Goal: Task Accomplishment & Management: Manage account settings

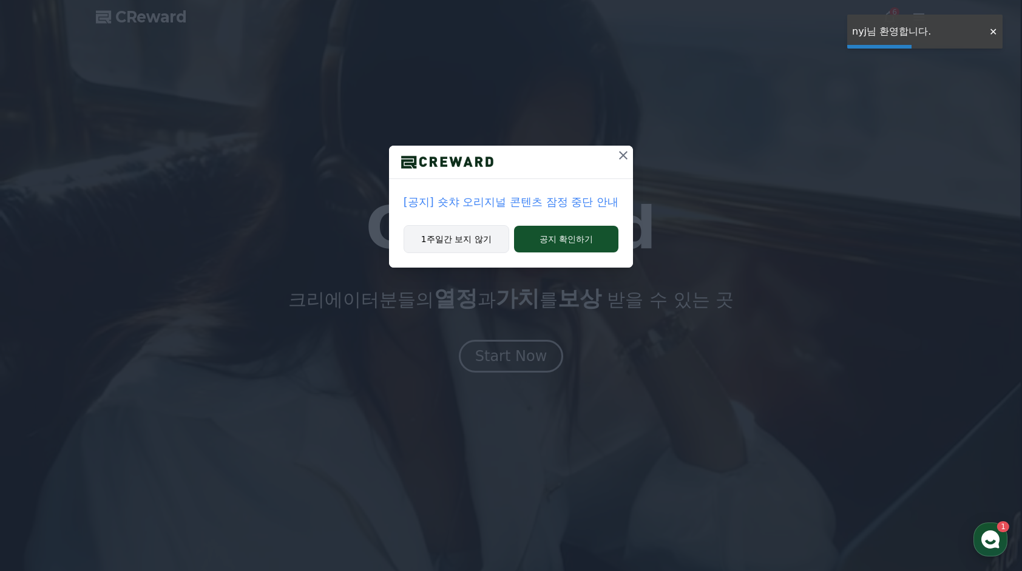
drag, startPoint x: 0, startPoint y: 0, endPoint x: 473, endPoint y: 235, distance: 527.9
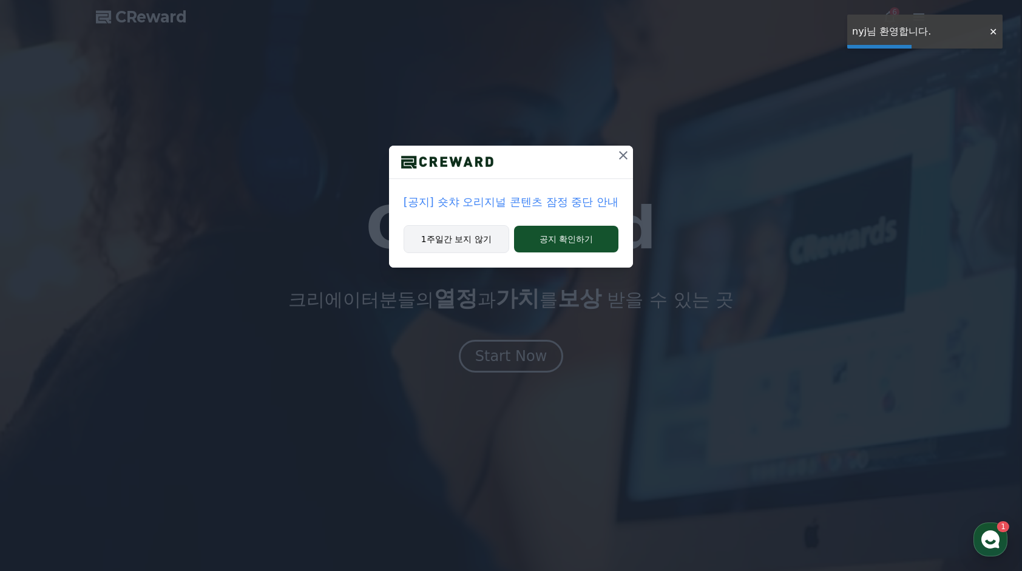
click at [473, 235] on button "1주일간 보지 않기" at bounding box center [457, 239] width 106 height 28
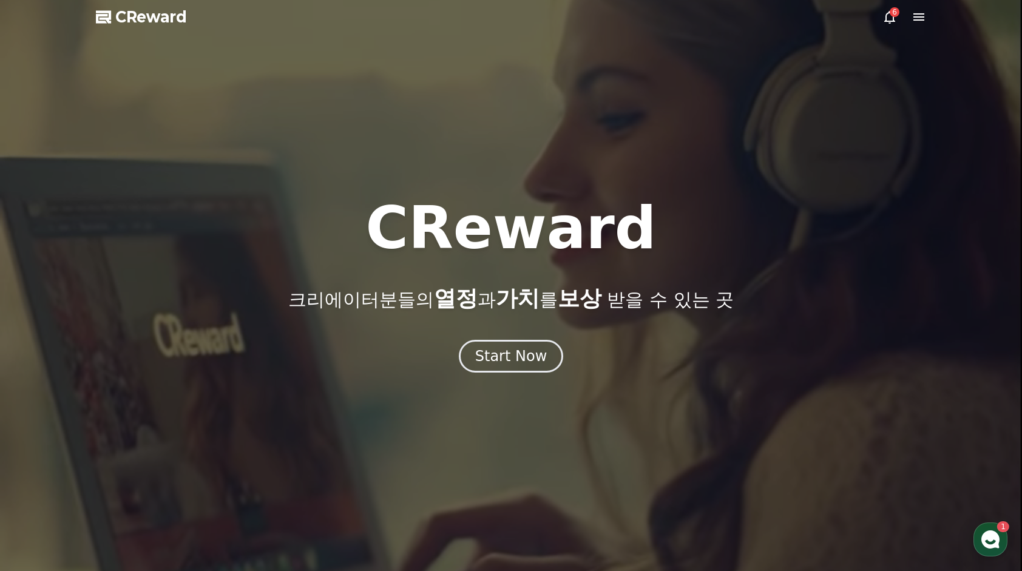
click at [909, 15] on div "6" at bounding box center [904, 17] width 44 height 15
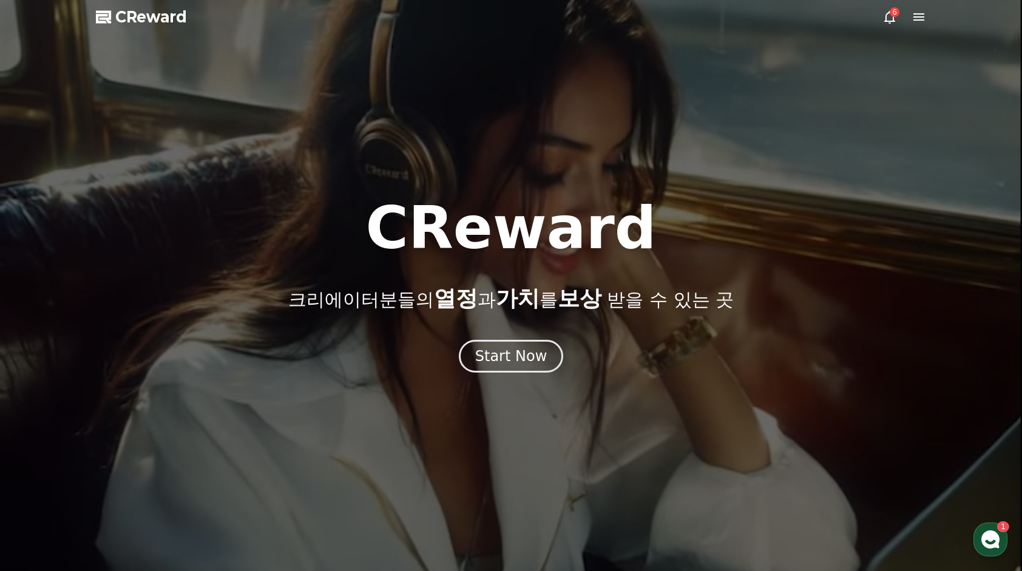
click at [918, 17] on icon at bounding box center [918, 16] width 11 height 7
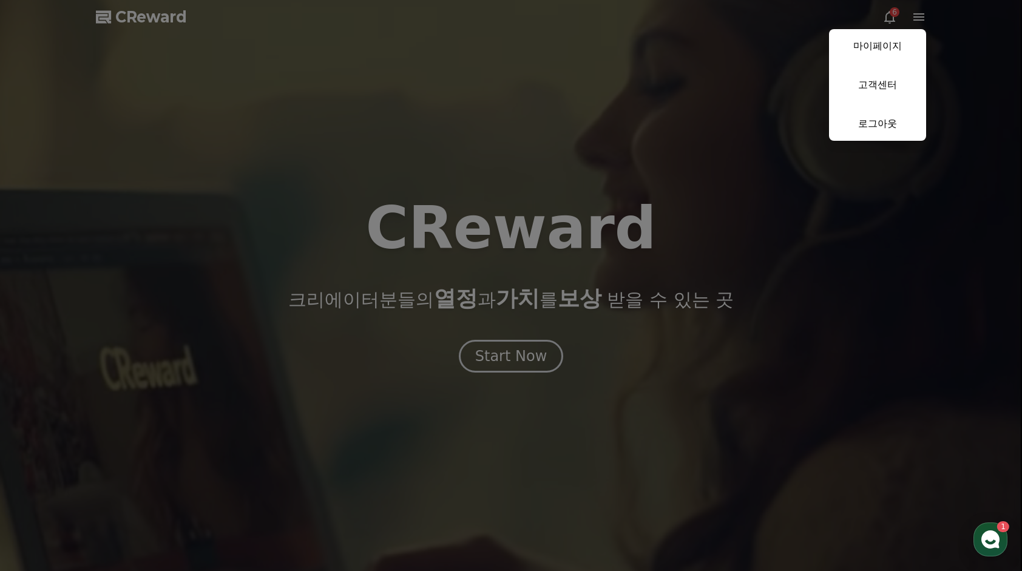
click at [620, 77] on button "close" at bounding box center [511, 285] width 1022 height 571
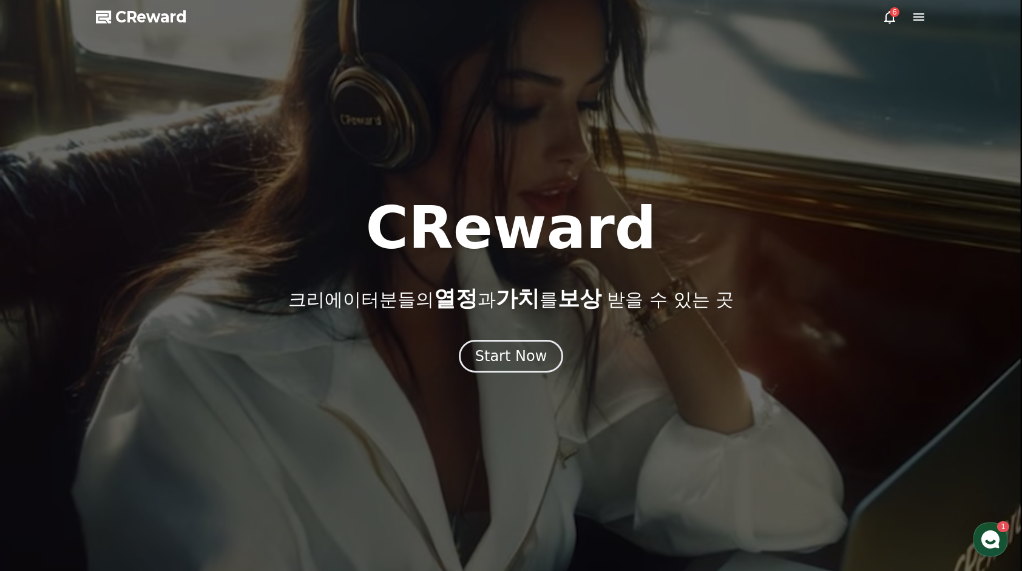
click at [152, 28] on div at bounding box center [511, 285] width 1022 height 571
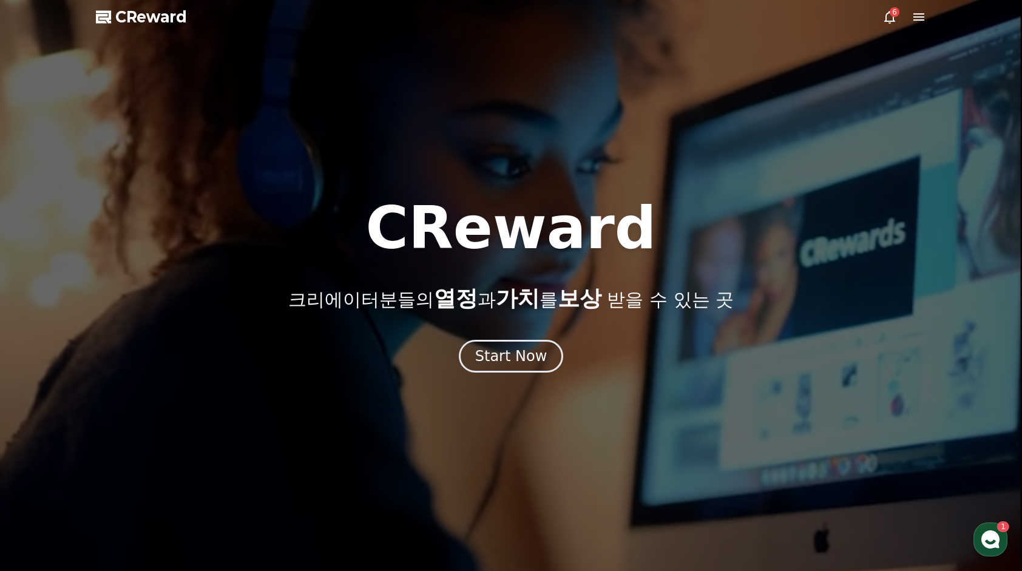
click at [152, 24] on span "CReward" at bounding box center [151, 16] width 72 height 19
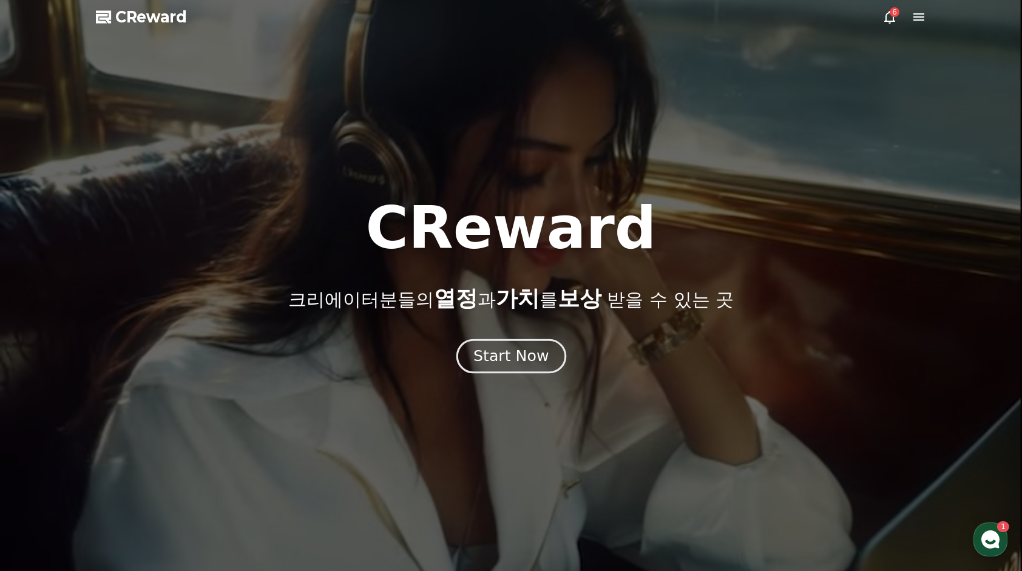
click at [518, 353] on div "Start Now" at bounding box center [510, 356] width 75 height 21
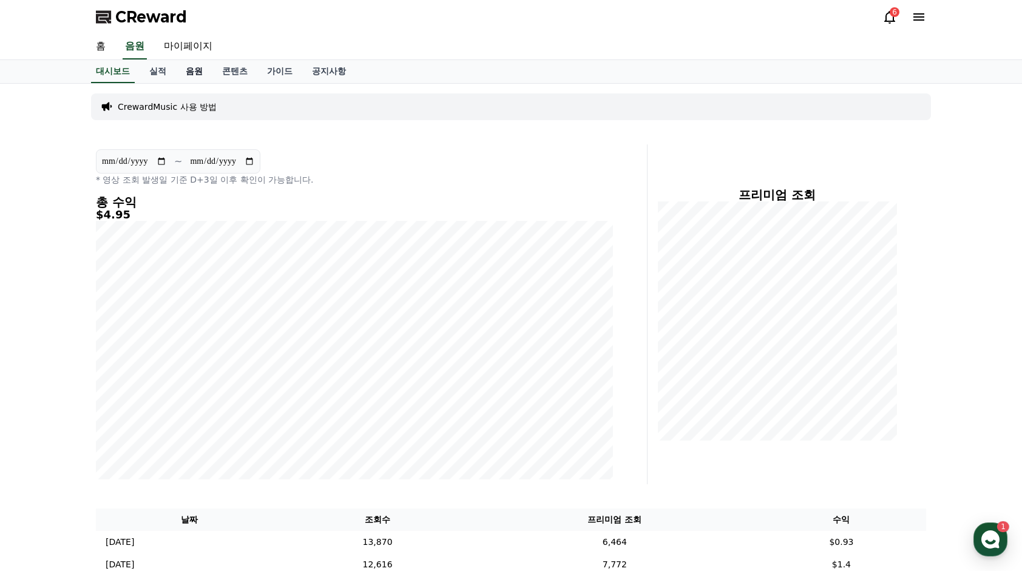
click at [192, 64] on link "음원" at bounding box center [194, 71] width 36 height 23
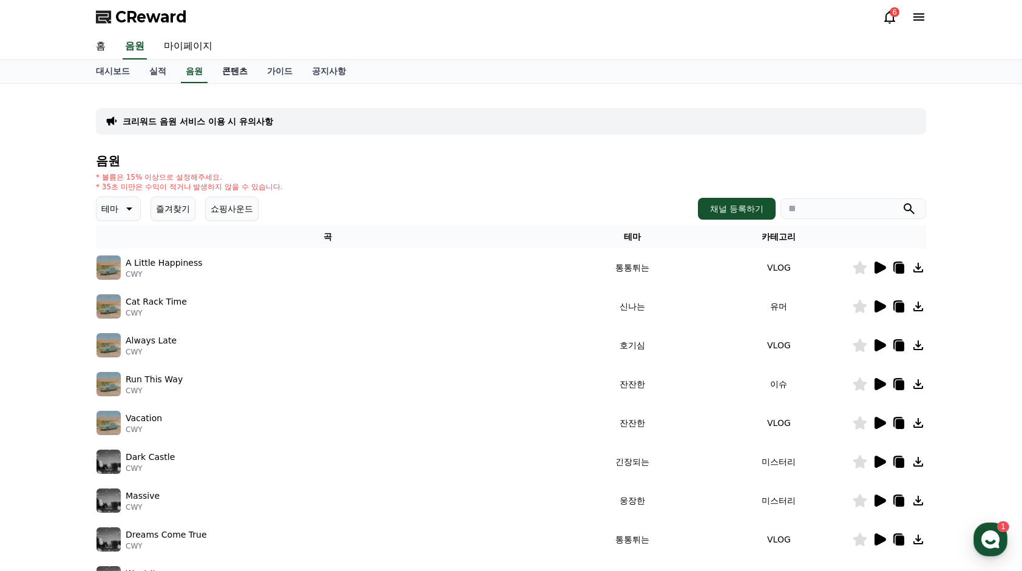
click at [226, 70] on link "콘텐츠" at bounding box center [234, 71] width 45 height 23
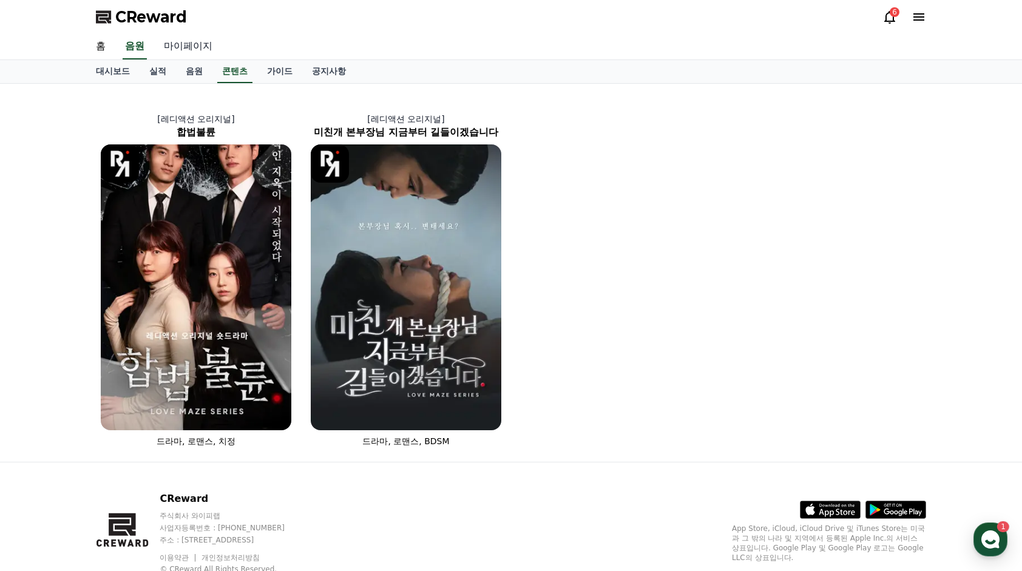
click at [178, 46] on link "마이페이지" at bounding box center [188, 46] width 68 height 25
select select "**********"
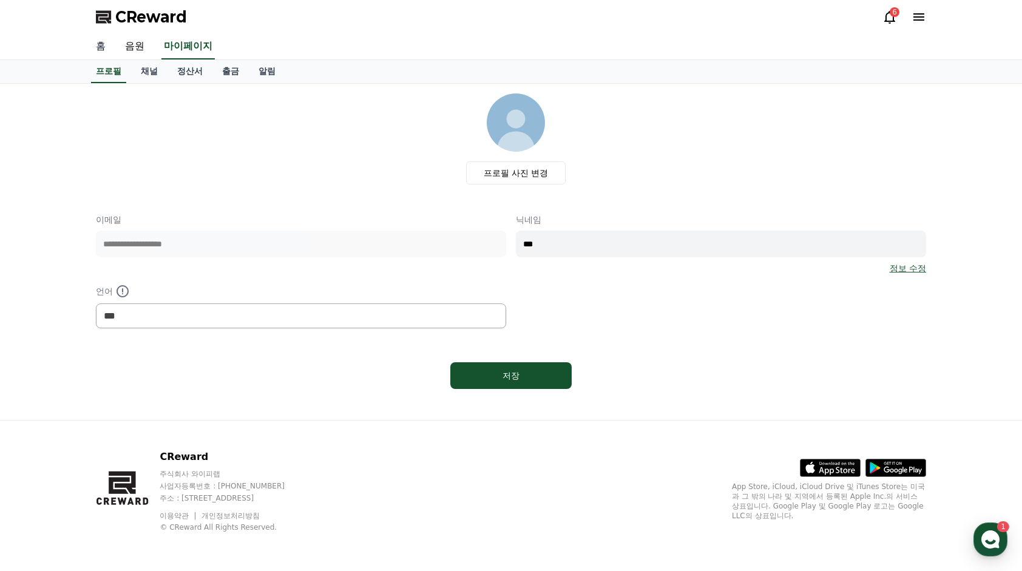
click at [106, 48] on link "홈" at bounding box center [100, 46] width 29 height 25
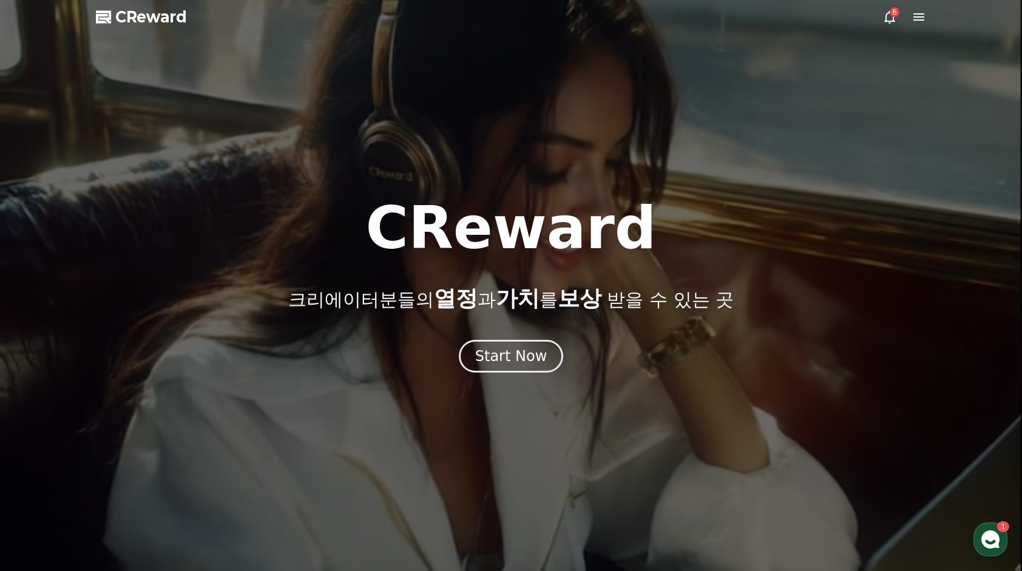
click at [124, 16] on span "CReward" at bounding box center [151, 16] width 72 height 19
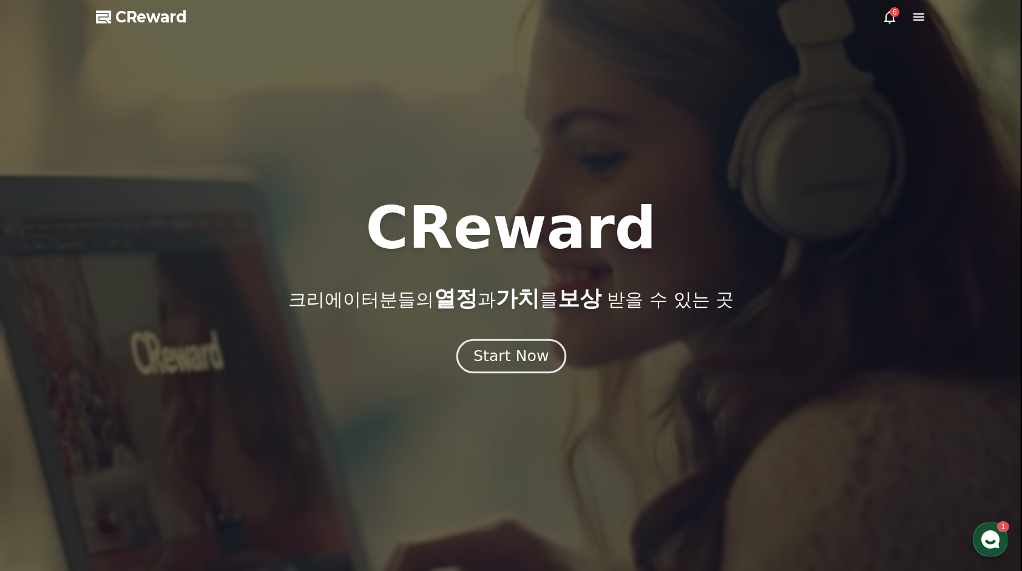
click at [498, 372] on button "Start Now" at bounding box center [511, 356] width 110 height 35
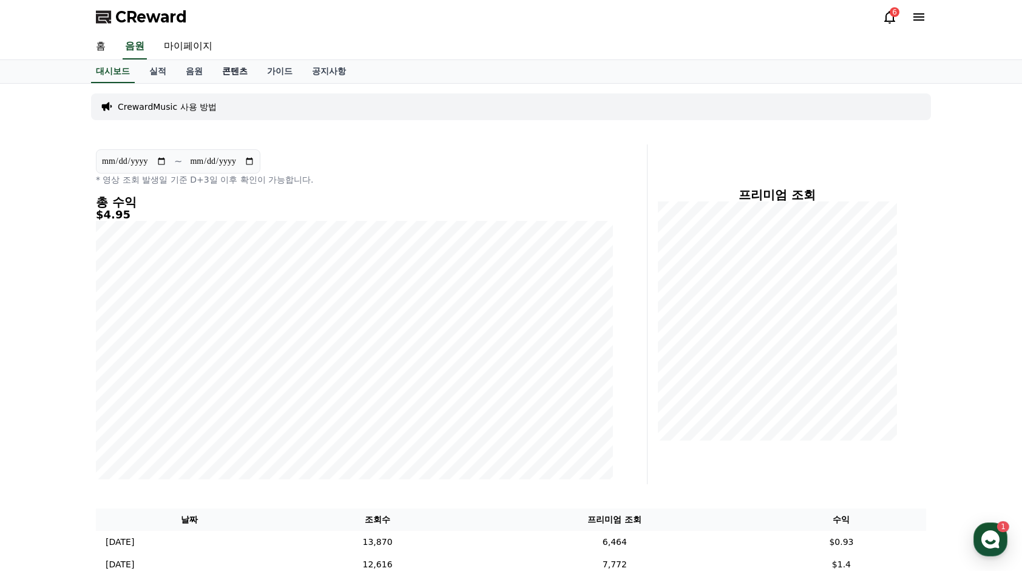
click at [231, 70] on link "콘텐츠" at bounding box center [234, 71] width 45 height 23
click at [197, 48] on link "마이페이지" at bounding box center [188, 46] width 68 height 25
select select "**********"
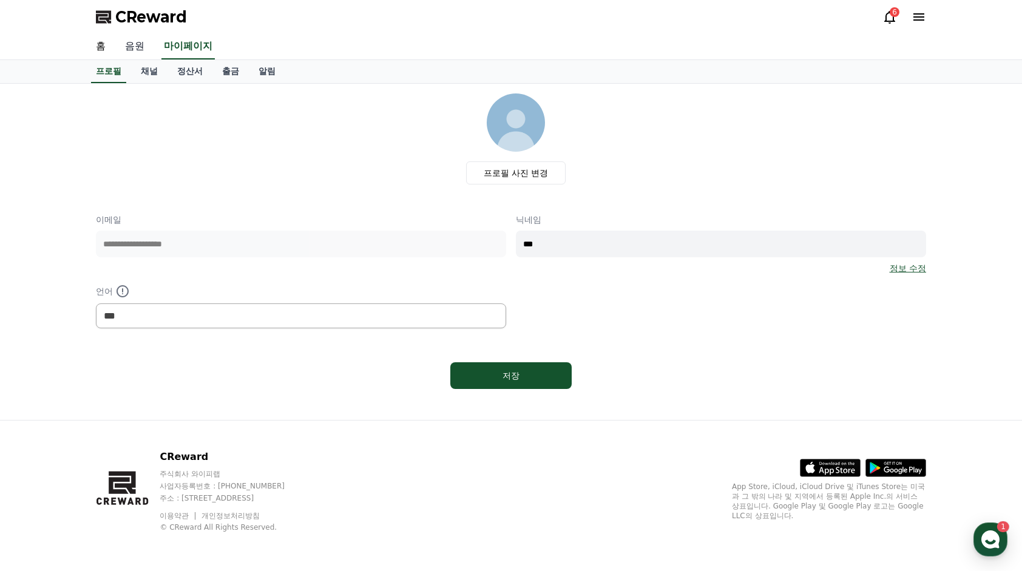
click at [146, 50] on link "음원" at bounding box center [134, 46] width 39 height 25
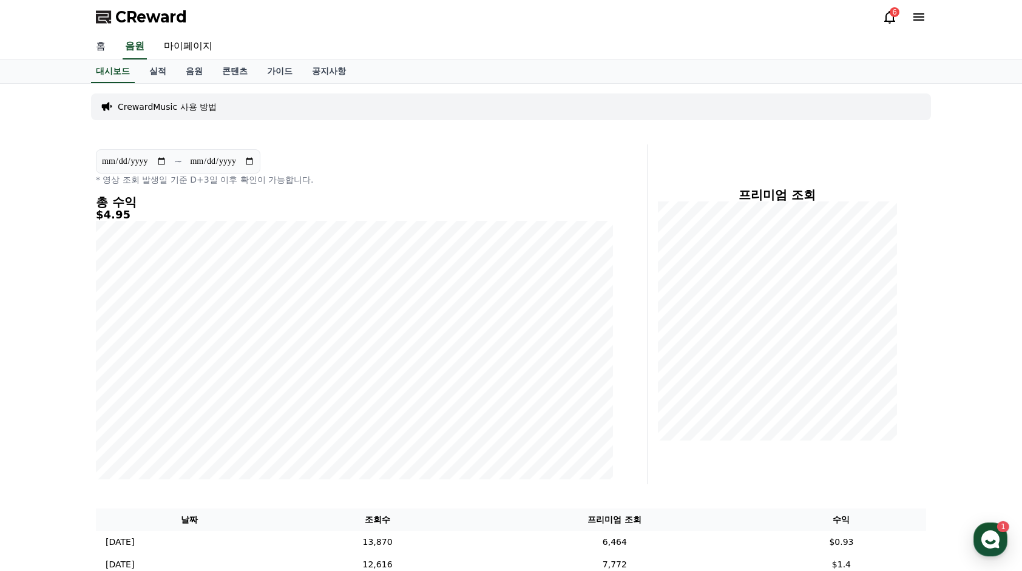
click at [91, 46] on link "홈" at bounding box center [100, 46] width 29 height 25
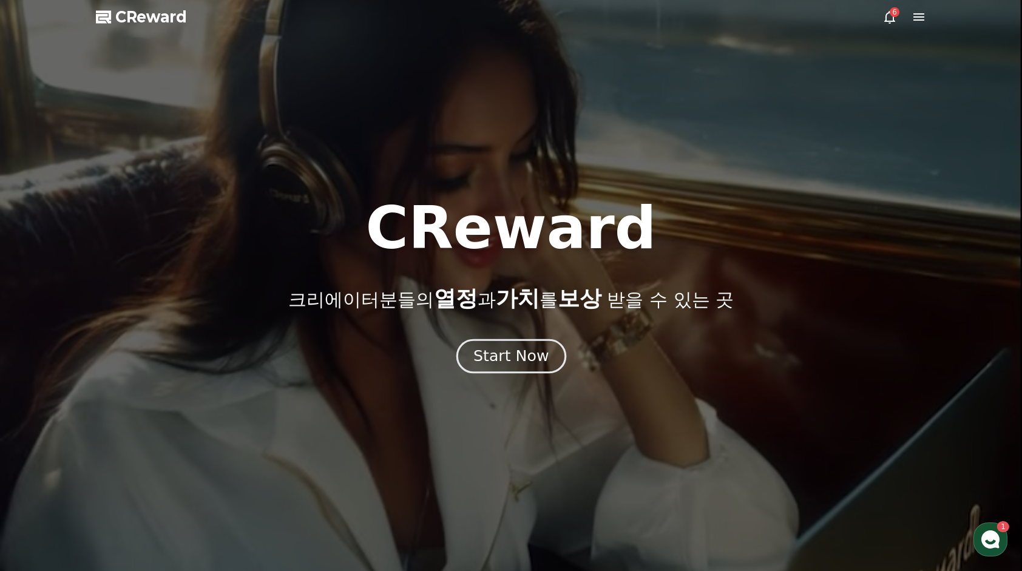
click at [509, 364] on div "Start Now" at bounding box center [510, 356] width 75 height 21
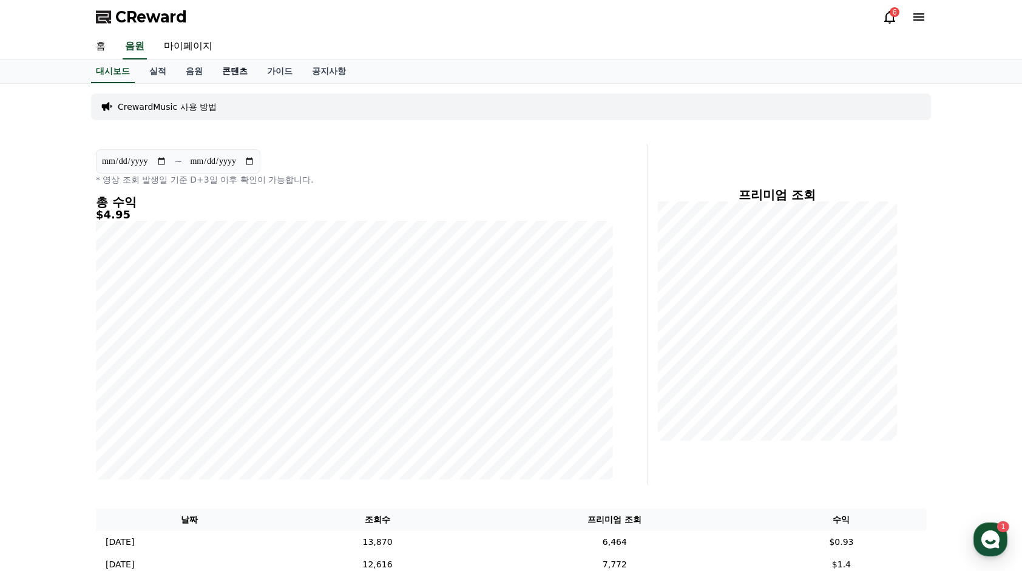
click at [223, 64] on link "콘텐츠" at bounding box center [234, 71] width 45 height 23
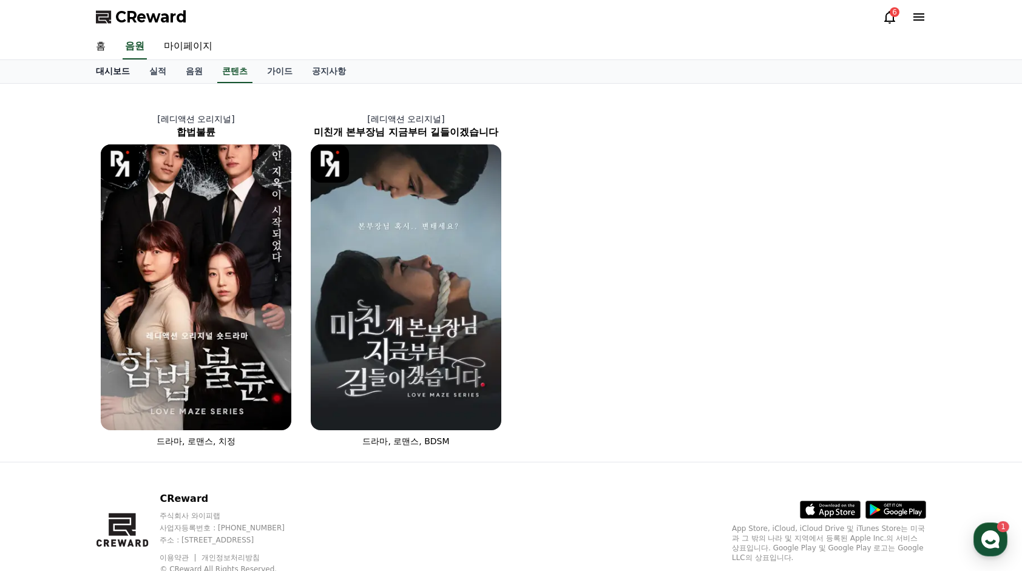
click at [120, 66] on link "대시보드" at bounding box center [112, 71] width 53 height 23
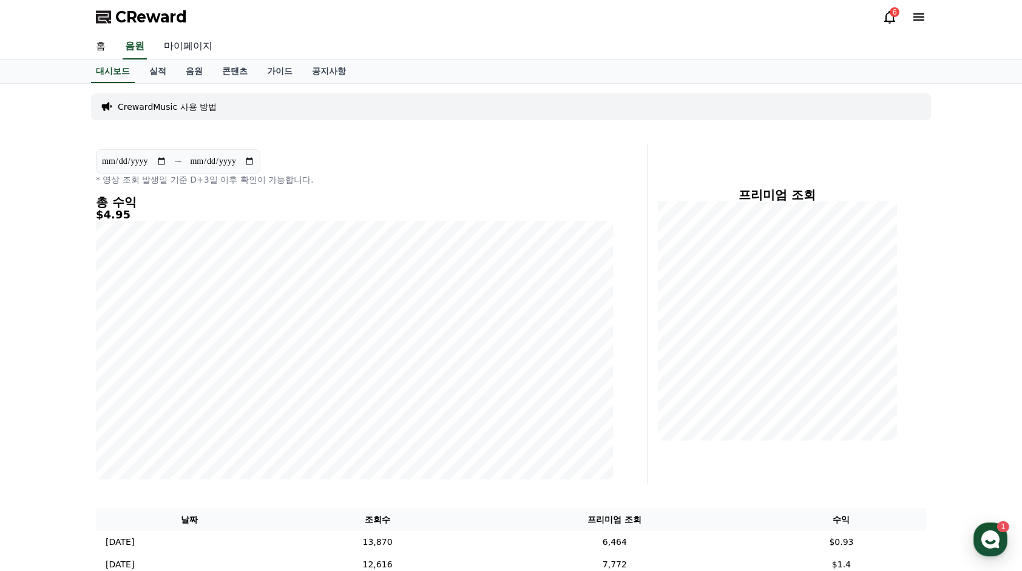
click at [195, 50] on link "마이페이지" at bounding box center [188, 46] width 68 height 25
select select "**********"
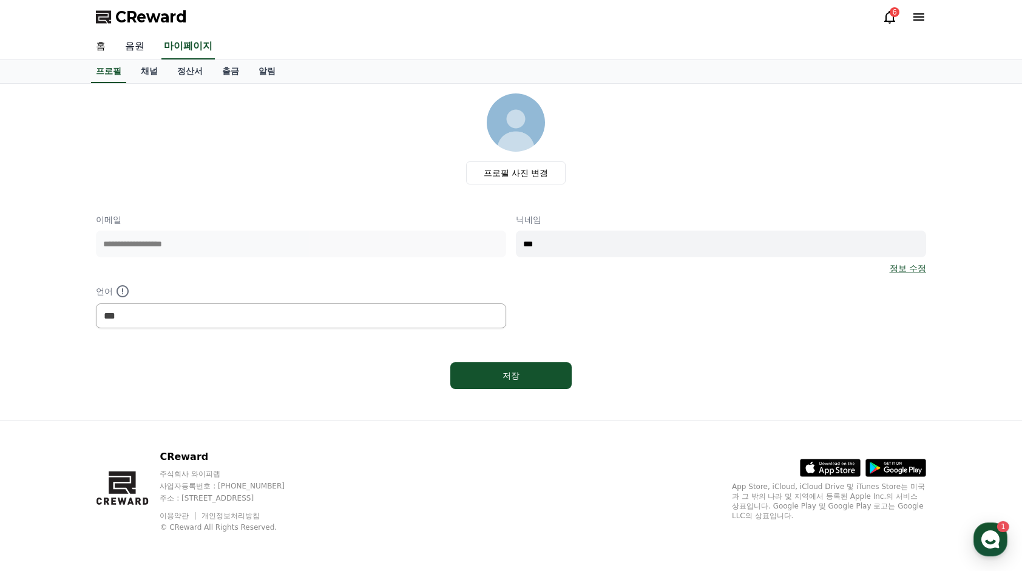
click at [115, 49] on link "음원" at bounding box center [134, 46] width 39 height 25
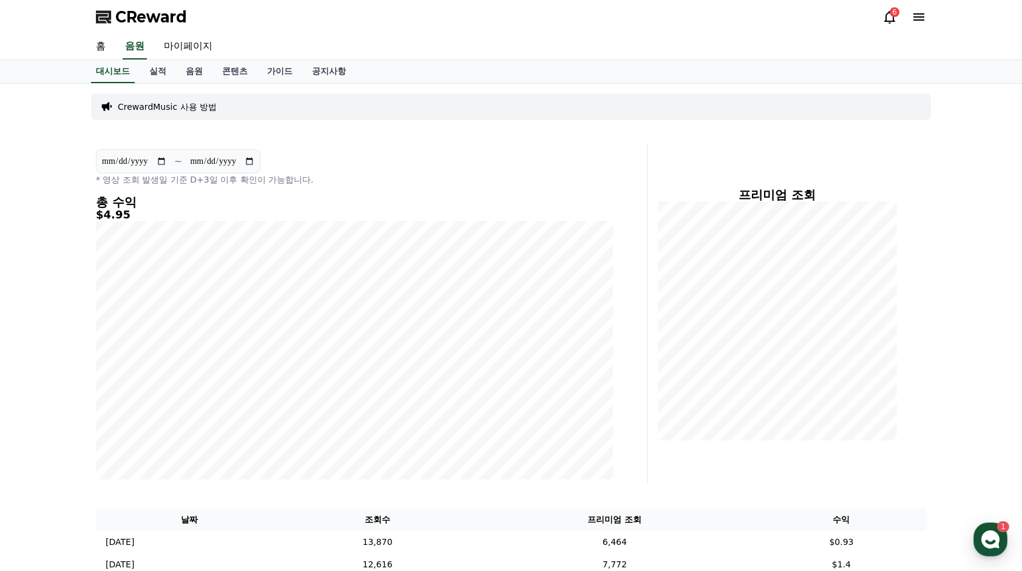
click at [909, 18] on div "6" at bounding box center [904, 17] width 44 height 15
click at [913, 18] on icon at bounding box center [919, 17] width 15 height 15
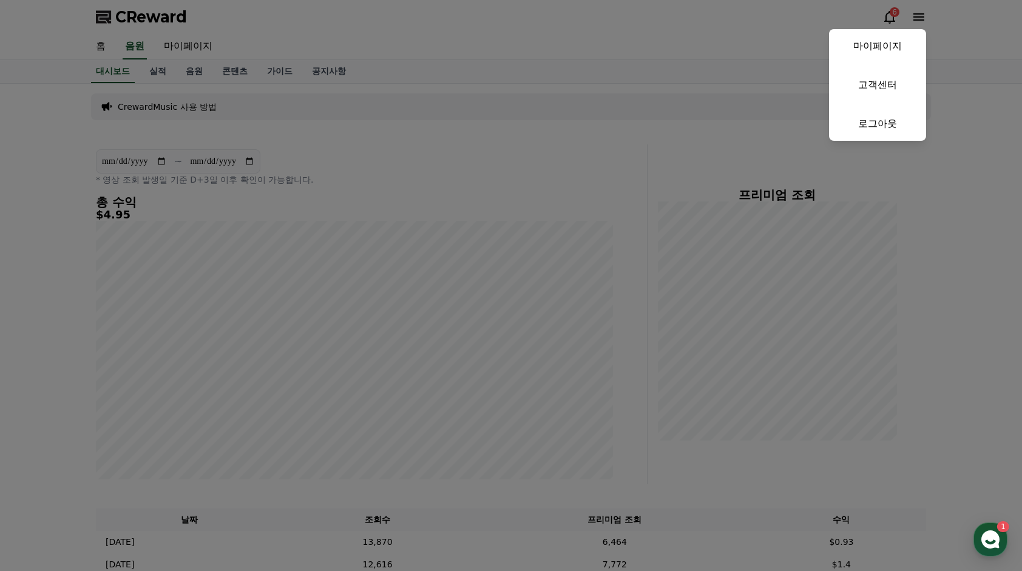
click at [552, 46] on button "close" at bounding box center [511, 285] width 1022 height 571
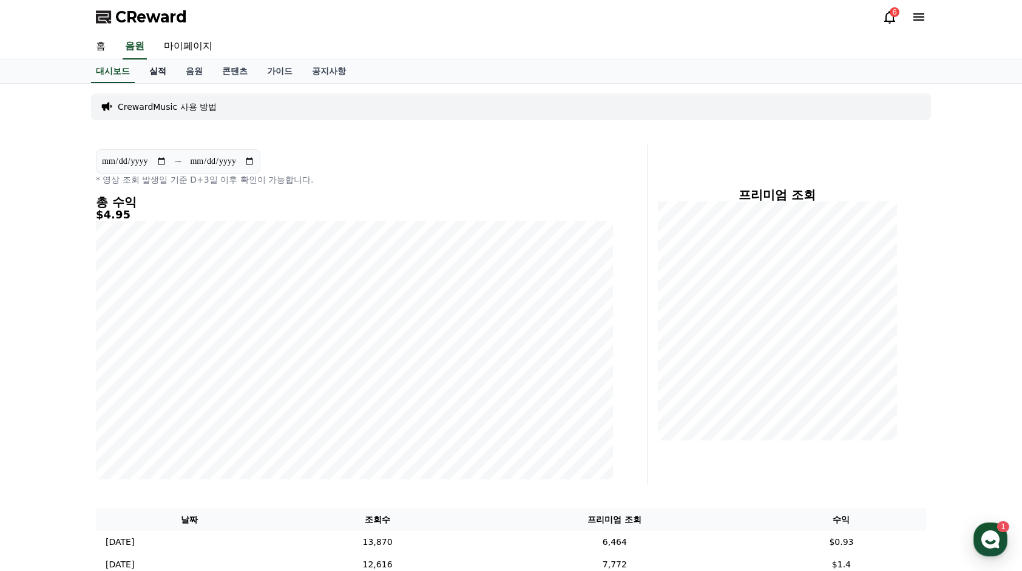
click at [158, 70] on link "실적" at bounding box center [158, 71] width 36 height 23
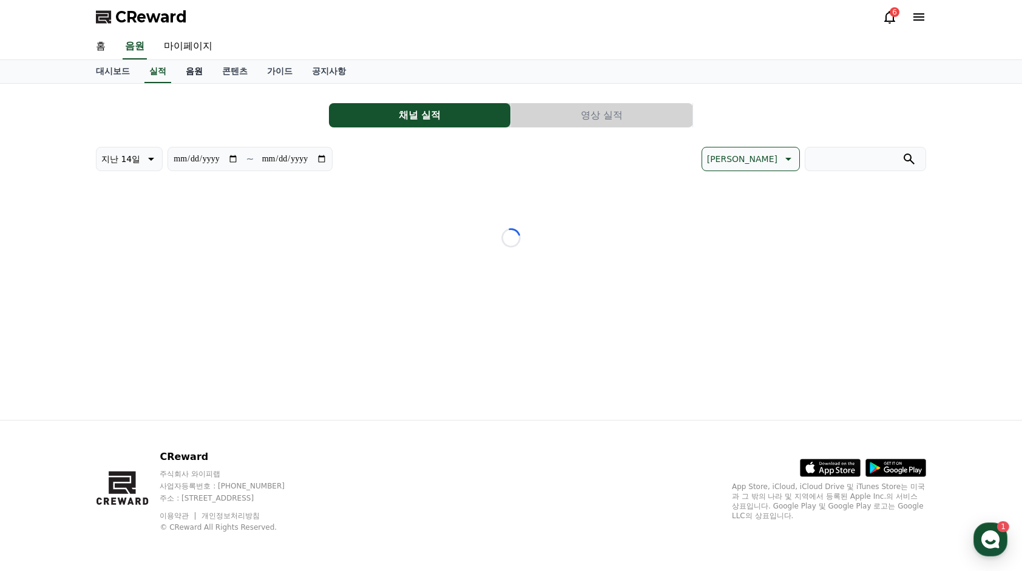
click at [208, 74] on link "음원" at bounding box center [194, 71] width 36 height 23
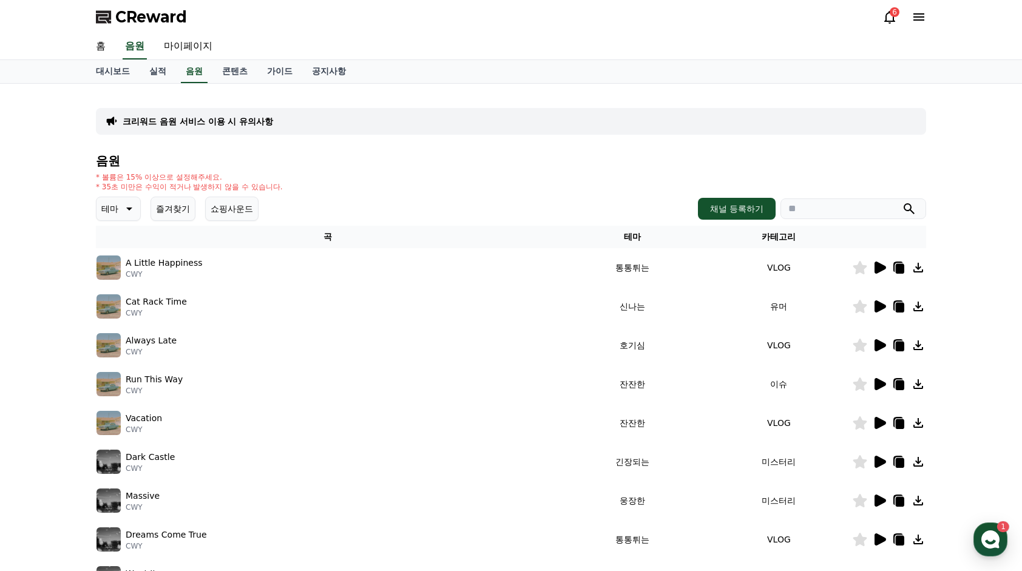
click at [153, 210] on button "즐겨찾기" at bounding box center [173, 209] width 45 height 24
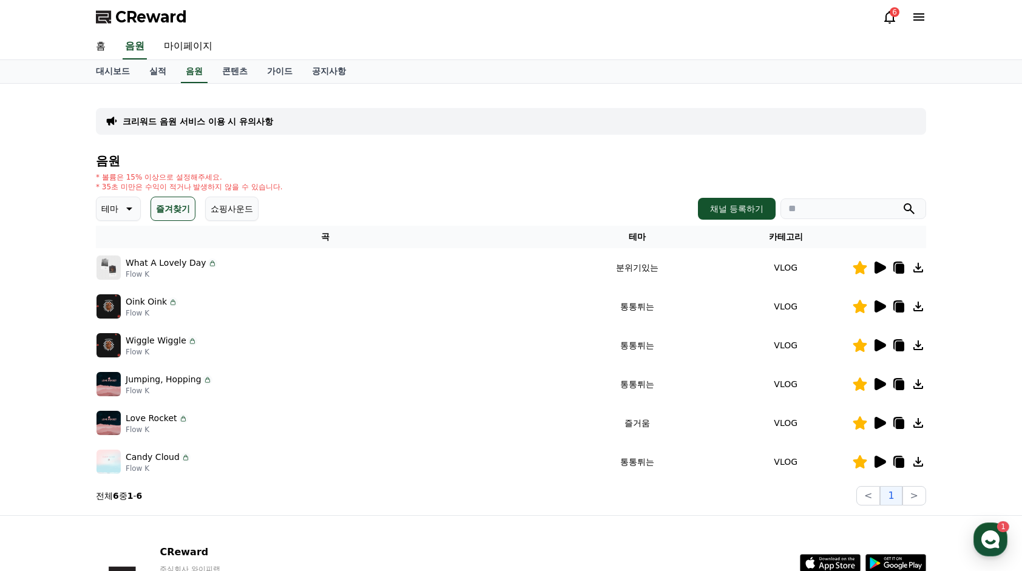
click at [882, 267] on icon at bounding box center [881, 268] width 12 height 12
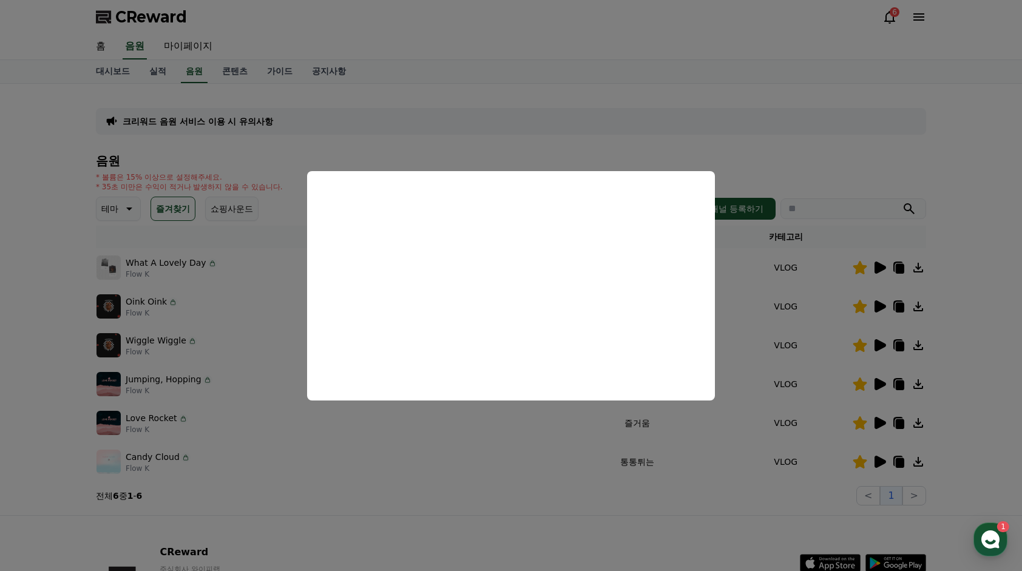
click at [55, 187] on button "close modal" at bounding box center [511, 285] width 1022 height 571
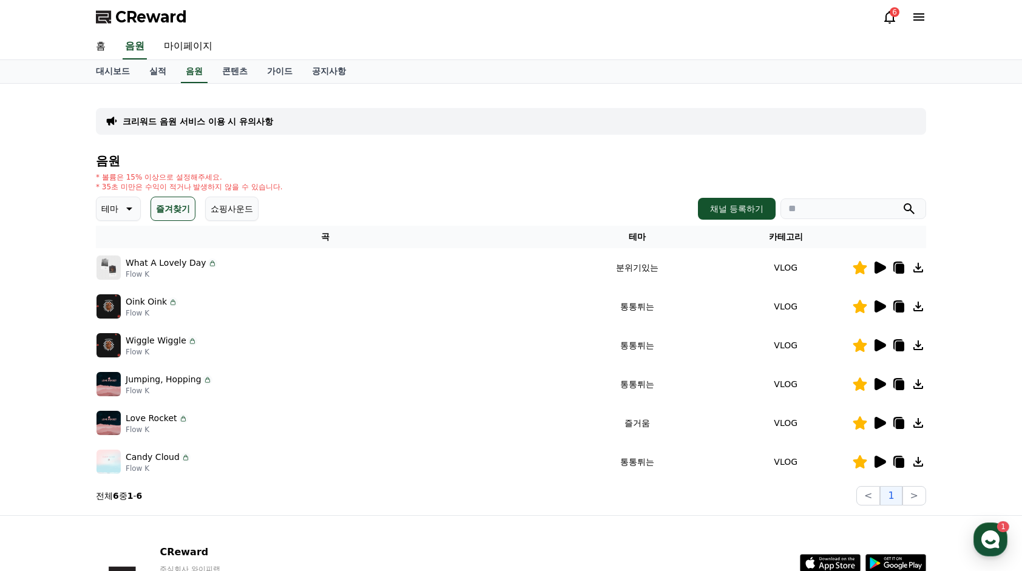
click at [170, 207] on button "즐겨찾기" at bounding box center [173, 209] width 45 height 24
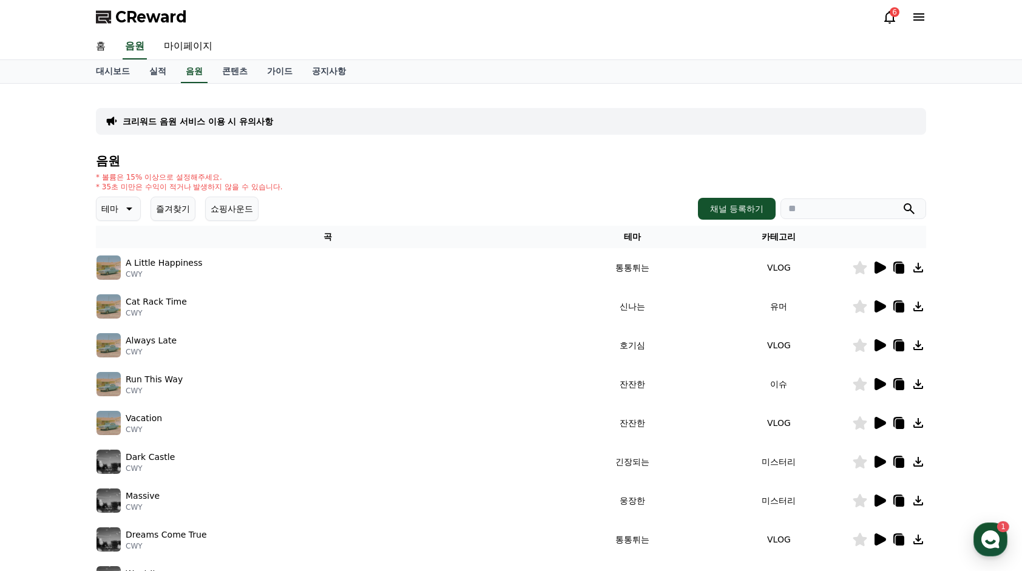
click at [814, 206] on input "search" at bounding box center [853, 208] width 146 height 21
click at [902, 201] on button "submit" at bounding box center [909, 208] width 15 height 15
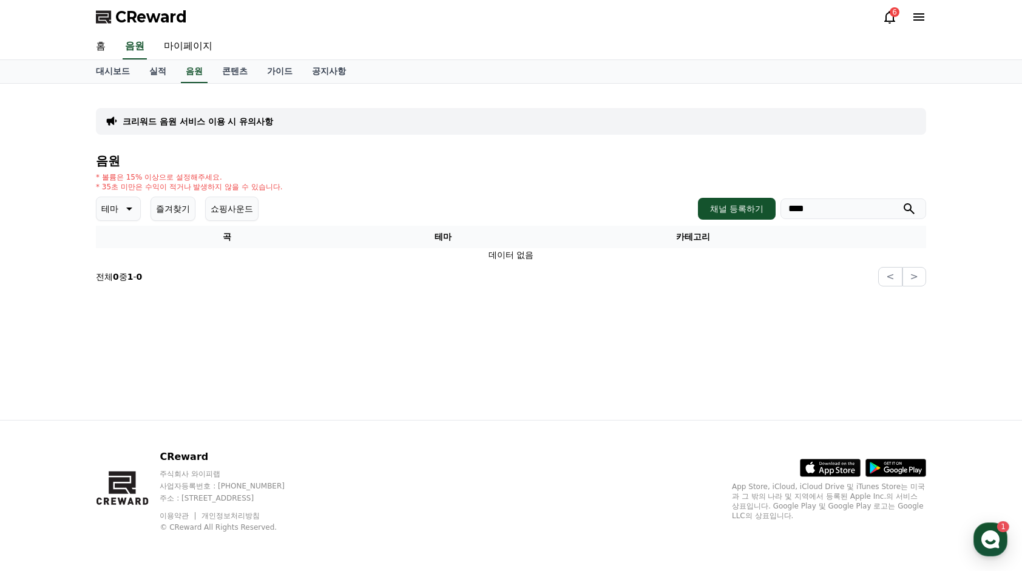
click at [621, 319] on div "크리워드 음원 서비스 이용 시 유의사항 음원 * 볼륨은 15% 이상으로 설정해주세요. * 35초 미만은 수익이 적거나 발생하지 않을 수 있습니…" at bounding box center [511, 252] width 850 height 336
click at [824, 217] on input "****" at bounding box center [853, 208] width 146 height 21
type input "*"
click at [902, 201] on button "submit" at bounding box center [909, 208] width 15 height 15
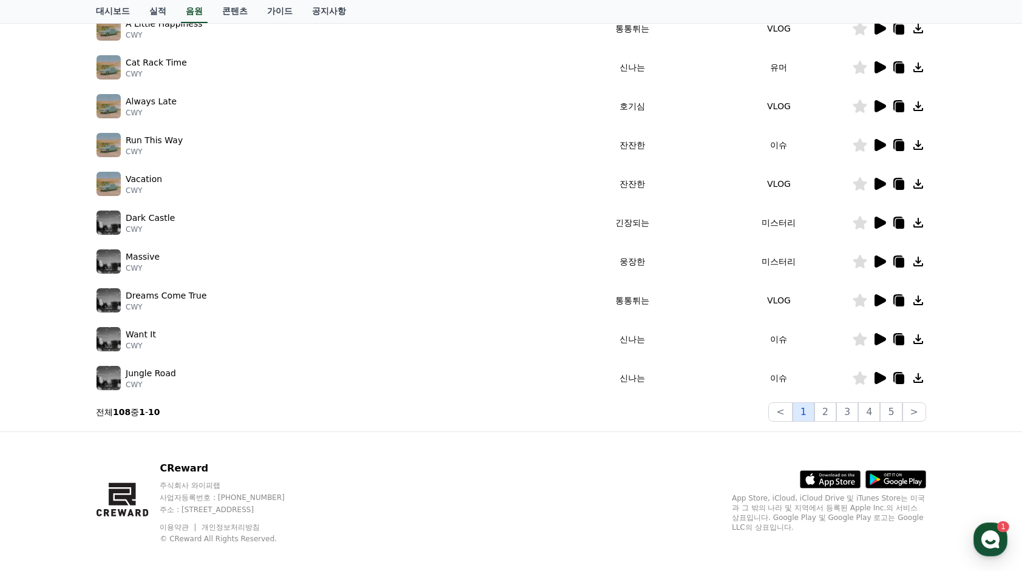
scroll to position [243, 0]
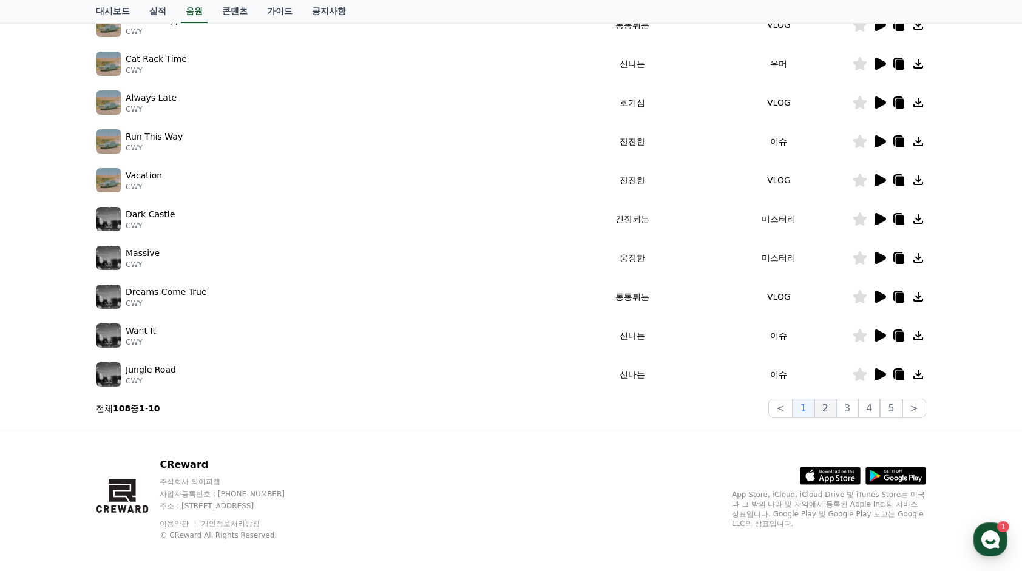
click at [826, 413] on button "2" at bounding box center [825, 408] width 22 height 19
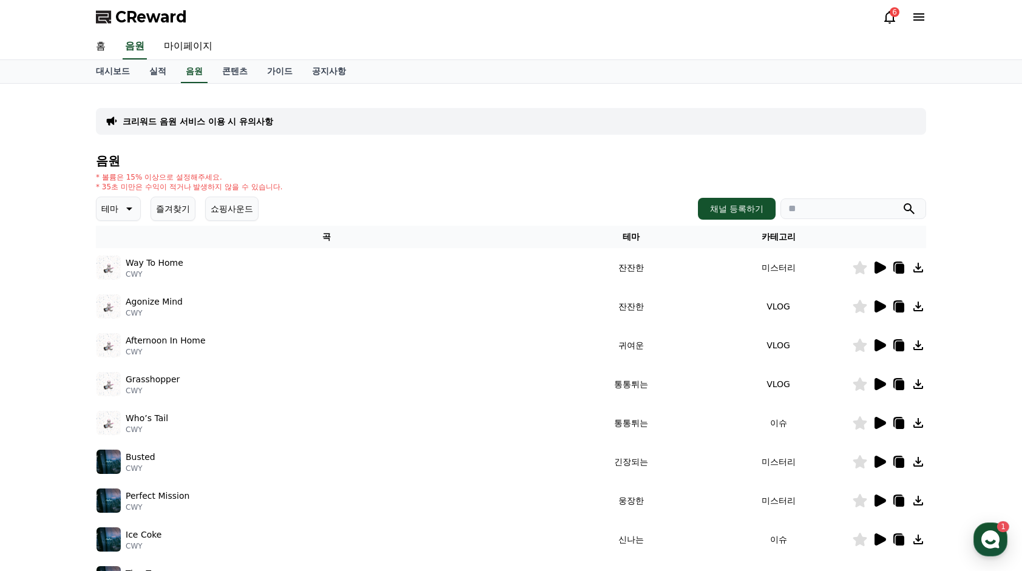
click at [135, 210] on button "테마" at bounding box center [118, 209] width 45 height 24
click at [132, 237] on div "전체 환상적인 호기심 어두운 밝은 통통튀는 신나는 반전 웅장한 드라마틱 즐거움 분위기있는 EDM 그루브 슬픈 잔잔한 귀여운 감동적인 긴장되는 …" at bounding box center [124, 541] width 52 height 626
click at [110, 240] on button "전체" at bounding box center [111, 241] width 27 height 27
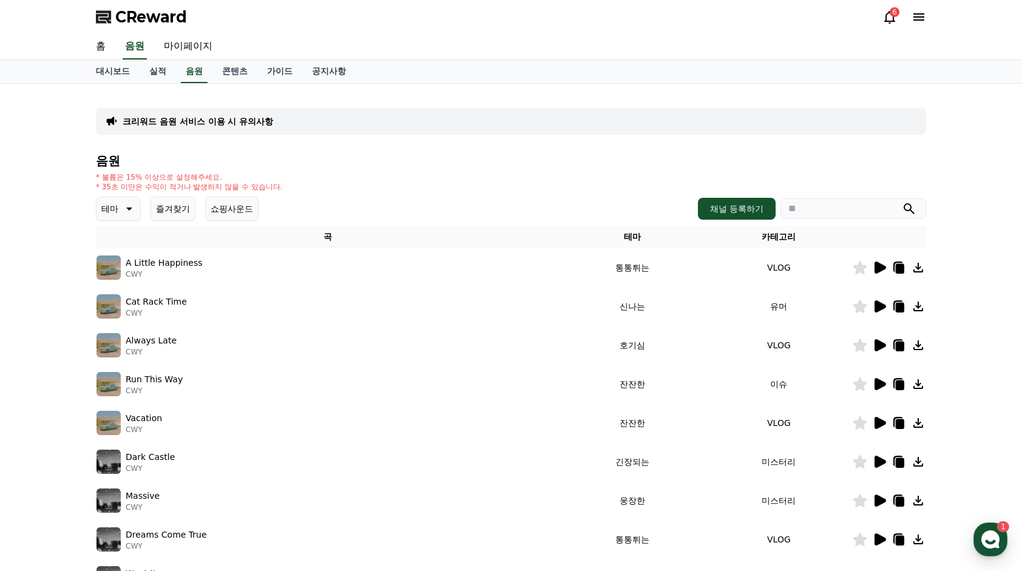
click at [171, 209] on button "즐겨찾기" at bounding box center [173, 209] width 45 height 24
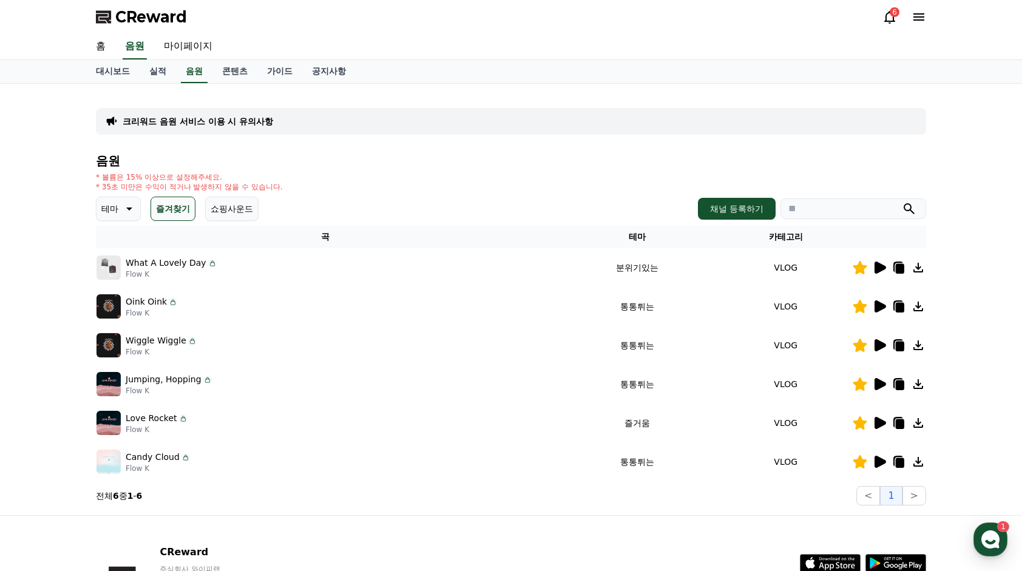
click at [83, 205] on div "크리워드 음원 서비스 이용 시 유의사항 음원 * 볼륨은 15% 이상으로 설정해주세요. * 35초 미만은 수익이 적거나 발생하지 않을 수 있습니…" at bounding box center [511, 300] width 1022 height 432
click at [131, 205] on icon at bounding box center [128, 208] width 15 height 15
click at [118, 237] on button "전체" at bounding box center [111, 241] width 27 height 27
click at [119, 211] on button "테마" at bounding box center [118, 209] width 45 height 24
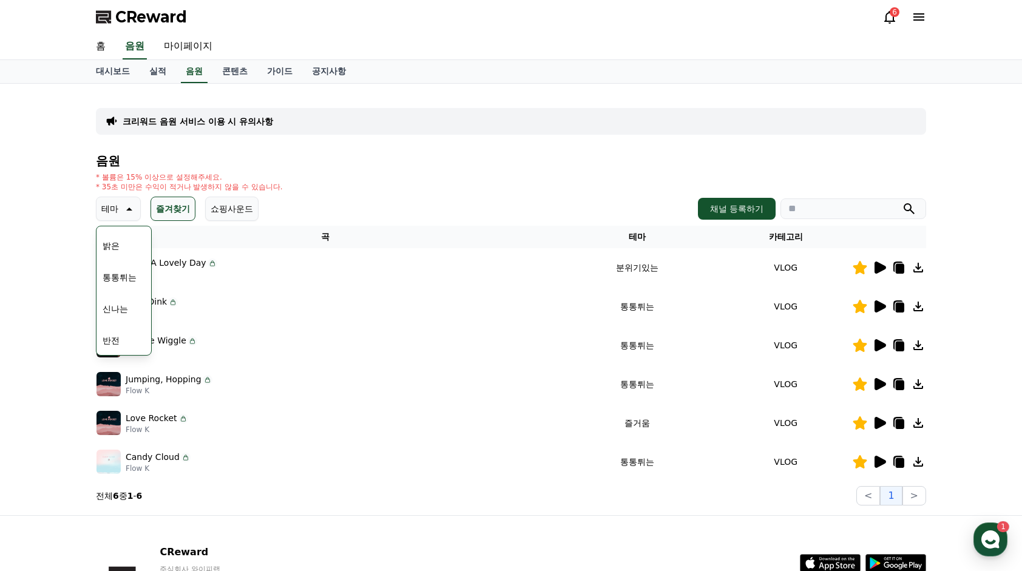
click at [376, 151] on div "크리워드 음원 서비스 이용 시 유의사항 음원 * 볼륨은 15% 이상으로 설정해주세요. * 35초 미만은 수익이 적거나 발생하지 않을 수 있습니…" at bounding box center [511, 299] width 830 height 412
click at [122, 243] on button "전체" at bounding box center [111, 241] width 27 height 27
click at [189, 208] on button "즐겨찾기" at bounding box center [173, 209] width 45 height 24
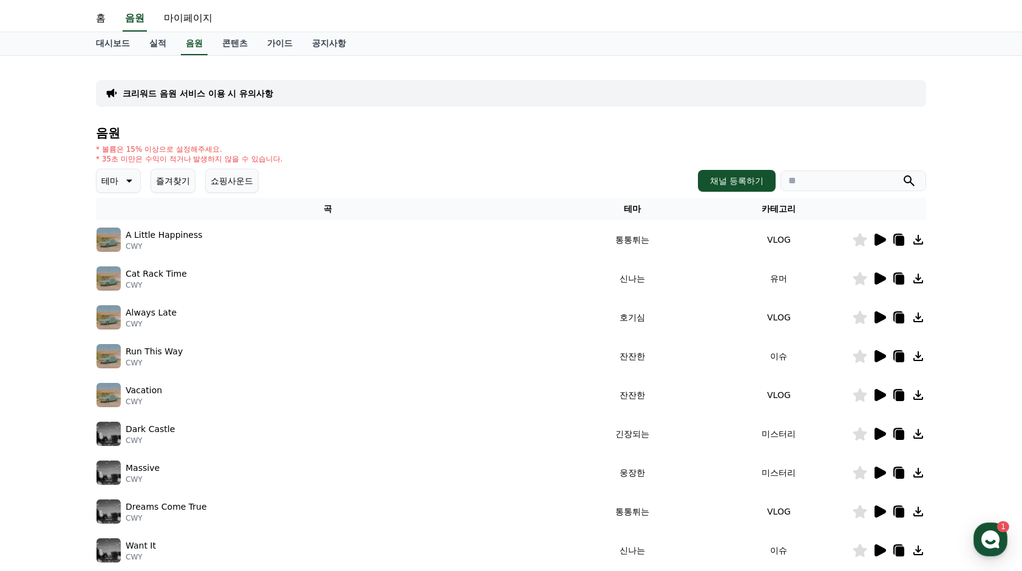
scroll to position [61, 0]
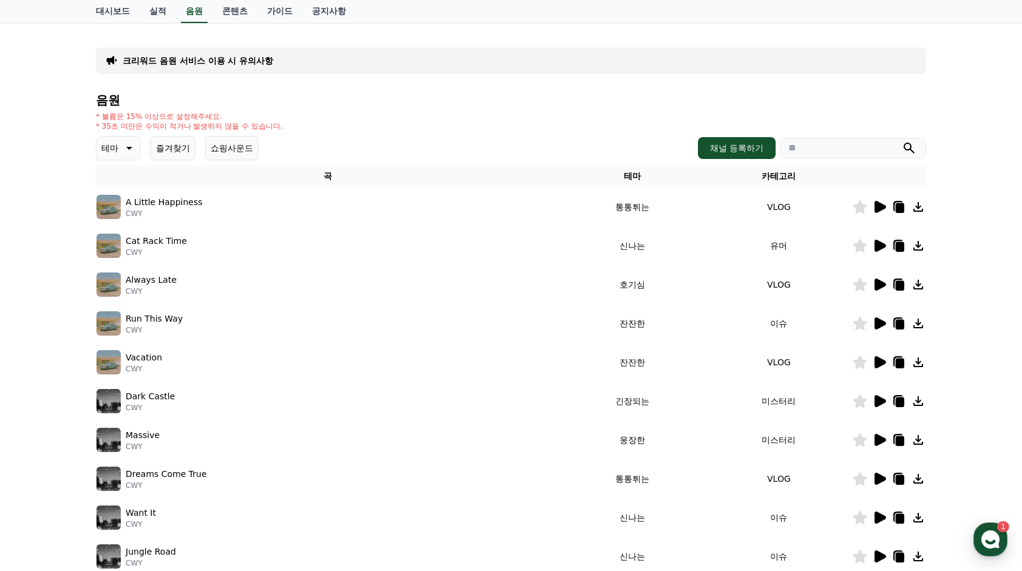
click at [882, 325] on icon at bounding box center [881, 323] width 12 height 12
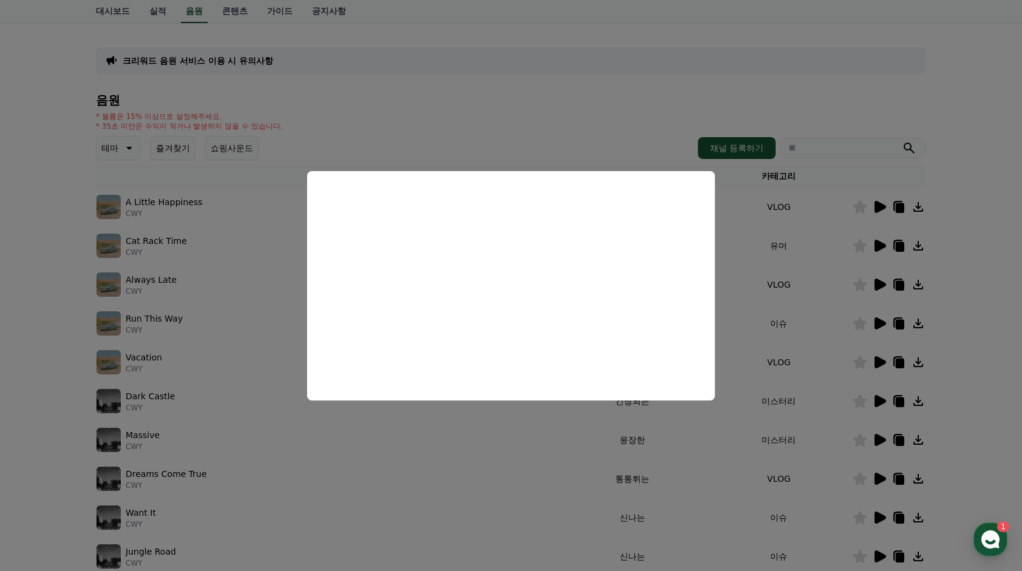
click at [41, 263] on button "close modal" at bounding box center [511, 285] width 1022 height 571
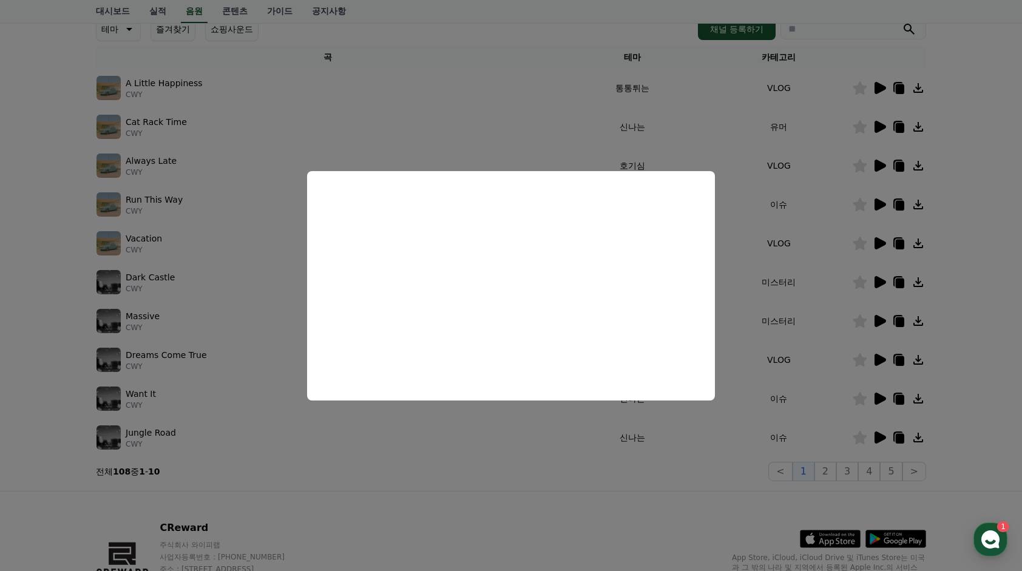
scroll to position [243, 0]
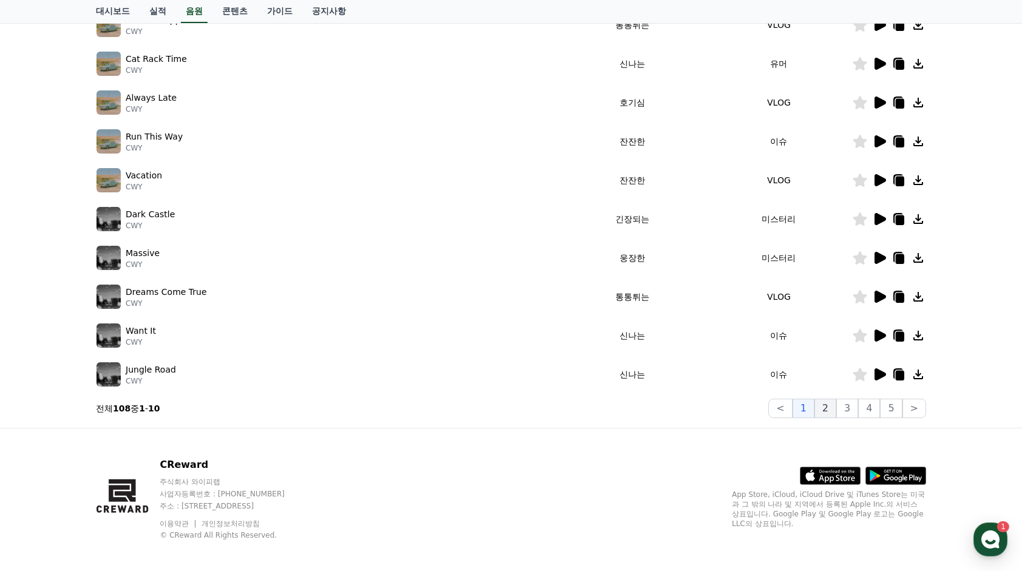
click at [830, 412] on button "2" at bounding box center [825, 408] width 22 height 19
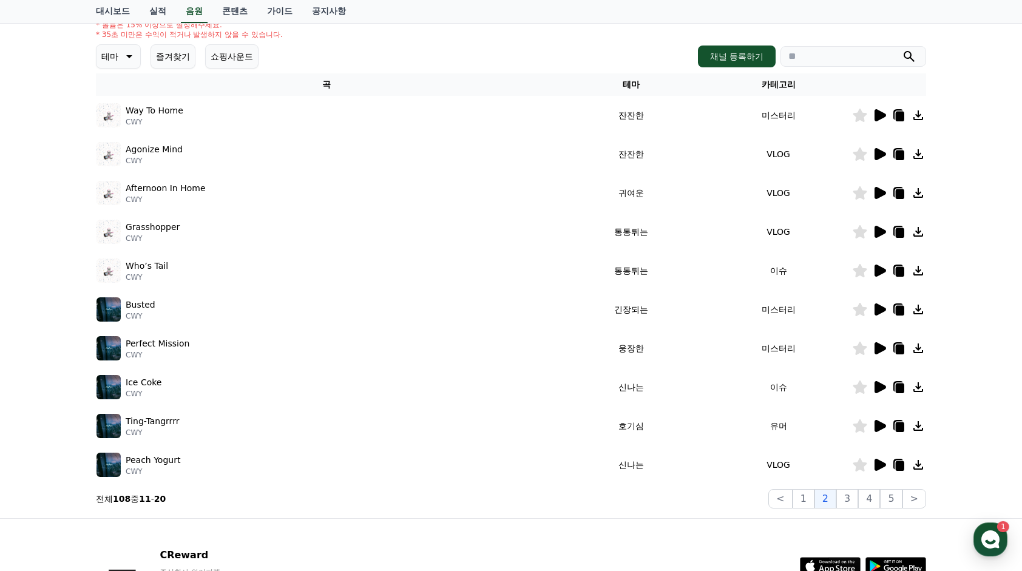
scroll to position [182, 0]
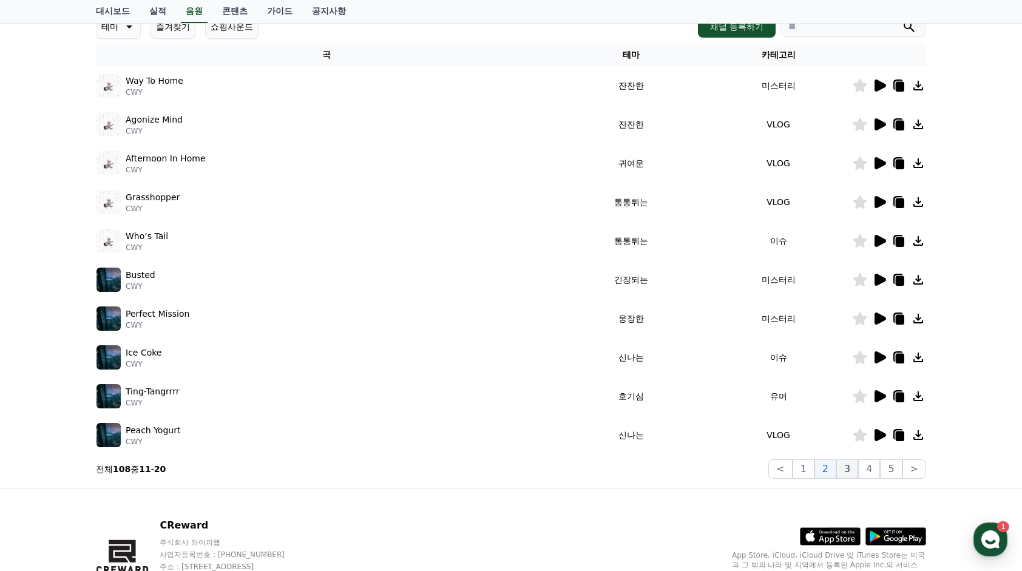
click at [845, 467] on button "3" at bounding box center [847, 468] width 22 height 19
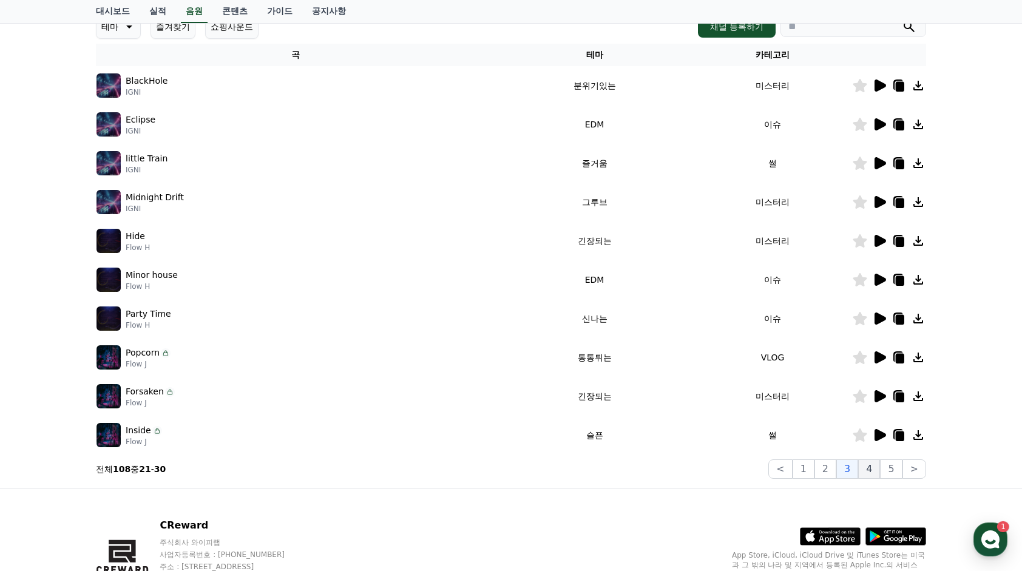
click at [870, 467] on button "4" at bounding box center [869, 468] width 22 height 19
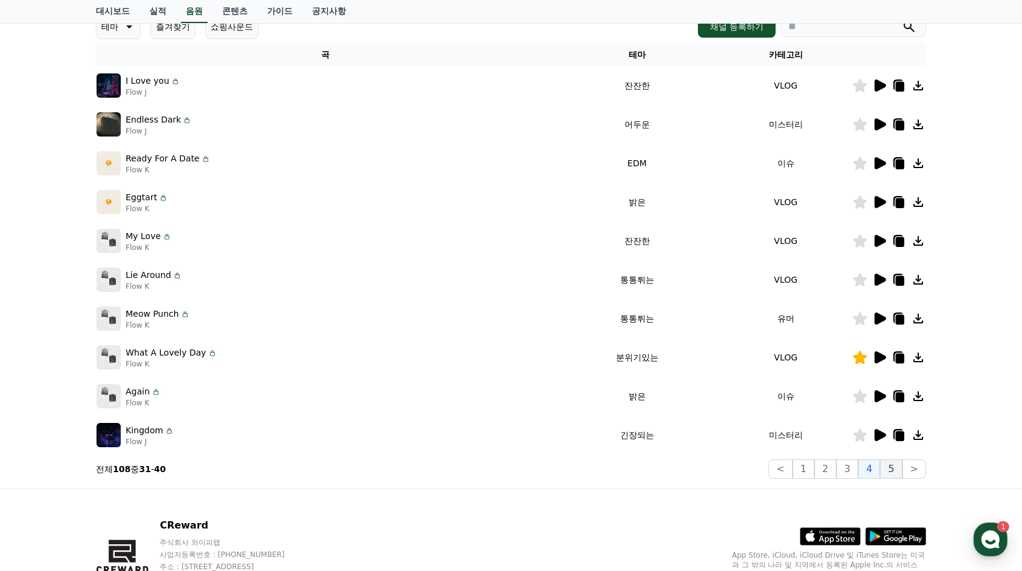
click at [896, 473] on button "5" at bounding box center [891, 468] width 22 height 19
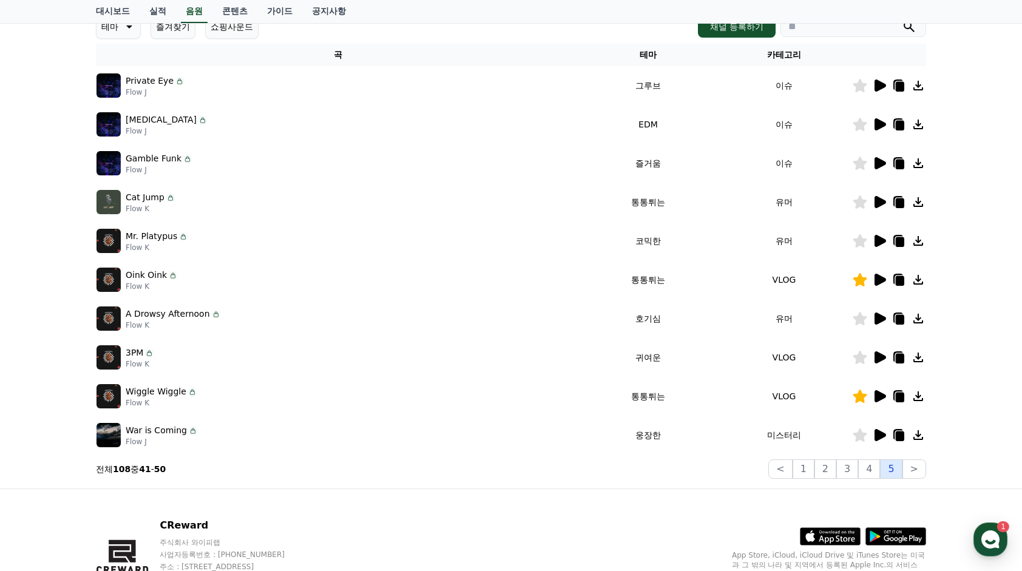
click at [892, 475] on button "5" at bounding box center [891, 468] width 22 height 19
click at [921, 468] on button ">" at bounding box center [914, 468] width 24 height 19
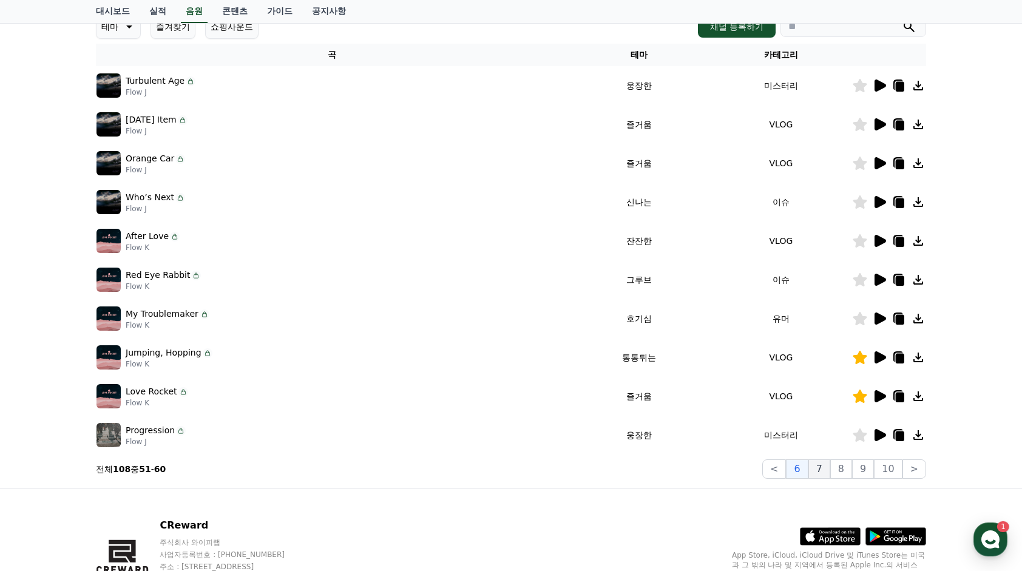
click at [819, 473] on button "7" at bounding box center [819, 468] width 22 height 19
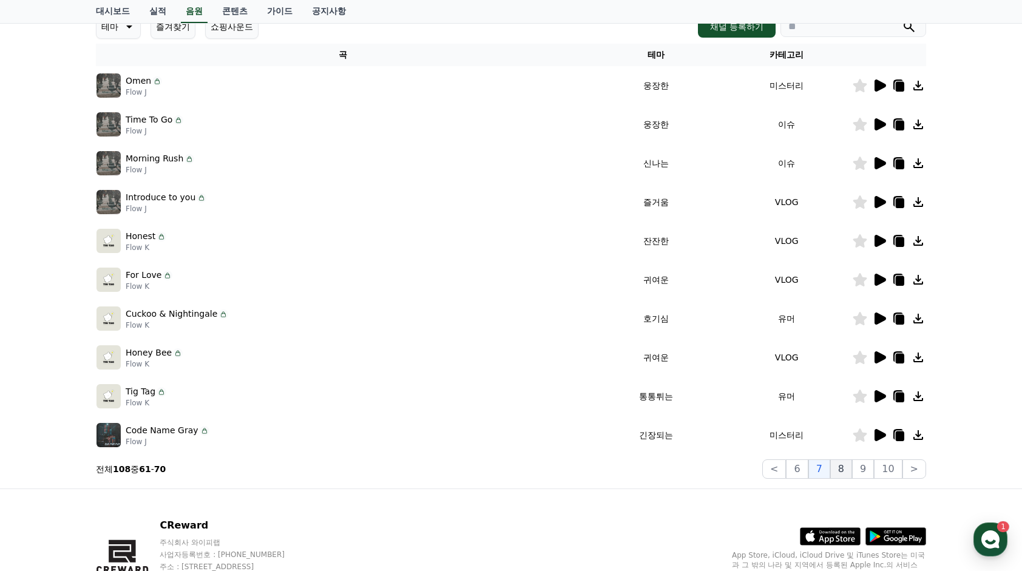
click at [838, 474] on button "8" at bounding box center [841, 468] width 22 height 19
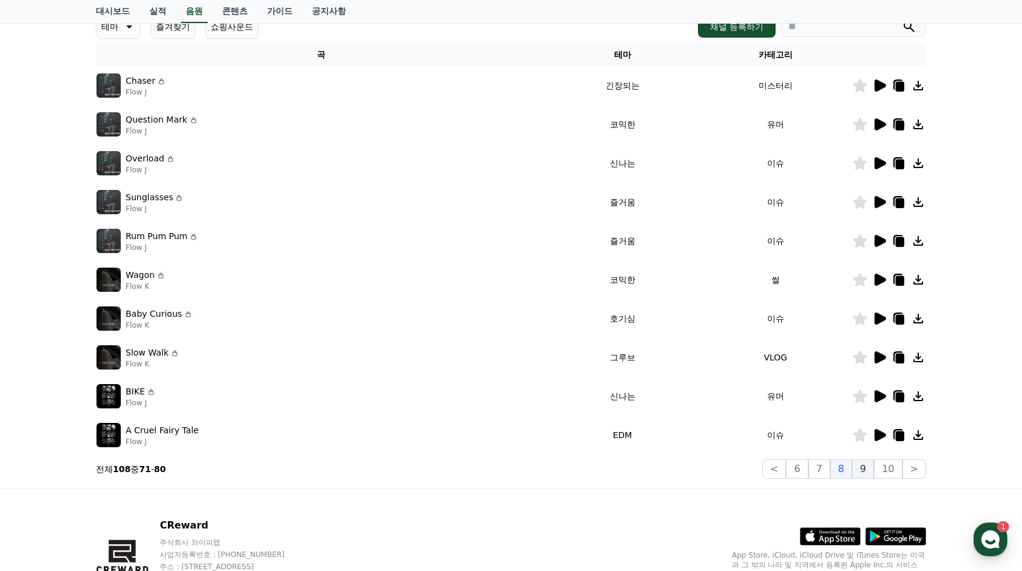
click at [862, 473] on button "9" at bounding box center [863, 468] width 22 height 19
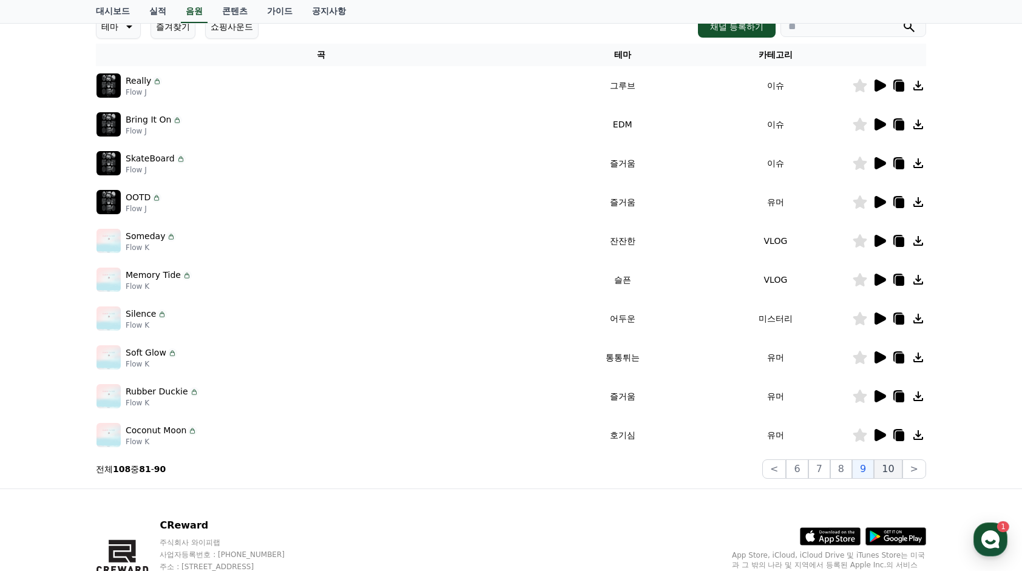
click at [889, 469] on button "10" at bounding box center [888, 468] width 28 height 19
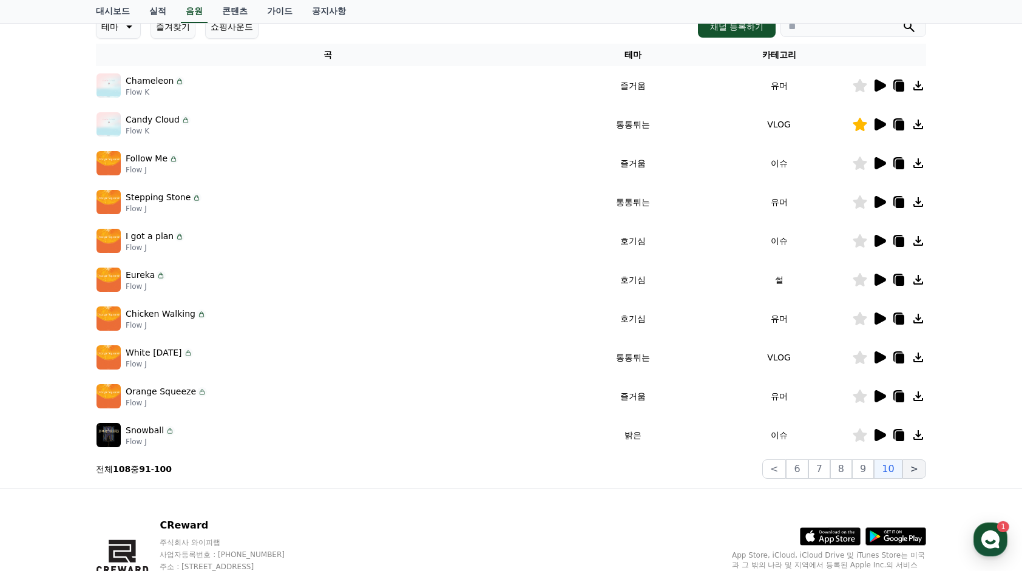
click at [913, 467] on button ">" at bounding box center [914, 468] width 24 height 19
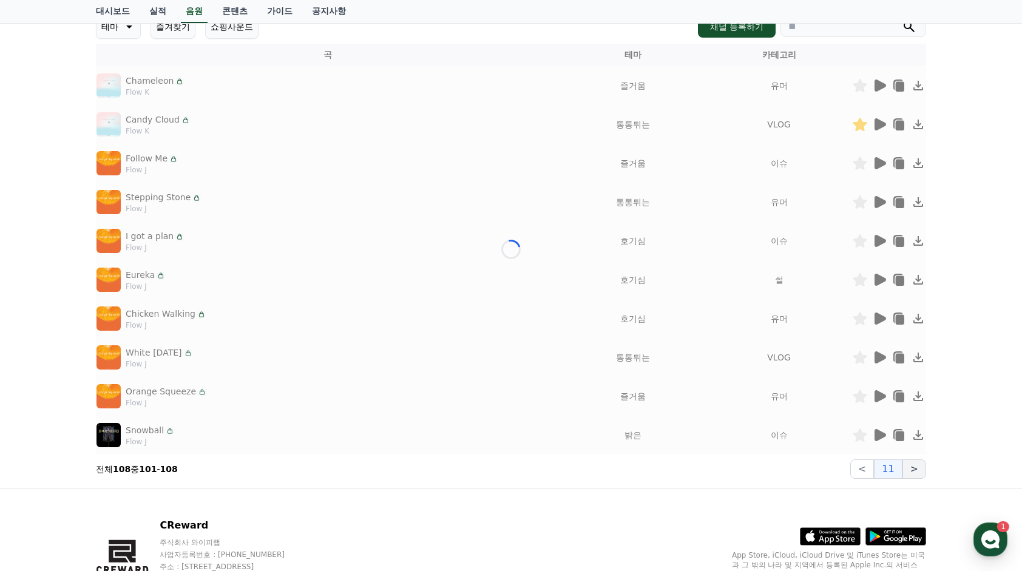
scroll to position [172, 0]
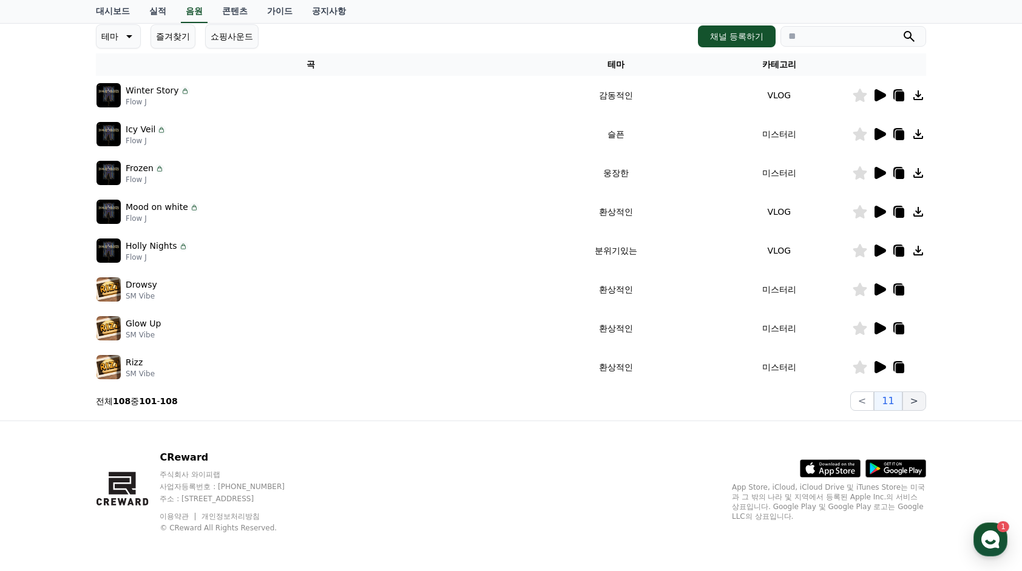
click at [909, 401] on button ">" at bounding box center [914, 400] width 24 height 19
click at [874, 403] on button "<" at bounding box center [862, 400] width 24 height 19
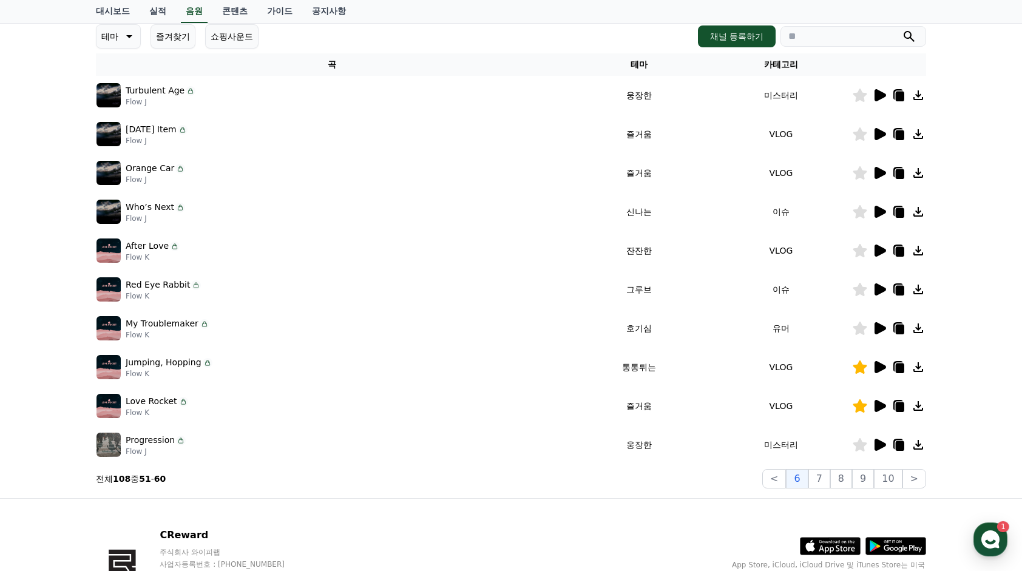
click at [780, 407] on td "VLOG" at bounding box center [781, 406] width 142 height 39
click at [786, 479] on button "<" at bounding box center [774, 478] width 24 height 19
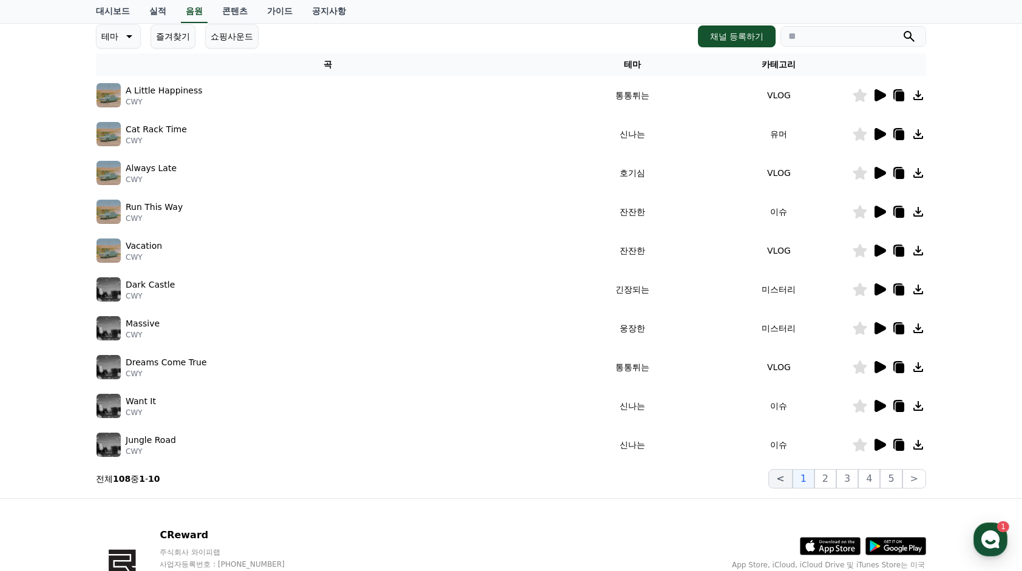
click at [788, 477] on button "<" at bounding box center [780, 478] width 24 height 19
click at [787, 473] on button "<" at bounding box center [780, 478] width 24 height 19
click at [825, 477] on button "2" at bounding box center [825, 478] width 22 height 19
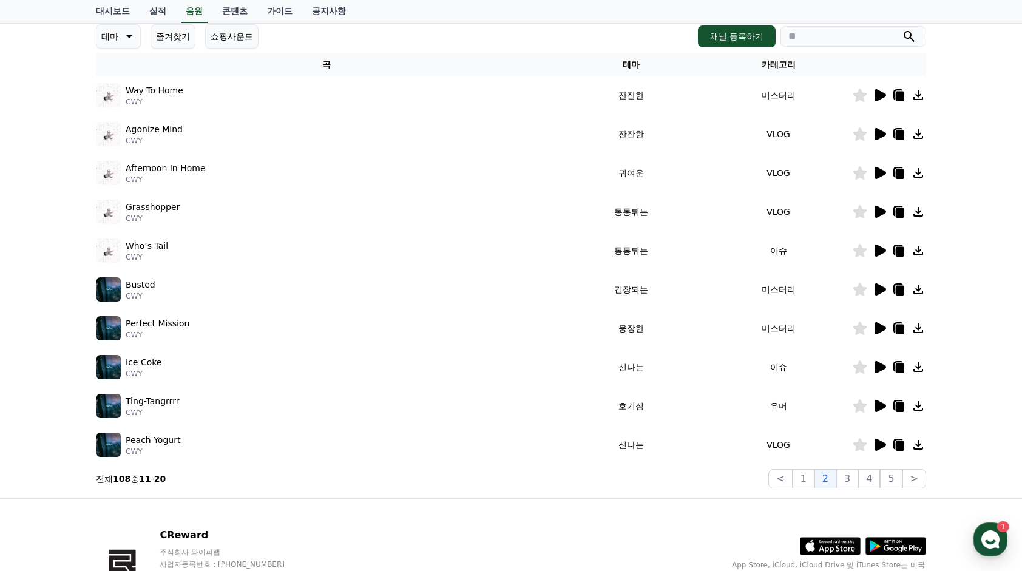
click at [874, 98] on icon at bounding box center [879, 95] width 15 height 15
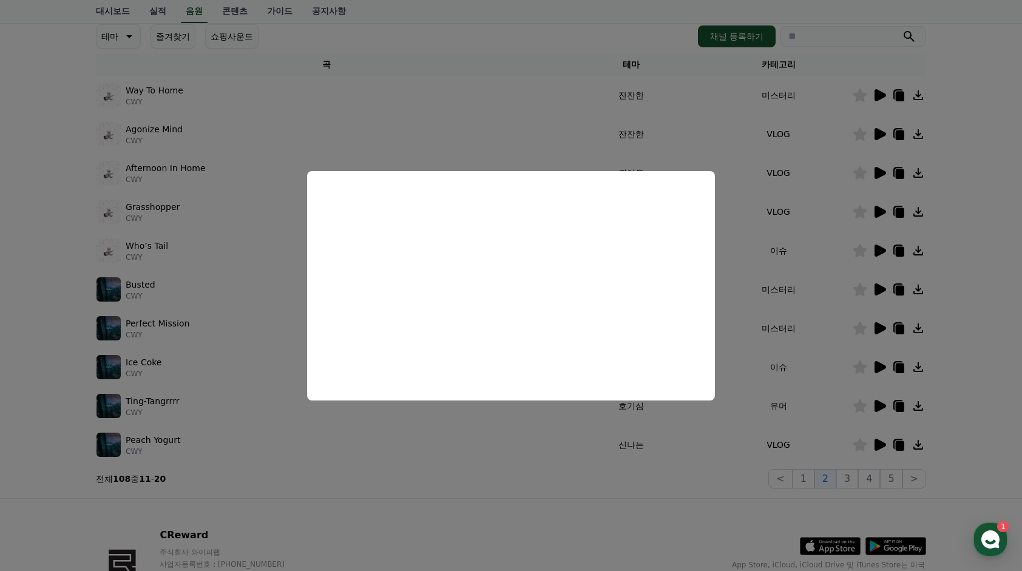
click at [38, 154] on button "close modal" at bounding box center [511, 285] width 1022 height 571
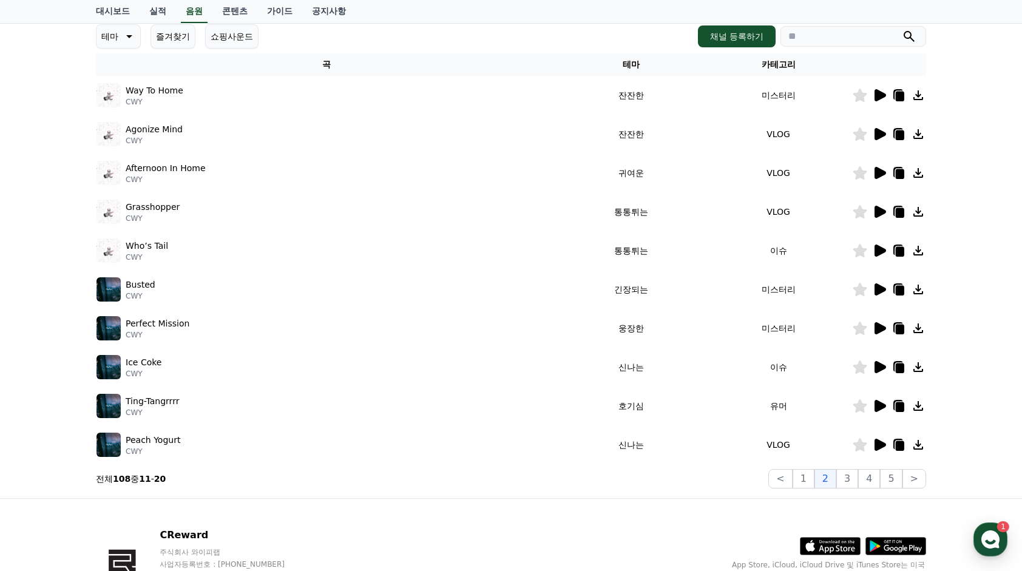
click at [884, 365] on icon at bounding box center [881, 367] width 12 height 12
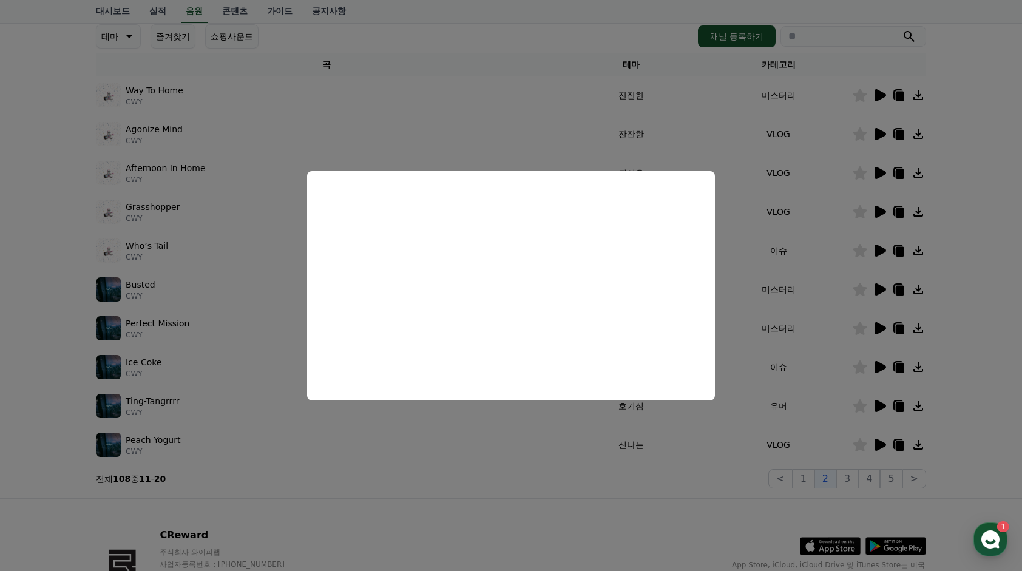
click at [973, 312] on button "close modal" at bounding box center [511, 285] width 1022 height 571
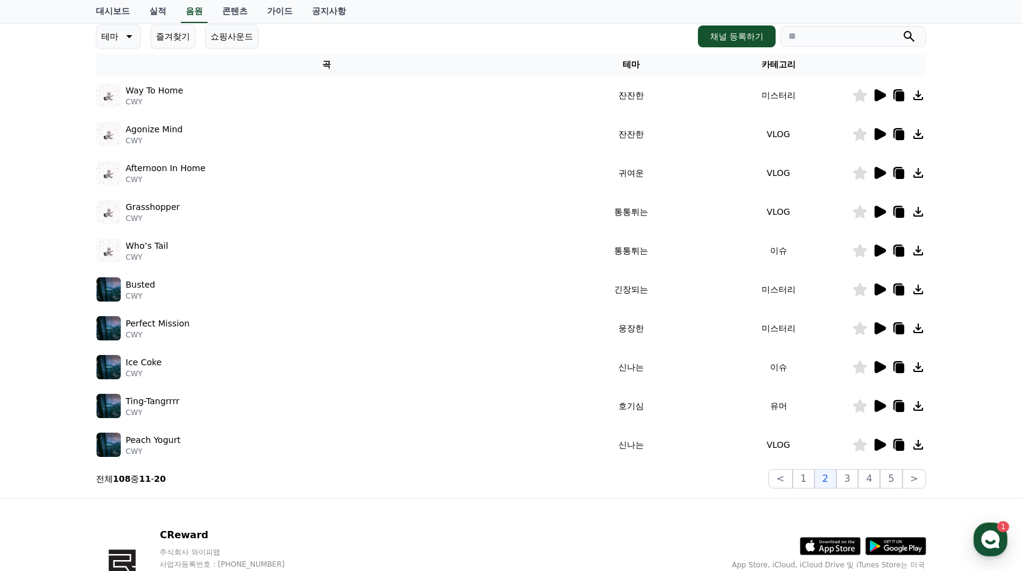
click at [887, 446] on div at bounding box center [889, 445] width 73 height 15
click at [836, 469] on button "2" at bounding box center [825, 478] width 22 height 19
click at [852, 481] on button "3" at bounding box center [847, 478] width 22 height 19
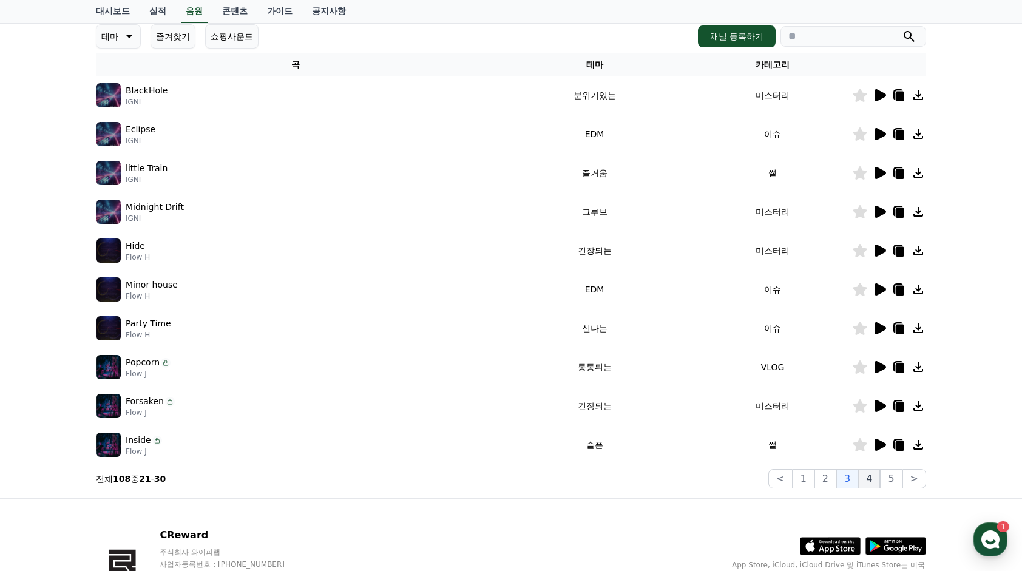
click at [864, 481] on button "4" at bounding box center [869, 478] width 22 height 19
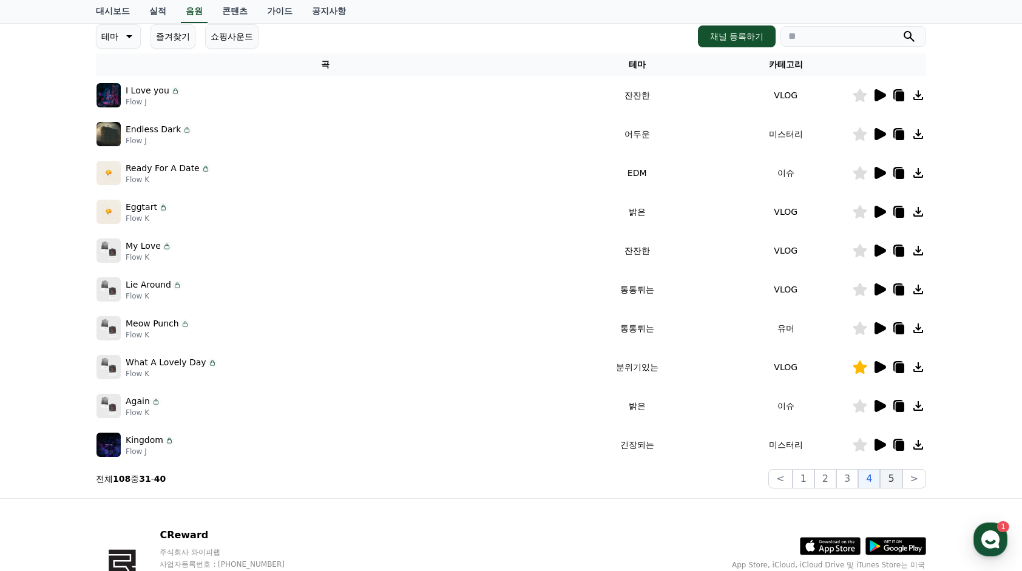
click at [889, 473] on button "5" at bounding box center [891, 478] width 22 height 19
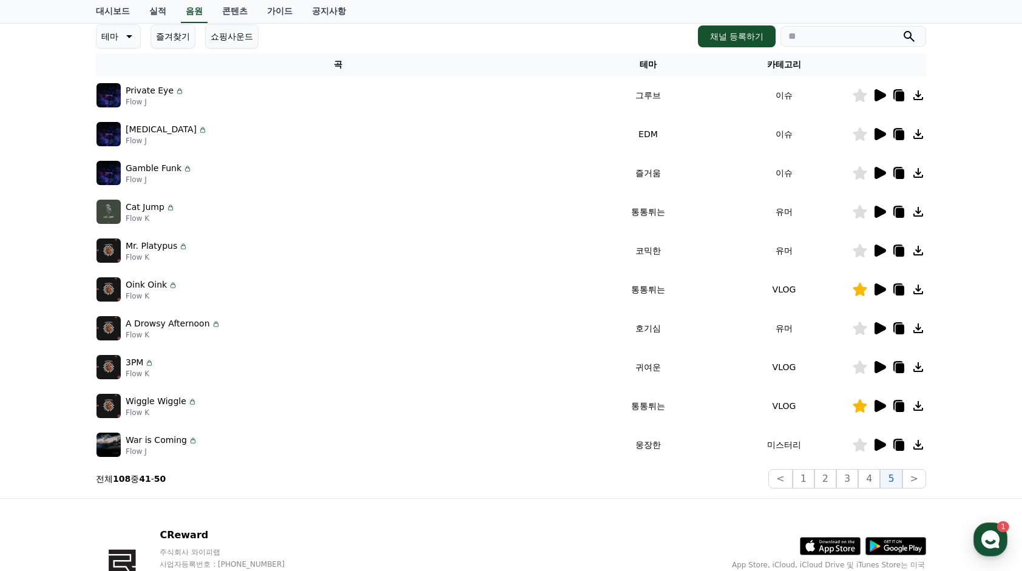
click at [879, 99] on icon at bounding box center [881, 95] width 12 height 12
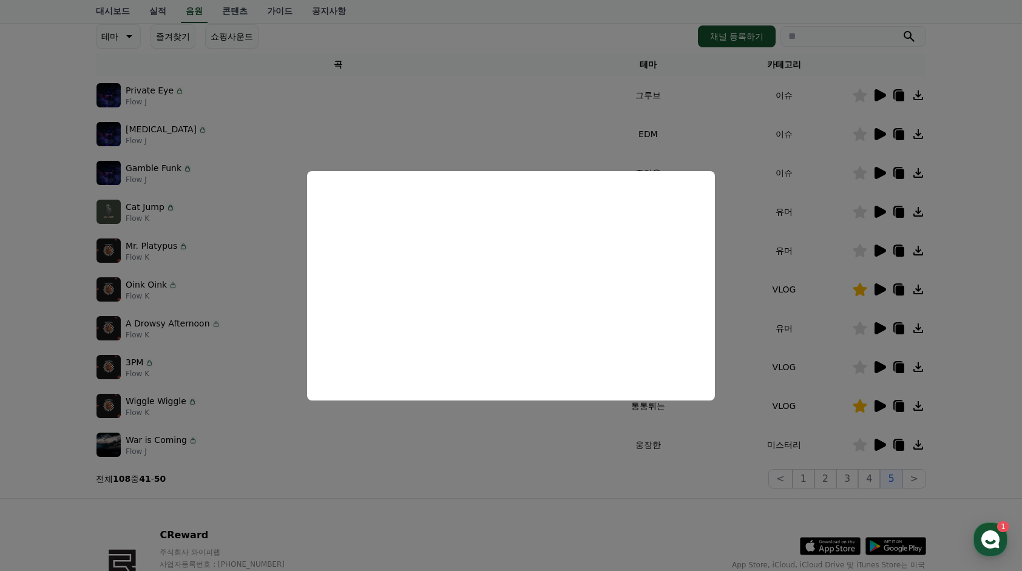
click at [1007, 131] on button "close modal" at bounding box center [511, 285] width 1022 height 571
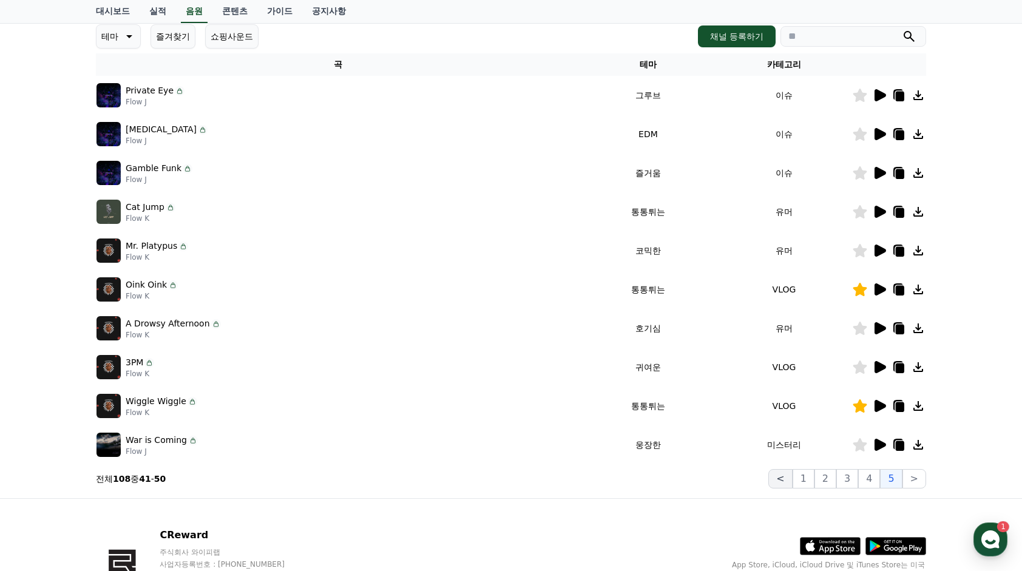
click at [787, 479] on button "<" at bounding box center [780, 478] width 24 height 19
click at [802, 479] on button "1" at bounding box center [804, 478] width 22 height 19
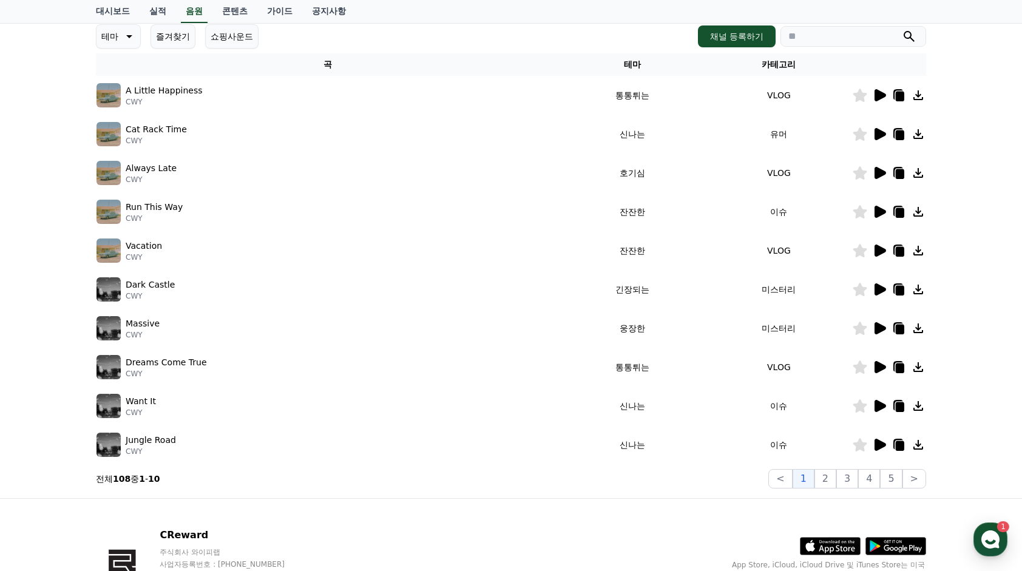
click at [886, 212] on icon at bounding box center [879, 212] width 15 height 15
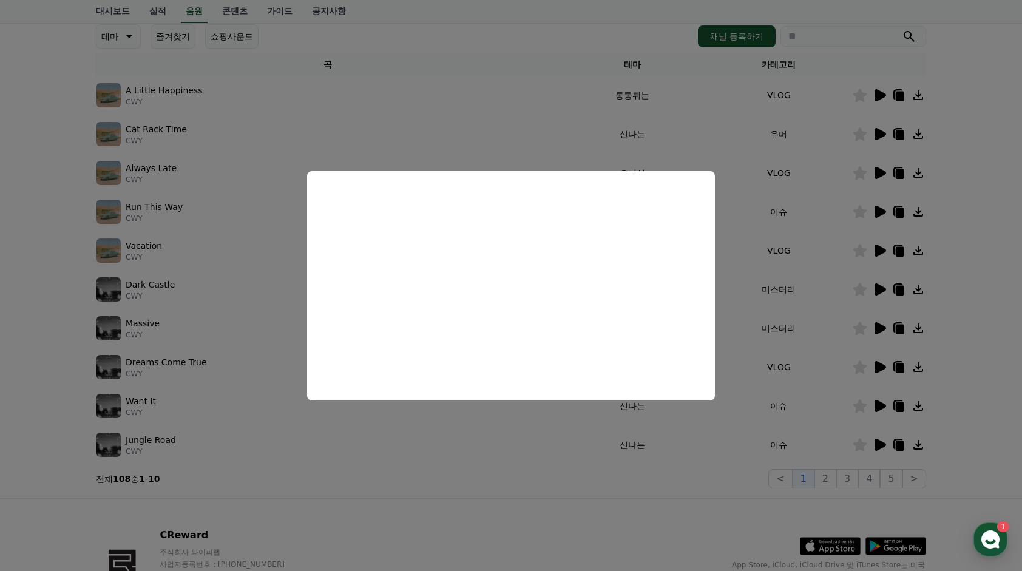
click at [800, 500] on button "close modal" at bounding box center [511, 285] width 1022 height 571
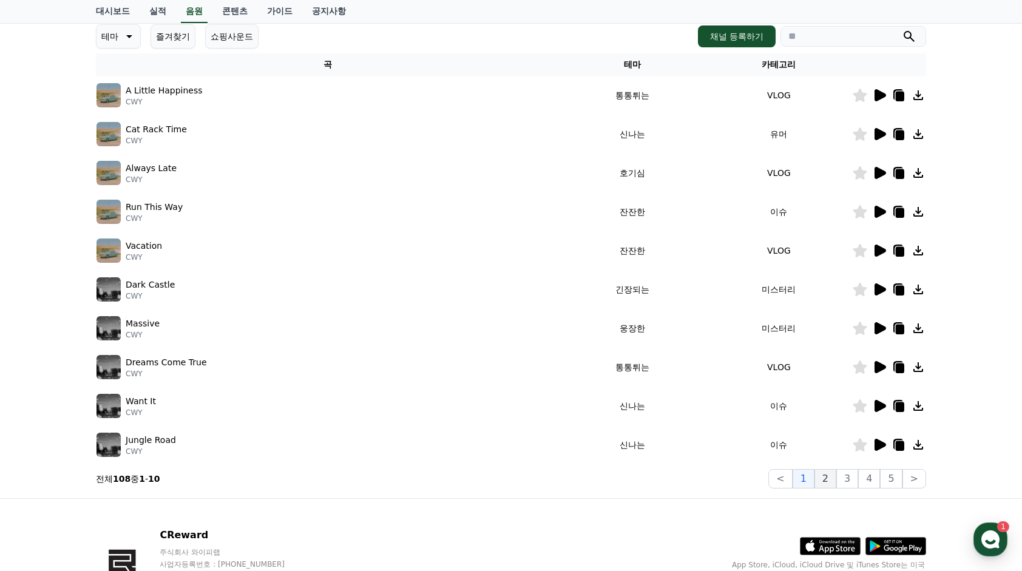
click at [829, 481] on button "2" at bounding box center [825, 478] width 22 height 19
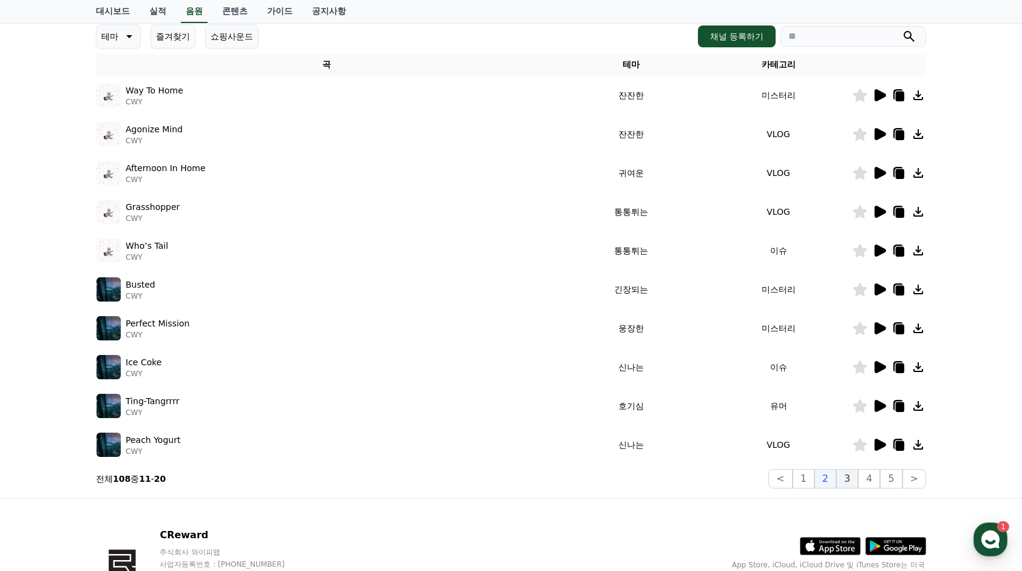
click at [850, 481] on button "3" at bounding box center [847, 478] width 22 height 19
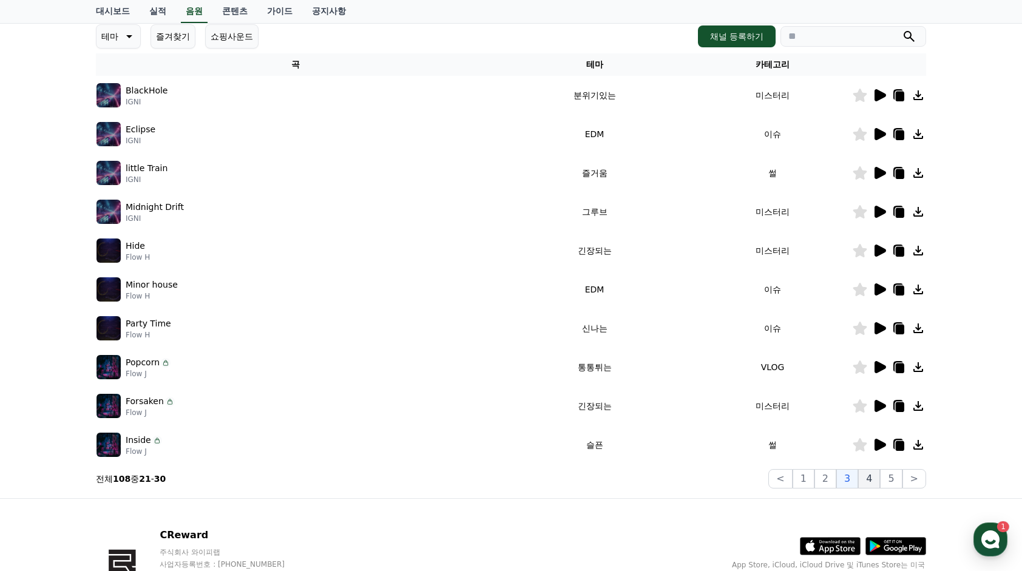
click at [875, 481] on button "4" at bounding box center [869, 478] width 22 height 19
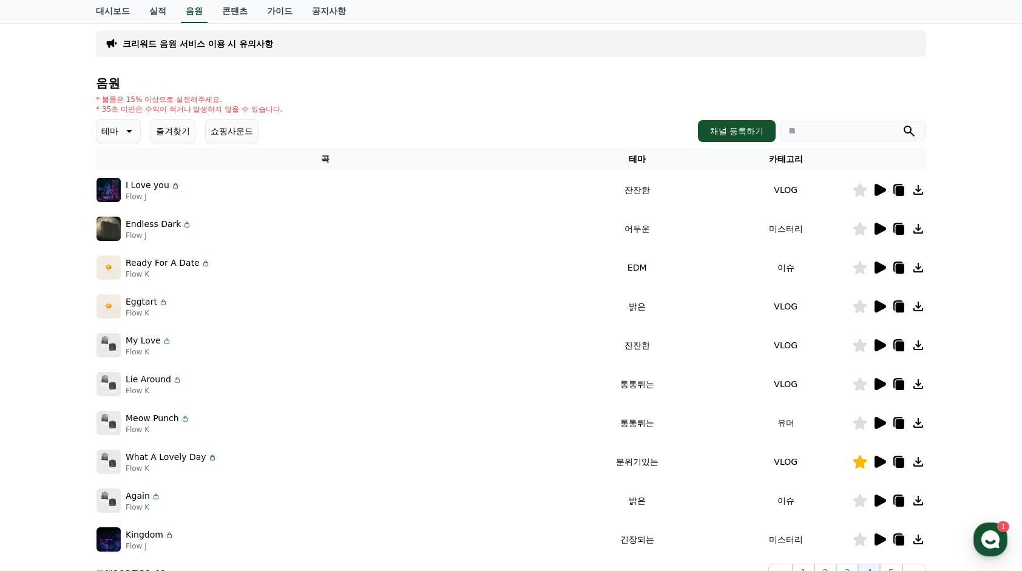
scroll to position [51, 0]
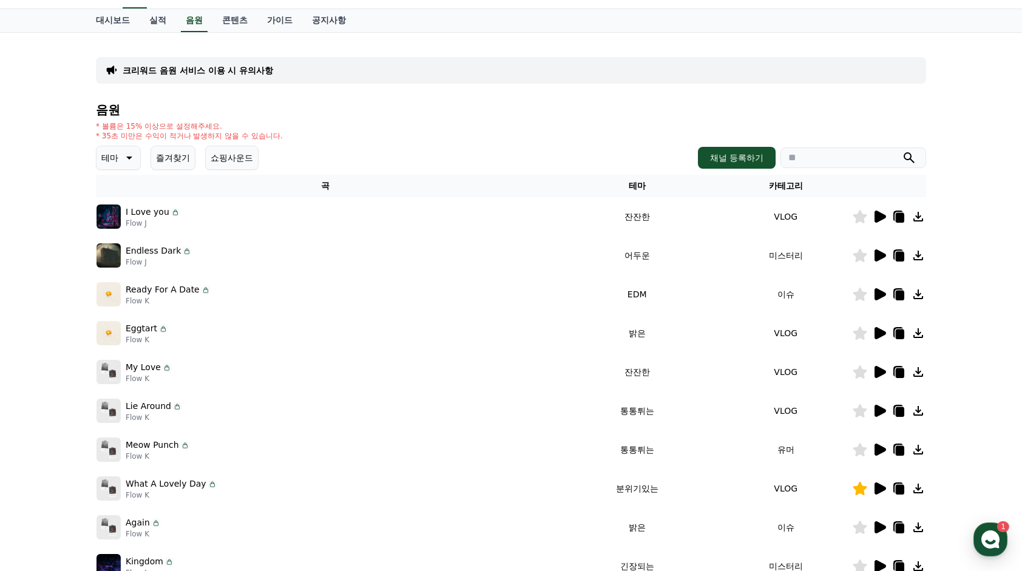
click at [114, 166] on button "테마" at bounding box center [118, 158] width 45 height 24
click at [119, 256] on button "웅장한" at bounding box center [115, 260] width 35 height 27
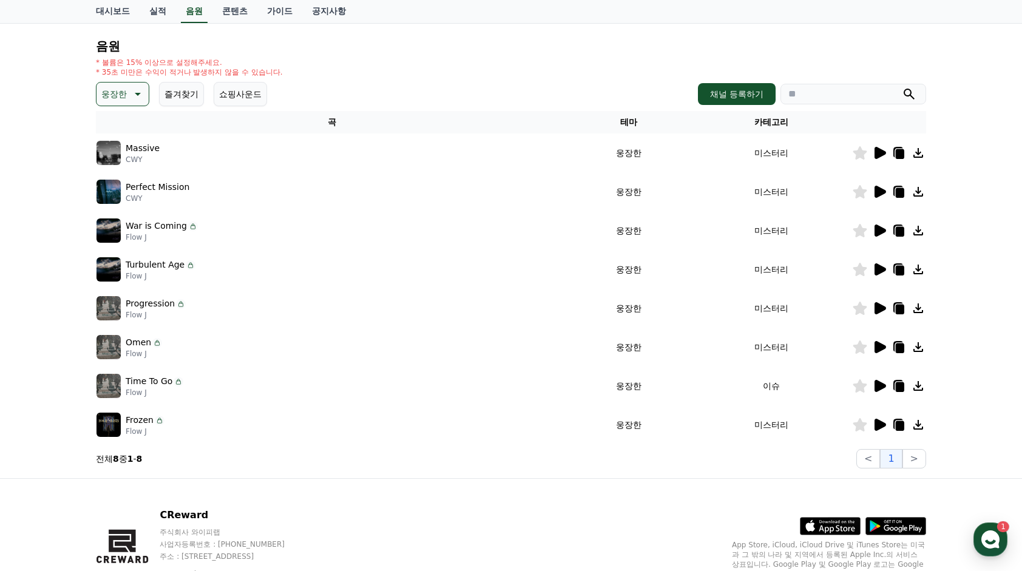
scroll to position [121, 0]
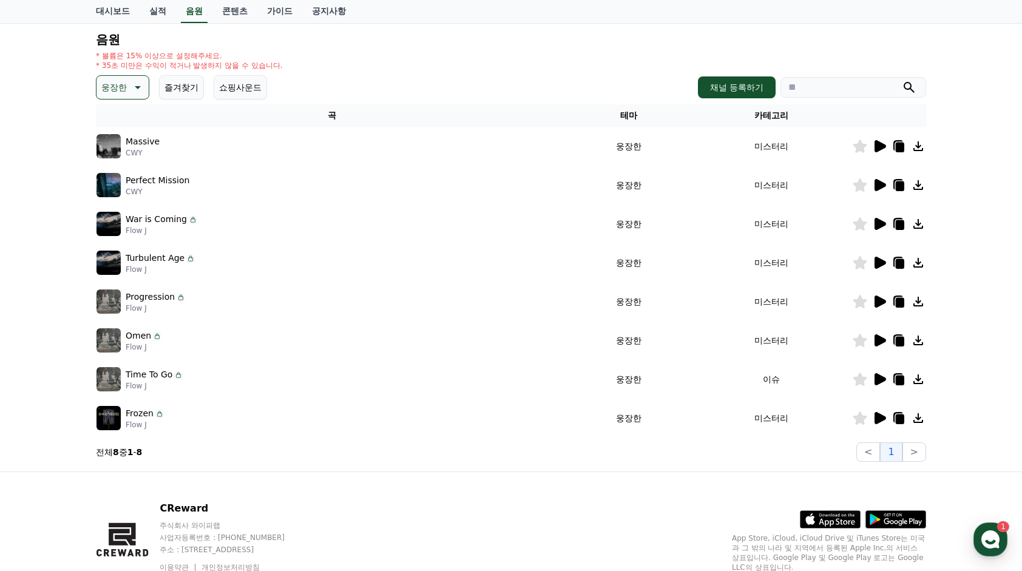
click at [117, 98] on button "웅장한" at bounding box center [122, 87] width 53 height 24
click at [123, 164] on button "드라마틱" at bounding box center [120, 160] width 44 height 27
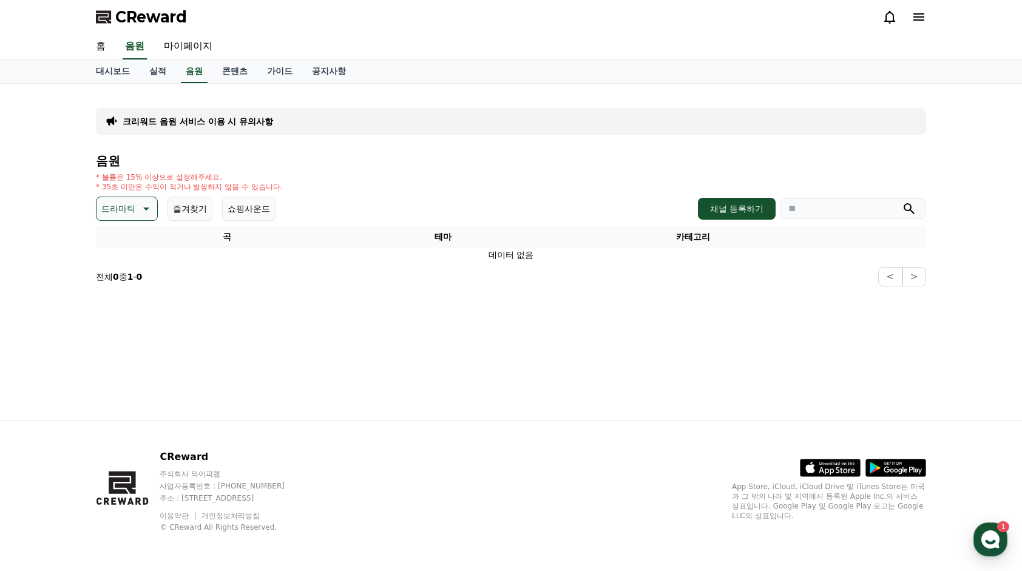
click at [116, 212] on p "드라마틱" at bounding box center [118, 208] width 34 height 17
click at [127, 323] on button "잔잔한" at bounding box center [115, 335] width 35 height 27
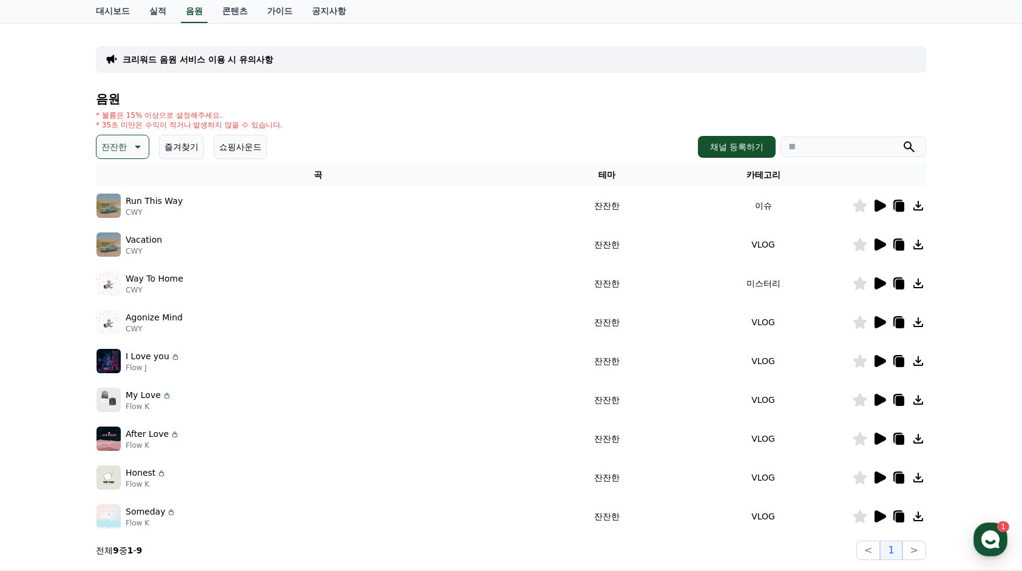
scroll to position [61, 0]
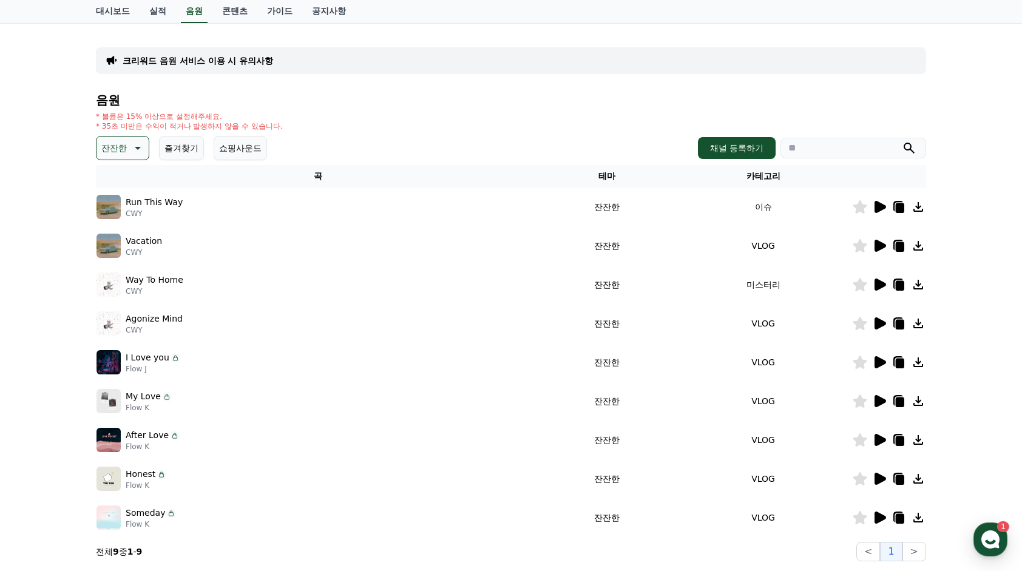
click at [115, 141] on p "잔잔한" at bounding box center [113, 148] width 25 height 17
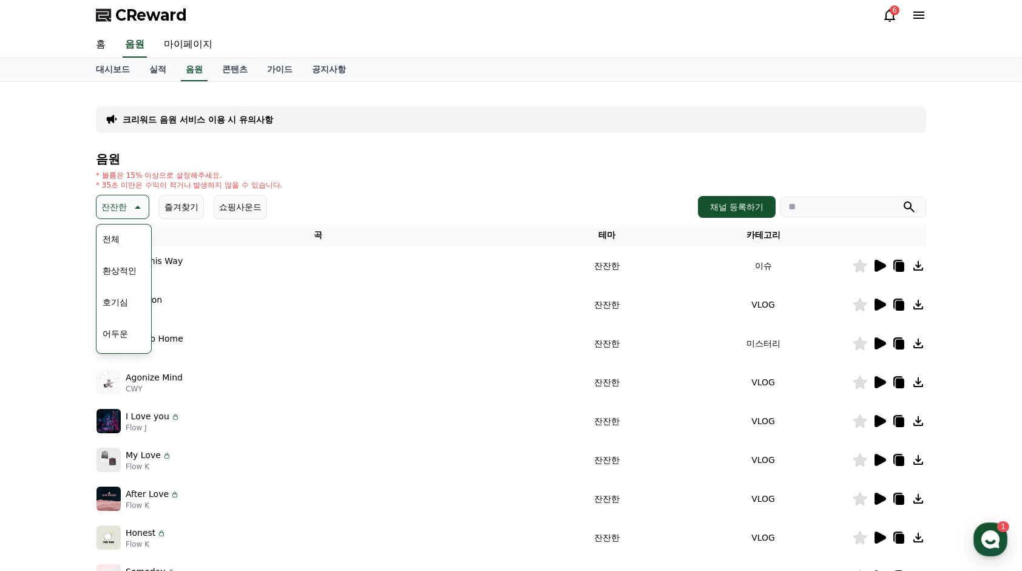
scroll to position [0, 0]
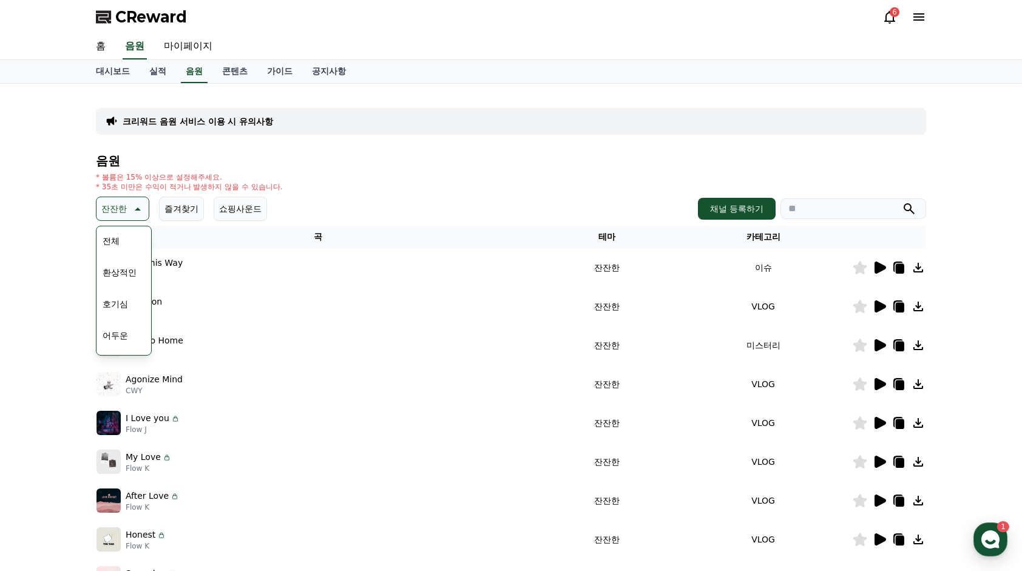
click at [118, 297] on button "호기심" at bounding box center [115, 304] width 35 height 27
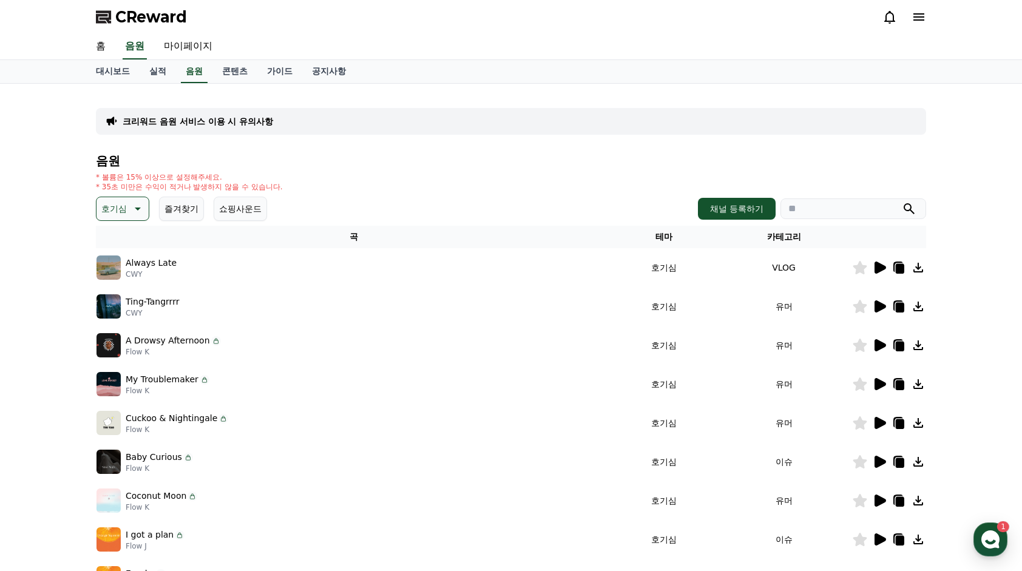
scroll to position [182, 0]
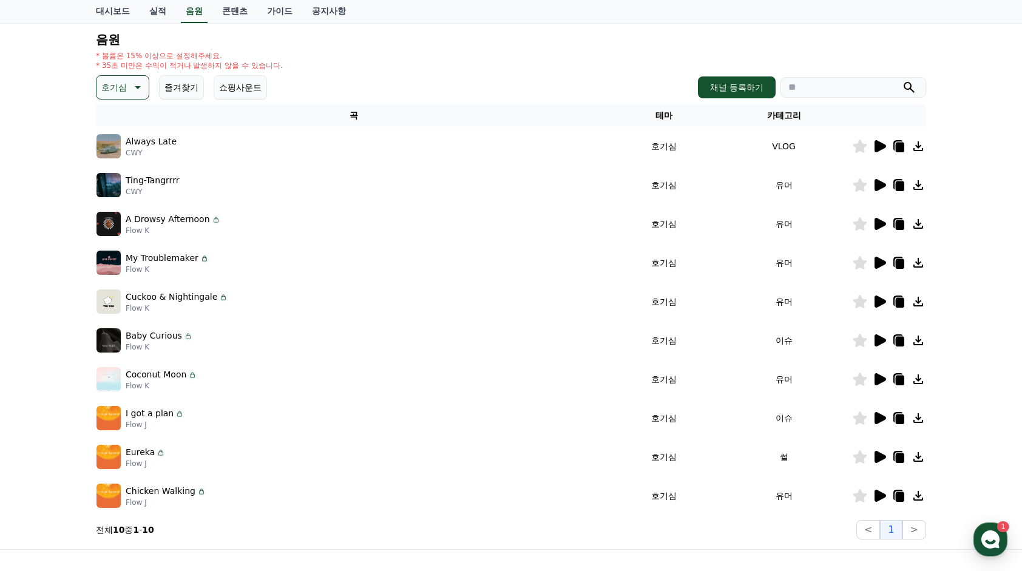
click at [130, 36] on h4 "음원" at bounding box center [511, 39] width 830 height 13
click at [126, 79] on p "호기심" at bounding box center [113, 87] width 25 height 17
click at [130, 165] on button "통통튀는" at bounding box center [120, 156] width 44 height 27
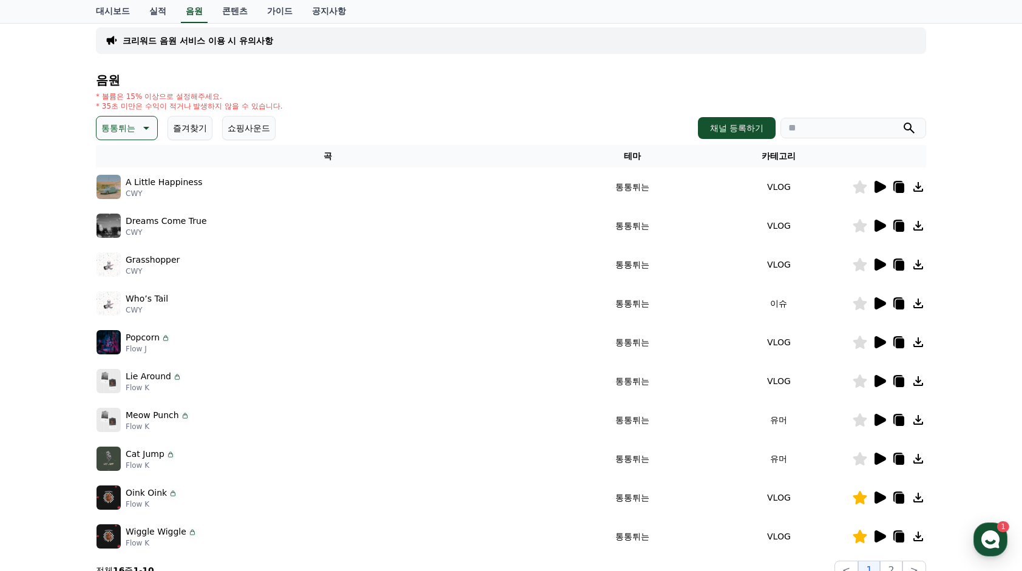
scroll to position [121, 0]
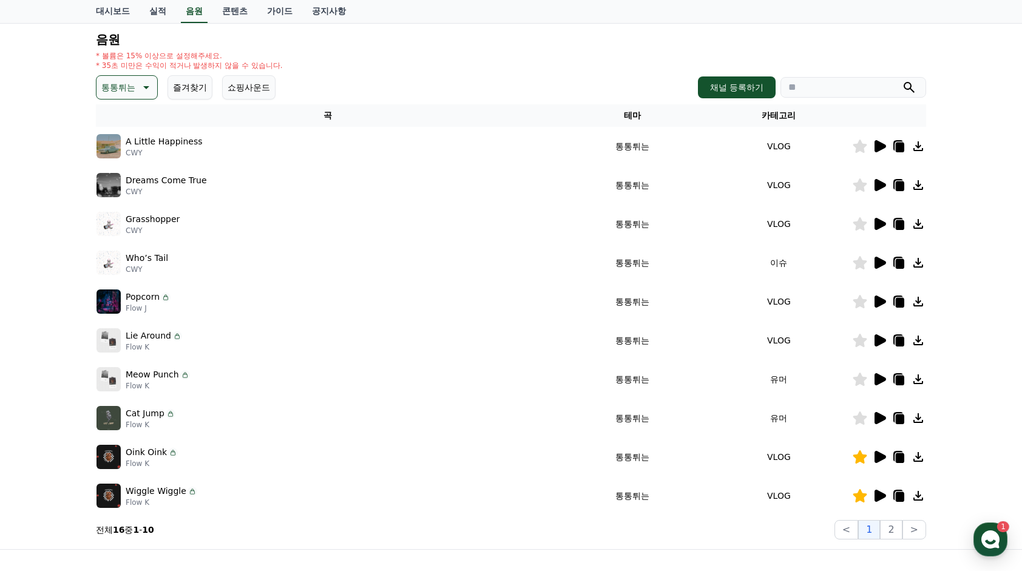
click at [872, 489] on div at bounding box center [889, 496] width 73 height 15
click at [878, 495] on icon at bounding box center [881, 496] width 12 height 12
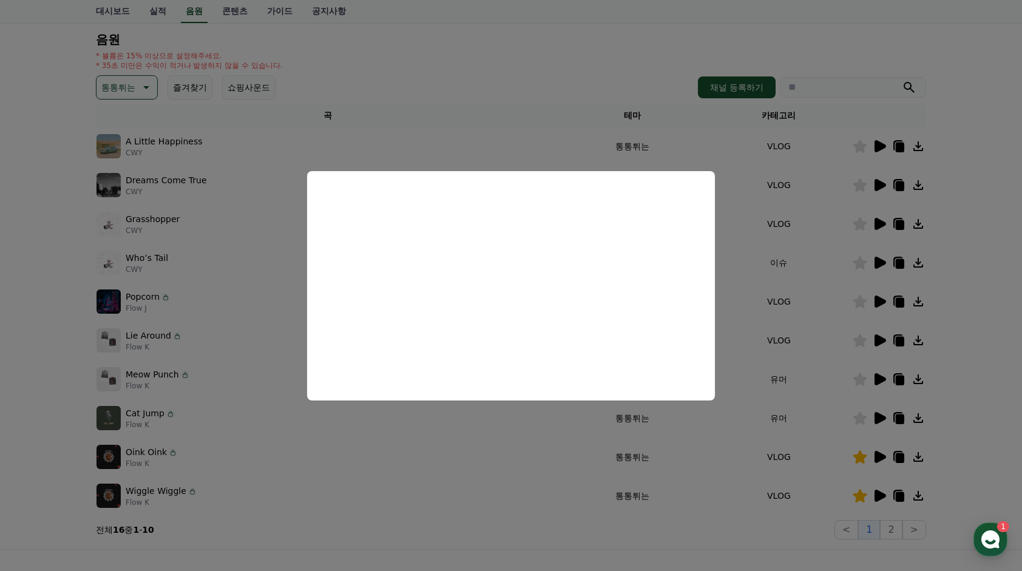
click at [30, 186] on button "close modal" at bounding box center [511, 285] width 1022 height 571
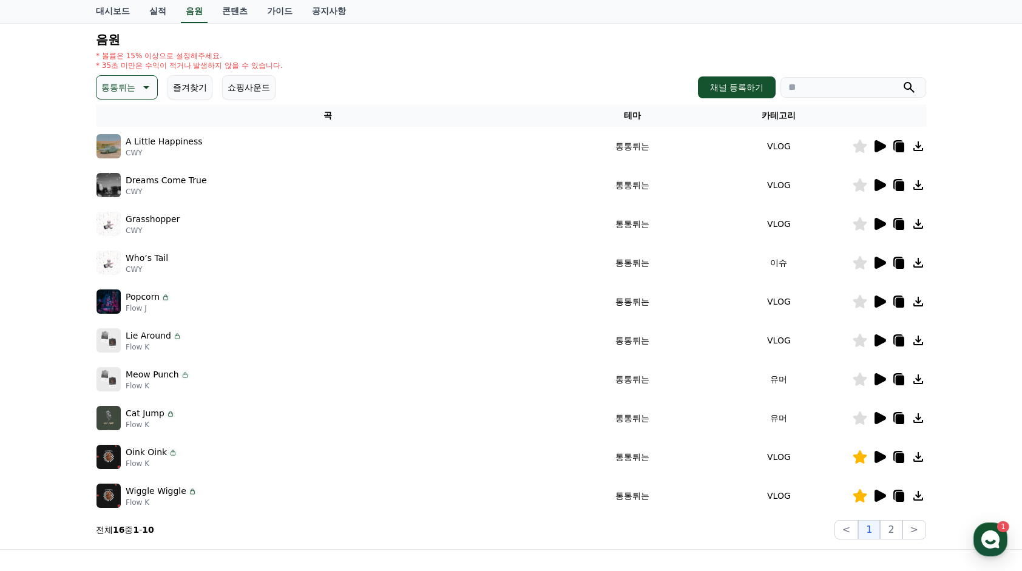
click at [876, 492] on icon at bounding box center [881, 496] width 12 height 12
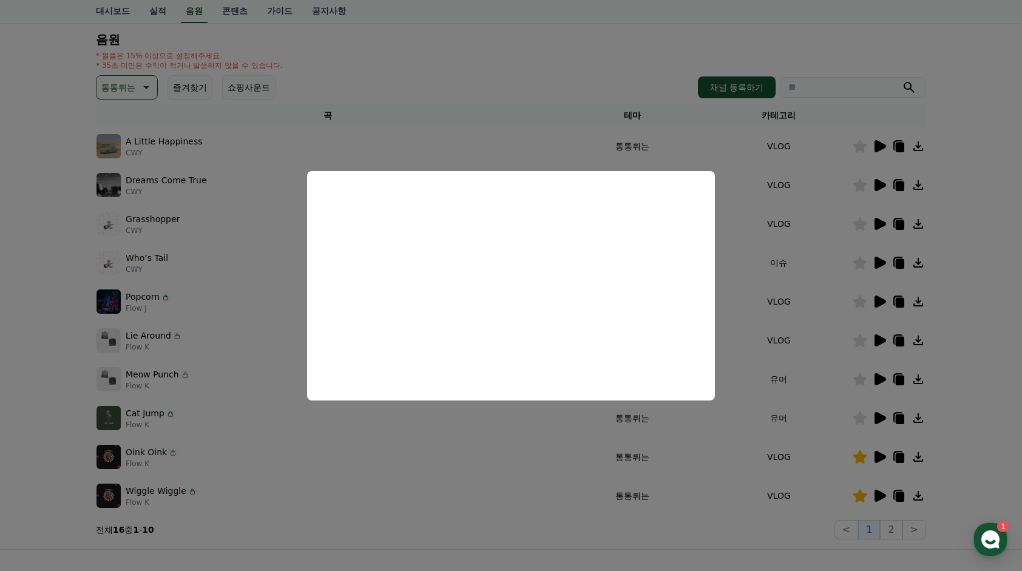
click at [15, 252] on button "close modal" at bounding box center [511, 285] width 1022 height 571
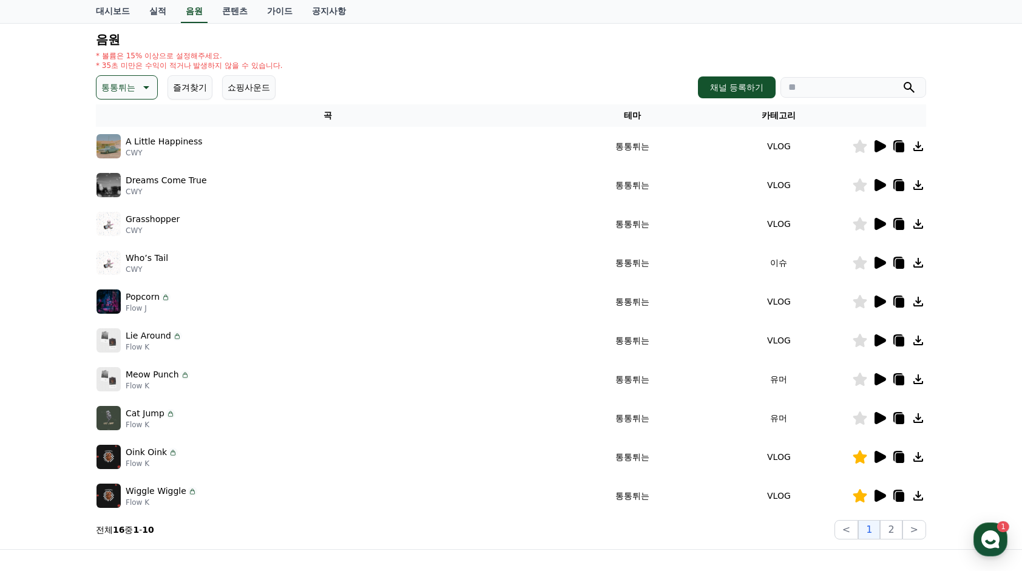
click at [124, 72] on div "음원 * 볼륨은 15% 이상으로 설정해주세요. * 35초 미만은 수익이 적거나 발생하지 않을 수 있습니다. 통통튀는 즐겨찾기 쇼핑사운드 채널 …" at bounding box center [511, 286] width 830 height 507
click at [124, 80] on p "통통튀는" at bounding box center [118, 87] width 34 height 17
click at [124, 149] on button "어두운" at bounding box center [115, 153] width 35 height 27
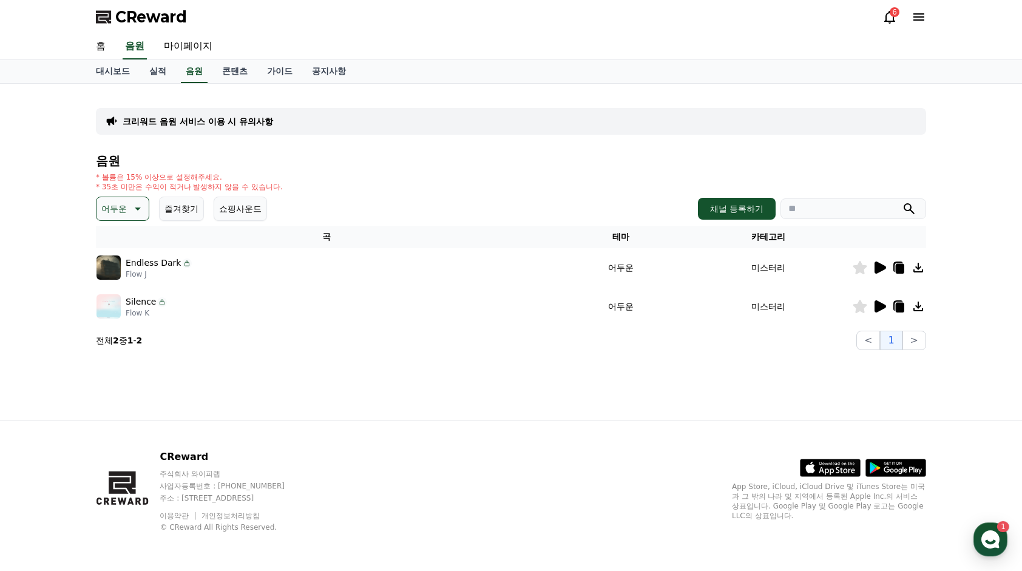
click at [885, 265] on icon at bounding box center [879, 267] width 15 height 15
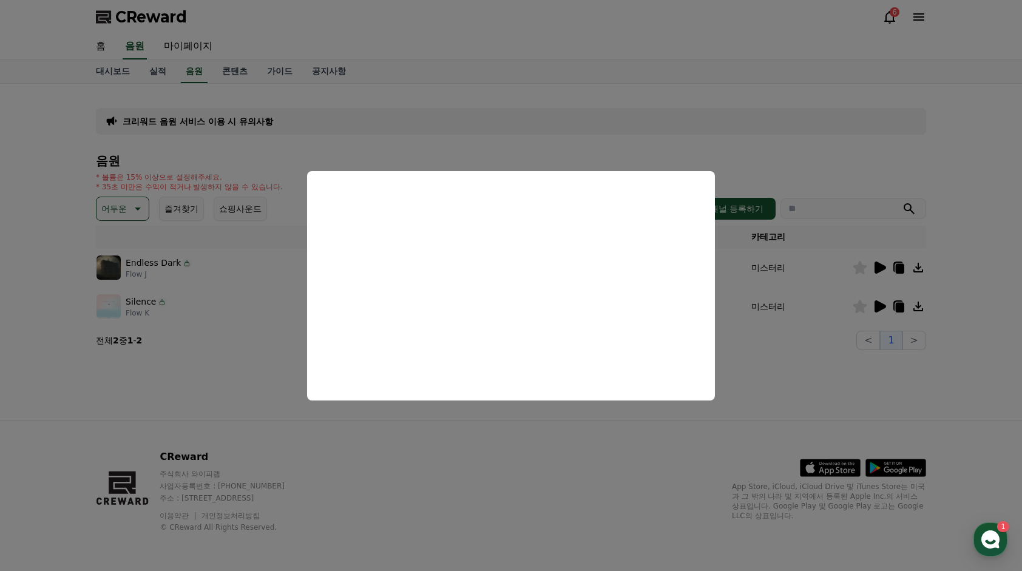
click at [123, 203] on button "close modal" at bounding box center [511, 285] width 1022 height 571
click at [124, 208] on p "어두운" at bounding box center [113, 208] width 25 height 17
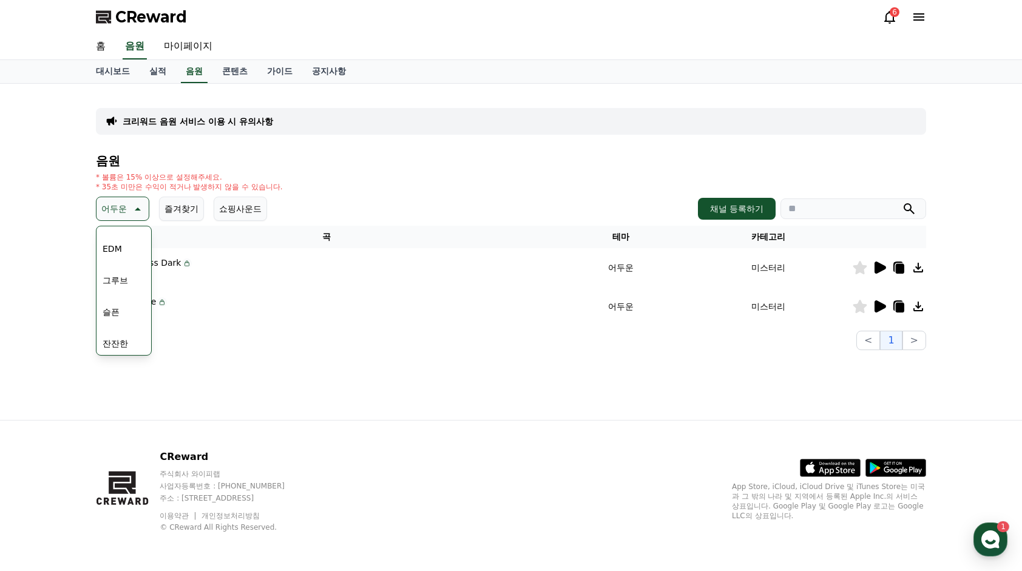
scroll to position [364, 0]
click at [121, 307] on button "슬픈" at bounding box center [111, 318] width 27 height 27
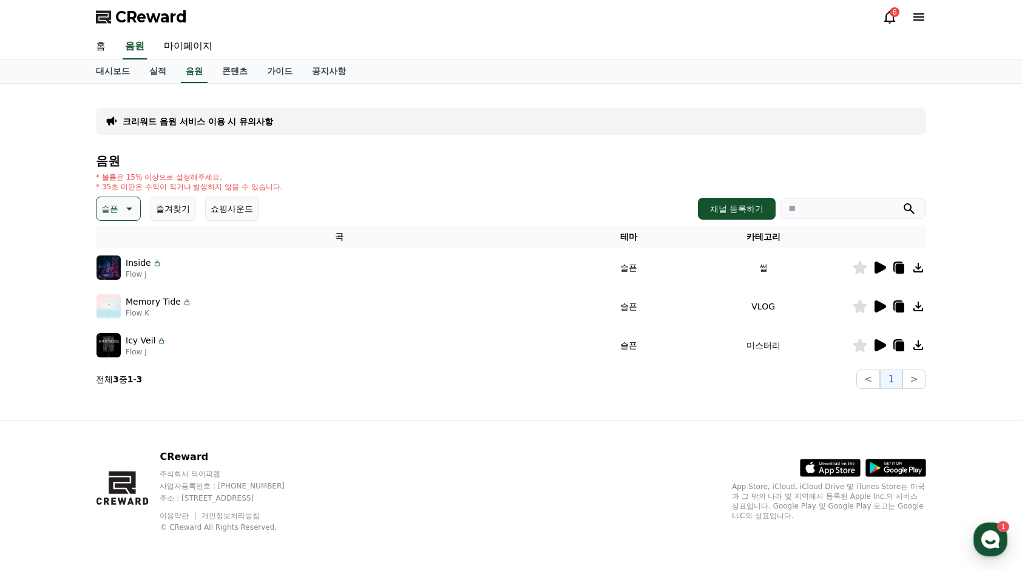
click at [877, 269] on icon at bounding box center [881, 268] width 12 height 12
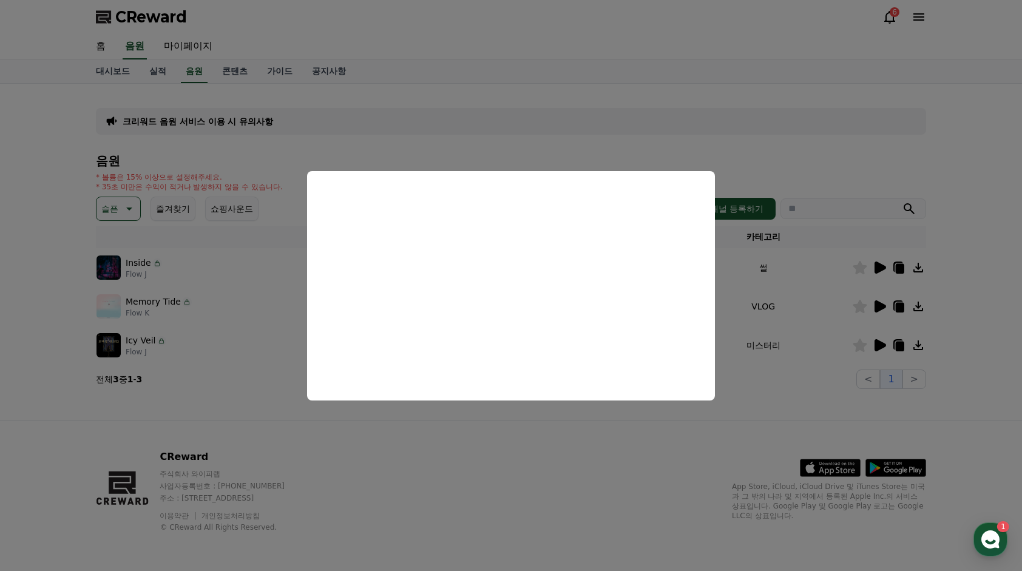
click at [547, 466] on button "close modal" at bounding box center [511, 285] width 1022 height 571
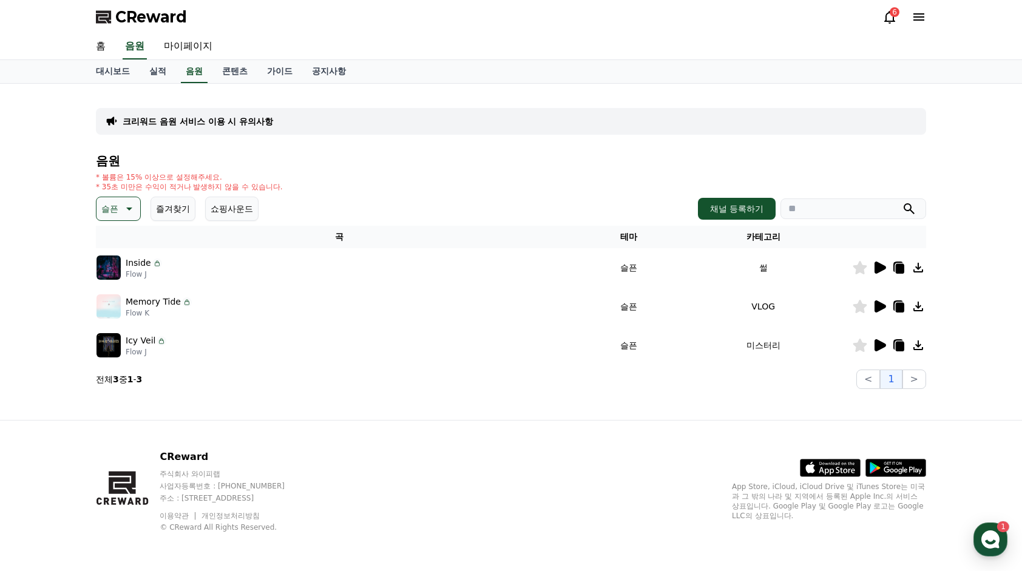
click at [882, 343] on icon at bounding box center [881, 345] width 12 height 12
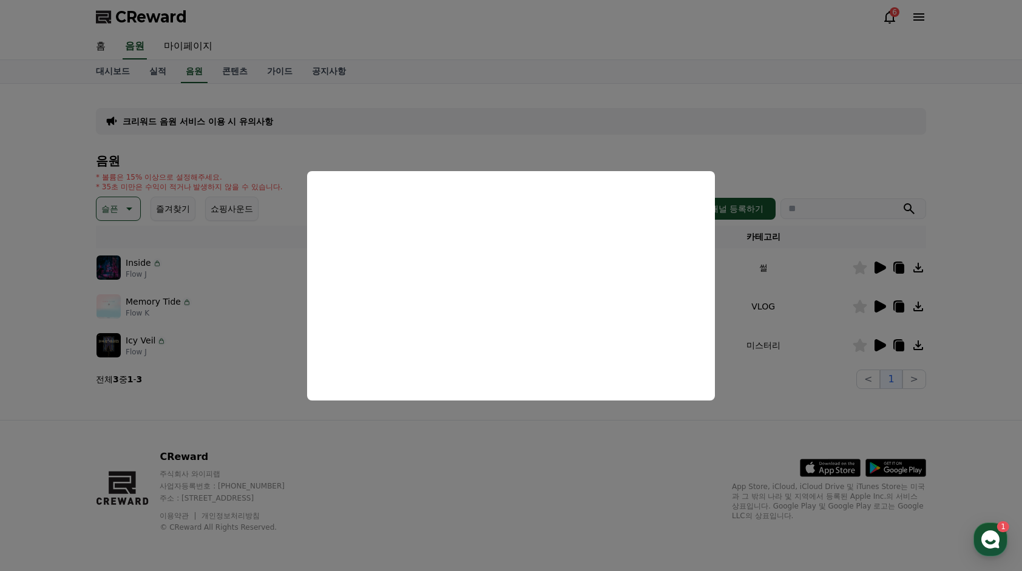
click at [551, 432] on button "close modal" at bounding box center [511, 285] width 1022 height 571
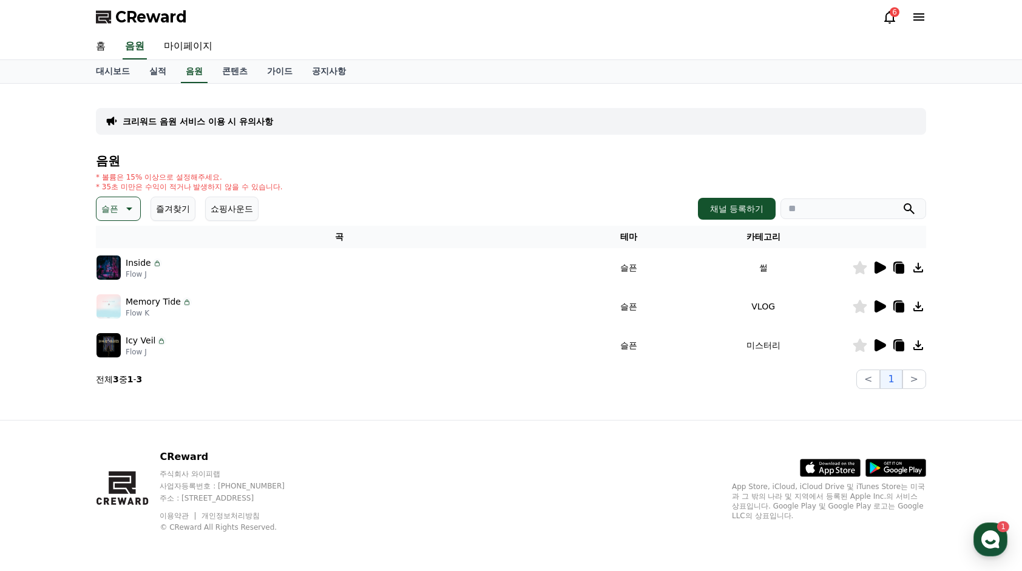
click at [880, 307] on icon at bounding box center [881, 306] width 12 height 12
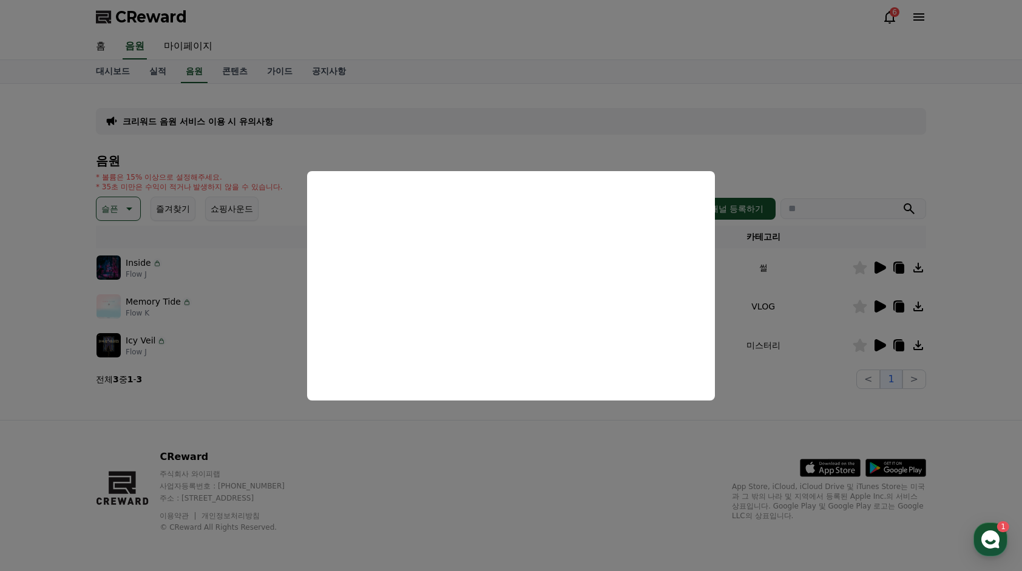
click at [56, 178] on button "close modal" at bounding box center [511, 285] width 1022 height 571
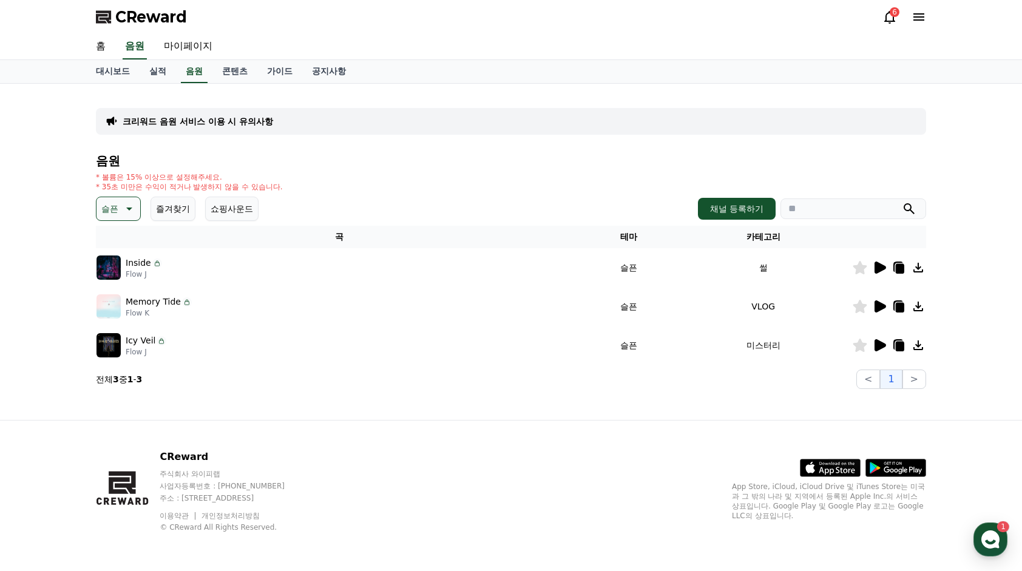
click at [135, 204] on icon at bounding box center [128, 208] width 15 height 15
click at [124, 269] on div "전체 환상적인 호기심 어두운 밝은 통통튀는 신나는 반전 웅장한 드라마틱 즐거움 분위기있는 EDM 그루브 슬픈 잔잔한 귀여운 감동적인 긴장되는 …" at bounding box center [124, 237] width 52 height 626
click at [120, 290] on button "분위기있는" at bounding box center [124, 284] width 52 height 27
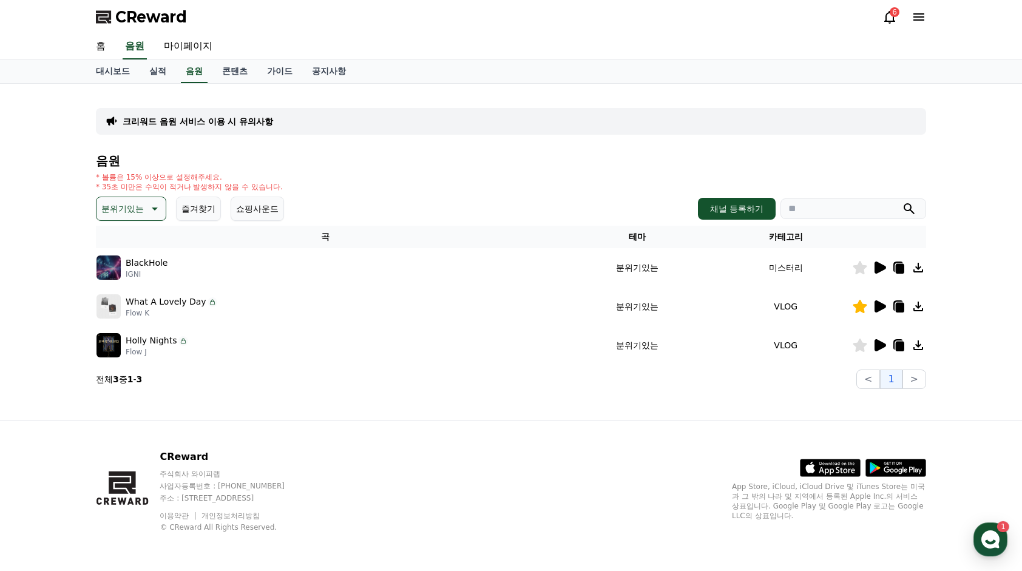
click at [880, 311] on icon at bounding box center [879, 306] width 15 height 15
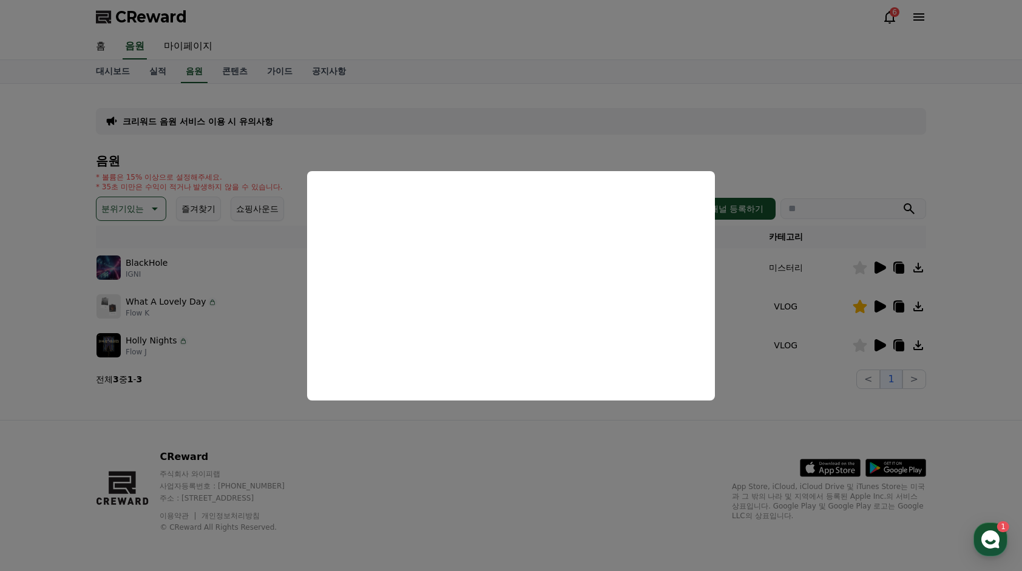
click at [12, 290] on button "close modal" at bounding box center [511, 285] width 1022 height 571
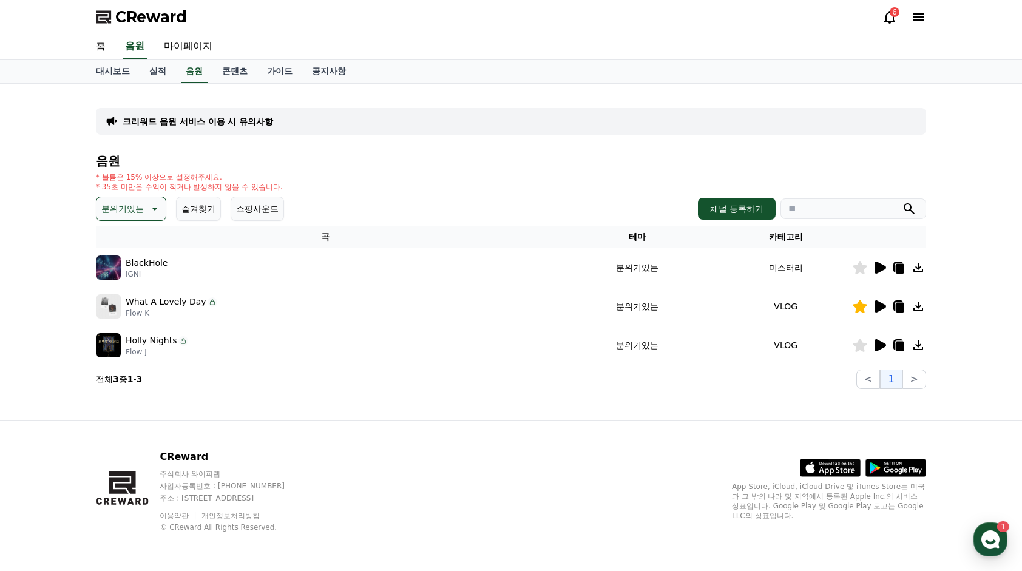
click at [881, 266] on icon at bounding box center [881, 268] width 12 height 12
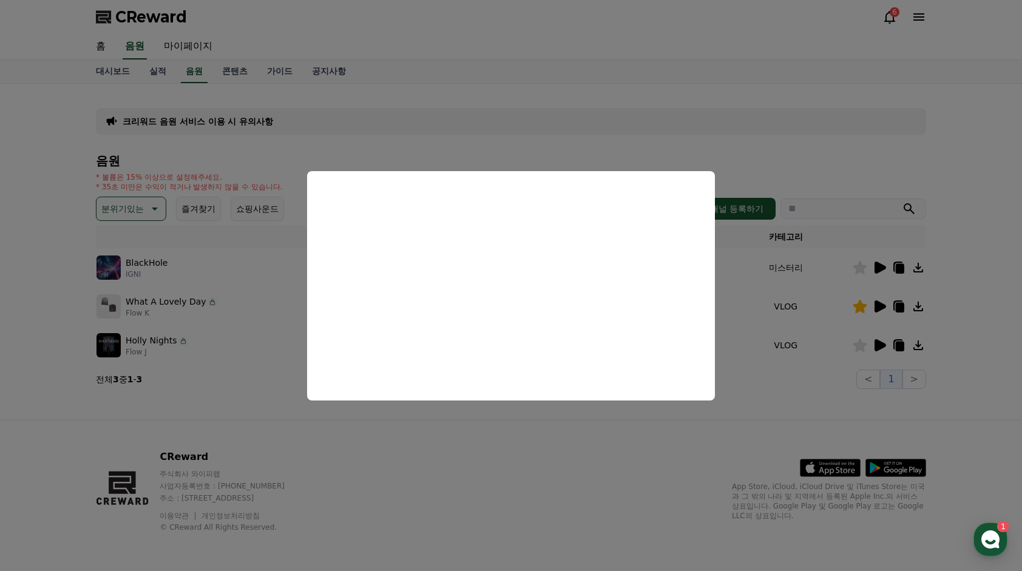
click at [969, 318] on button "close modal" at bounding box center [511, 285] width 1022 height 571
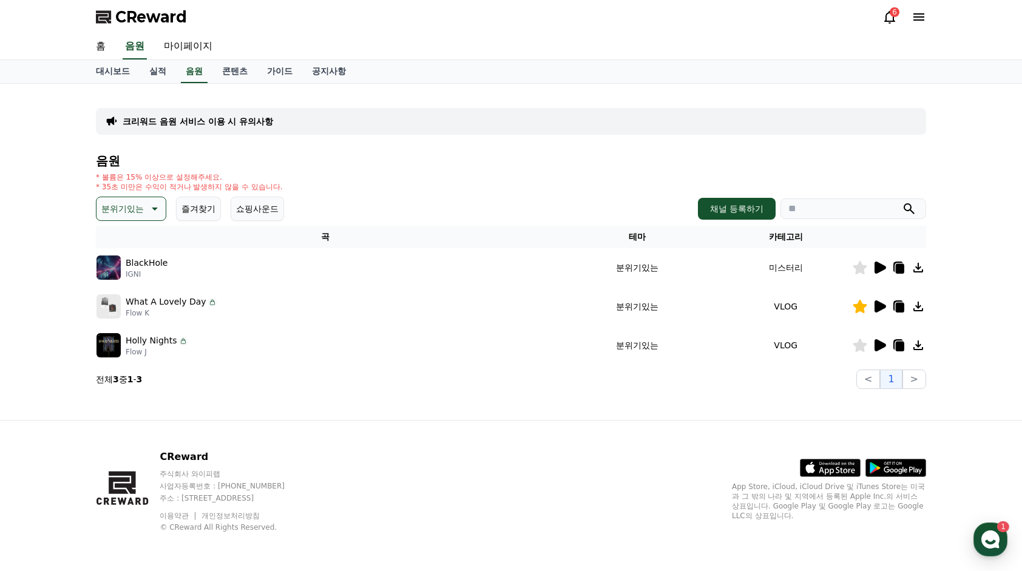
click at [881, 341] on icon at bounding box center [881, 345] width 12 height 12
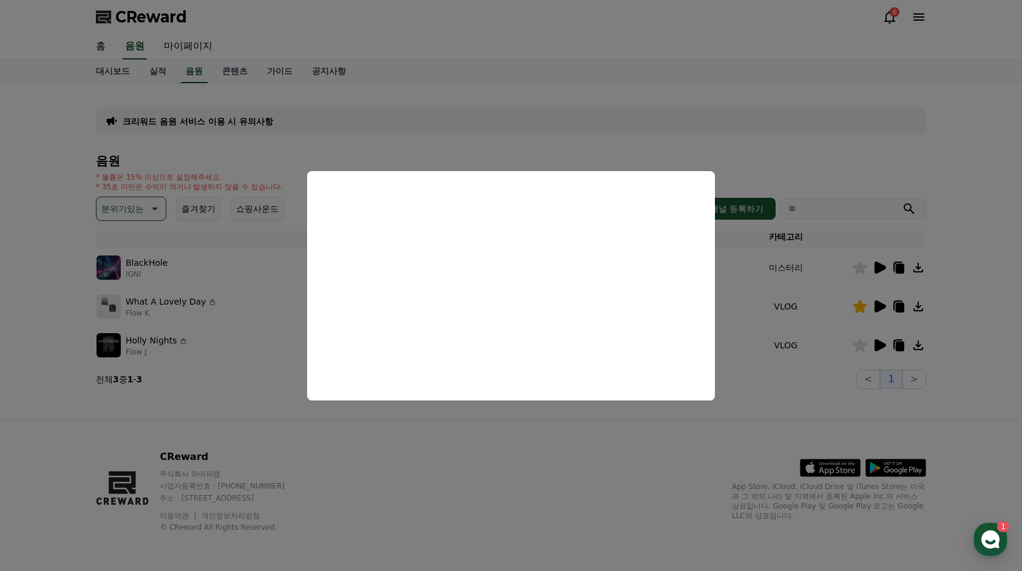
click at [38, 164] on button "close modal" at bounding box center [511, 285] width 1022 height 571
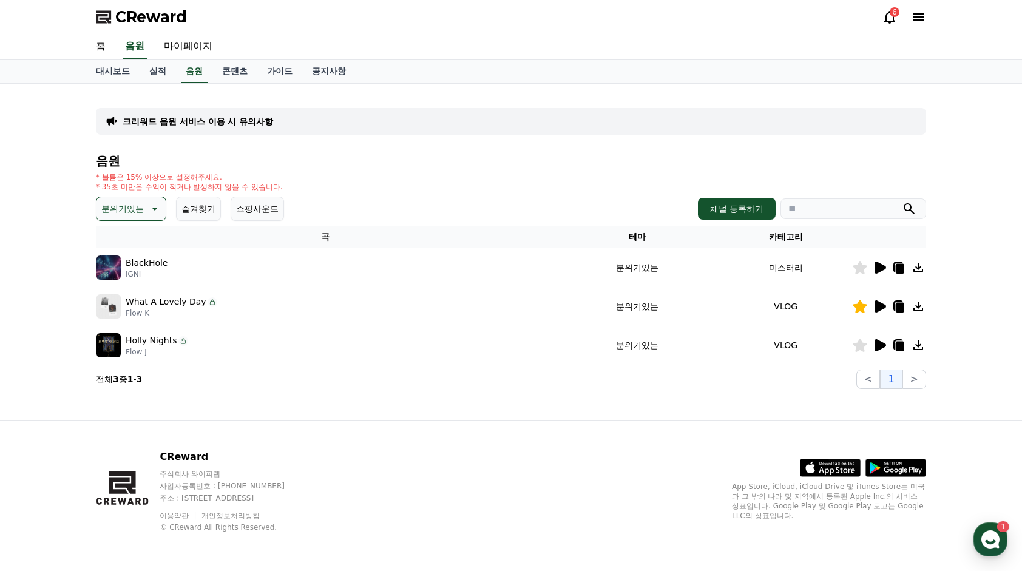
drag, startPoint x: 210, startPoint y: 186, endPoint x: 209, endPoint y: 194, distance: 8.6
click at [210, 186] on p "* 35초 미만은 수익이 적거나 발생하지 않을 수 있습니다." at bounding box center [189, 187] width 187 height 10
click at [209, 194] on div "음원 * 볼륨은 15% 이상으로 설정해주세요. * 35초 미만은 수익이 적거나 발생하지 않을 수 있습니다. 분위기있는 즐겨찾기 쇼핑사운드 채널…" at bounding box center [511, 271] width 830 height 235
click at [201, 211] on button "즐겨찾기" at bounding box center [198, 209] width 45 height 24
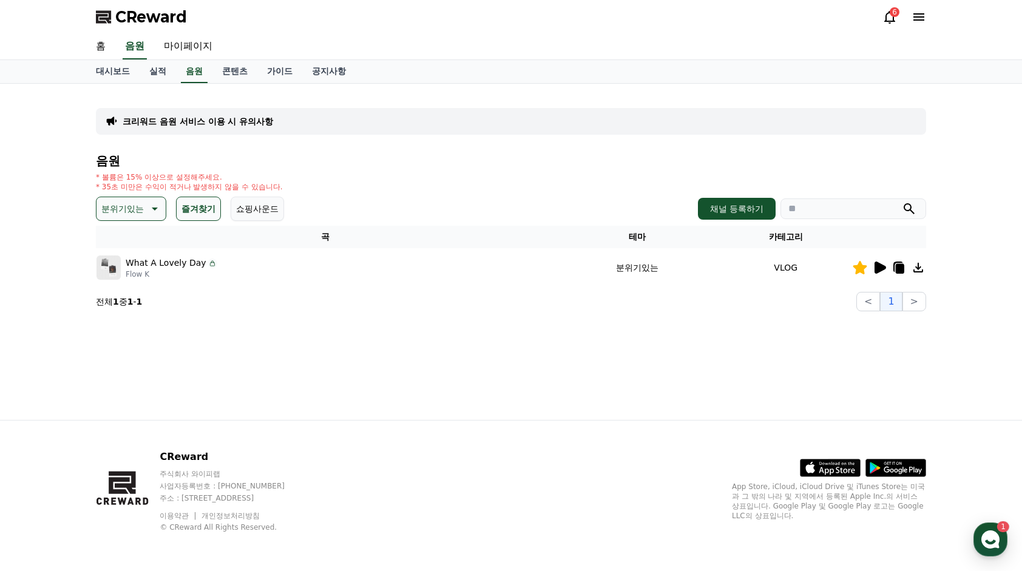
click at [131, 209] on p "분위기있는" at bounding box center [122, 208] width 42 height 17
click at [133, 241] on div "전체 환상적인 호기심 어두운 밝은 통통튀는 신나는 반전 웅장한 드라마틱 즐거움 분위기있는 EDM 그루브 슬픈 잔잔한 귀여운 감동적인 긴장되는 …" at bounding box center [131, 541] width 67 height 626
click at [124, 244] on div "전체 환상적인 호기심 어두운 밝은 통통튀는 신나는 반전 웅장한 드라마틱 즐거움 분위기있는 EDM 그루브 슬픈 잔잔한 귀여운 감동적인 긴장되는 …" at bounding box center [131, 541] width 67 height 626
click at [98, 242] on button "전체" at bounding box center [111, 241] width 27 height 27
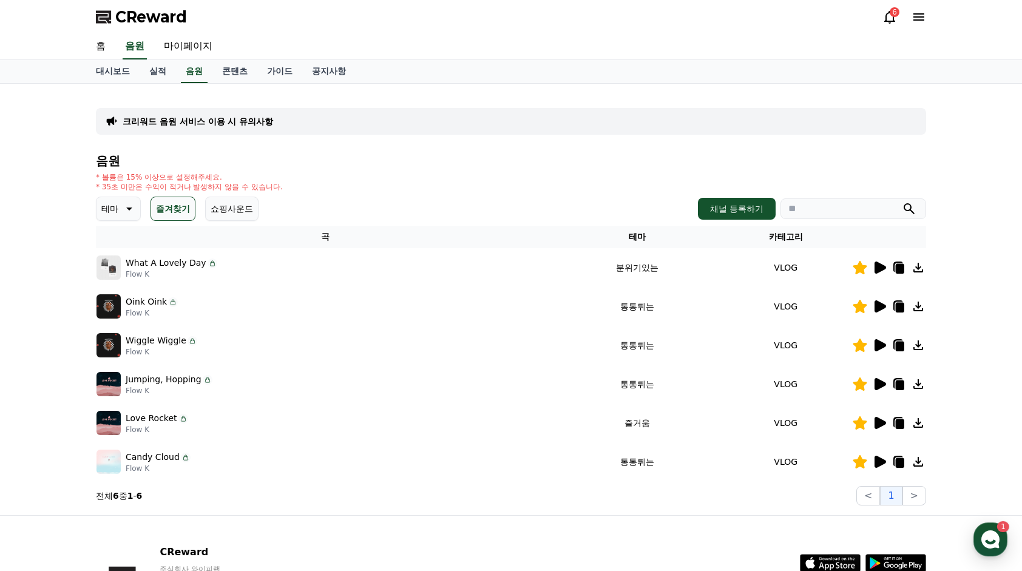
click at [876, 379] on icon at bounding box center [881, 384] width 12 height 12
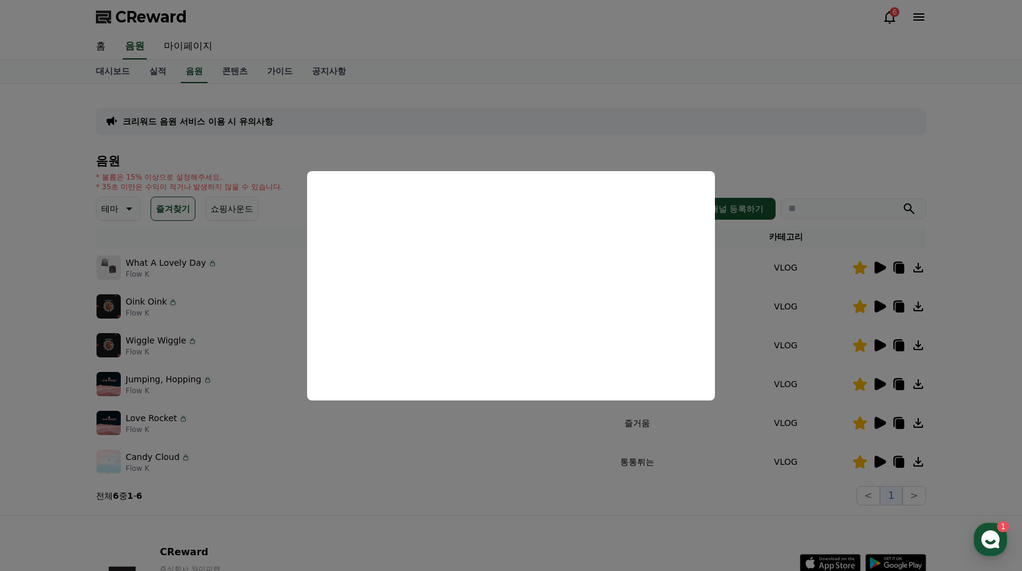
click at [51, 285] on button "close modal" at bounding box center [511, 285] width 1022 height 571
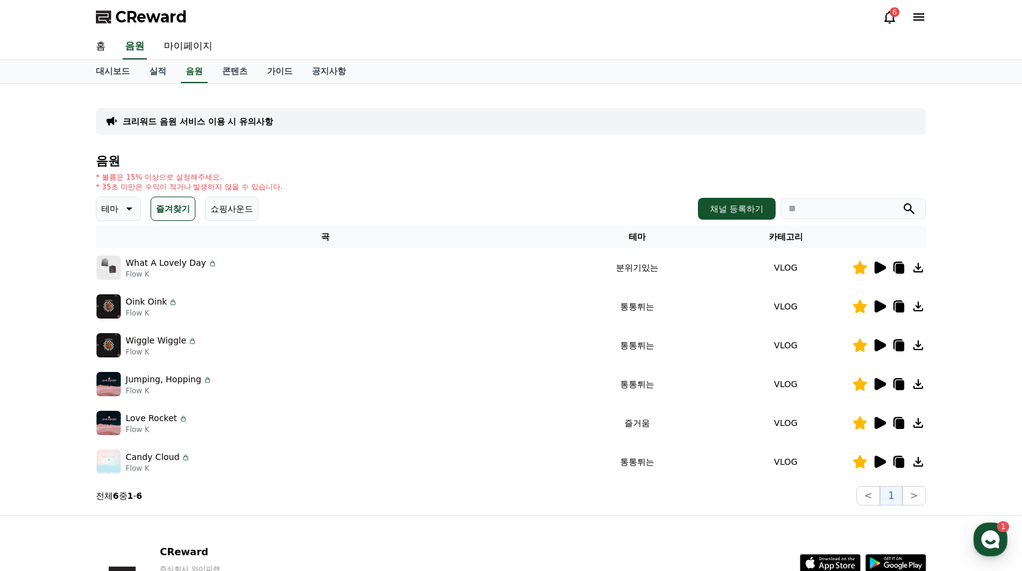
click at [878, 267] on icon at bounding box center [881, 268] width 12 height 12
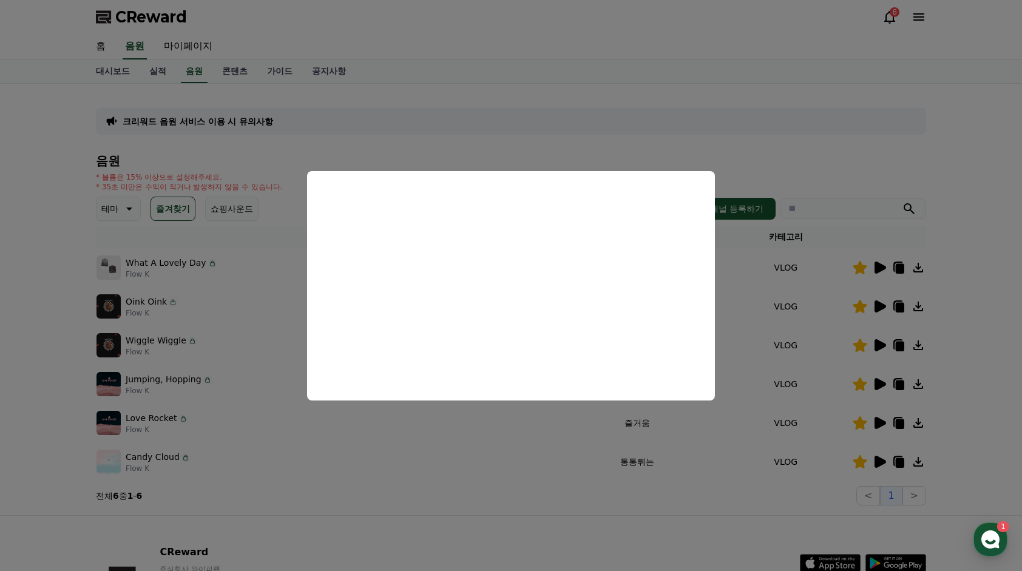
click at [46, 181] on button "close modal" at bounding box center [511, 285] width 1022 height 571
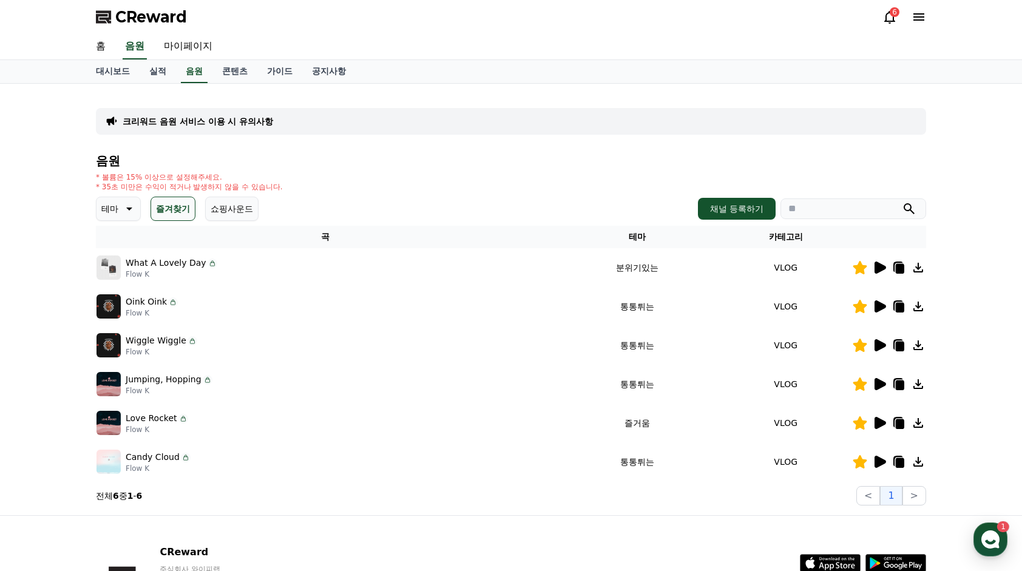
click at [46, 180] on div "크리워드 음원 서비스 이용 시 유의사항 음원 * 볼륨은 15% 이상으로 설정해주세요. * 35초 미만은 수익이 적거나 발생하지 않을 수 있습니…" at bounding box center [511, 300] width 1022 height 432
click at [218, 297] on div "Oink Oink Flow K" at bounding box center [325, 306] width 458 height 24
click at [983, 534] on icon "button" at bounding box center [991, 540] width 22 height 22
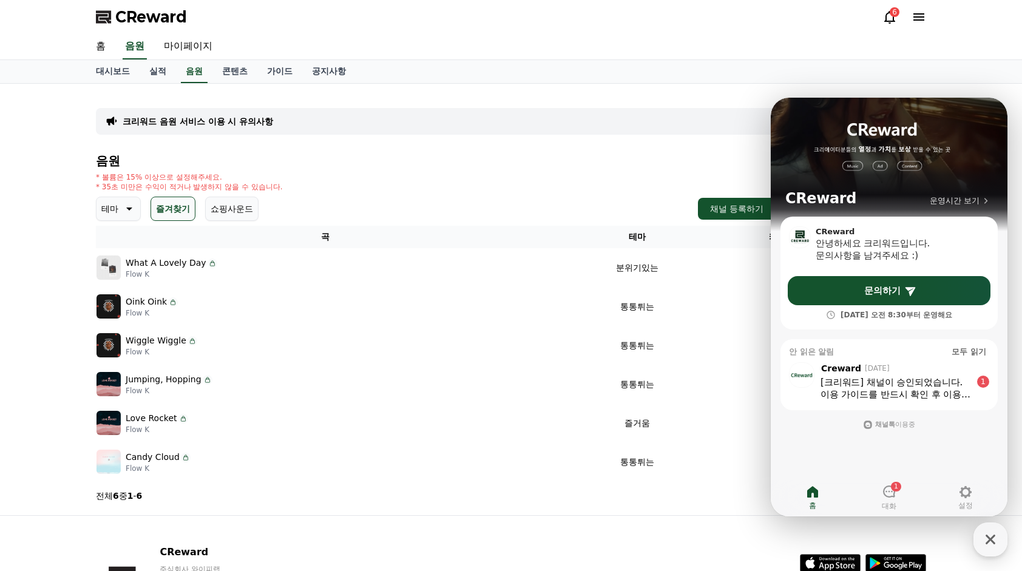
click at [787, 43] on div "홈 음원 마이페이지" at bounding box center [511, 46] width 850 height 25
click at [896, 15] on div "6" at bounding box center [895, 12] width 10 height 10
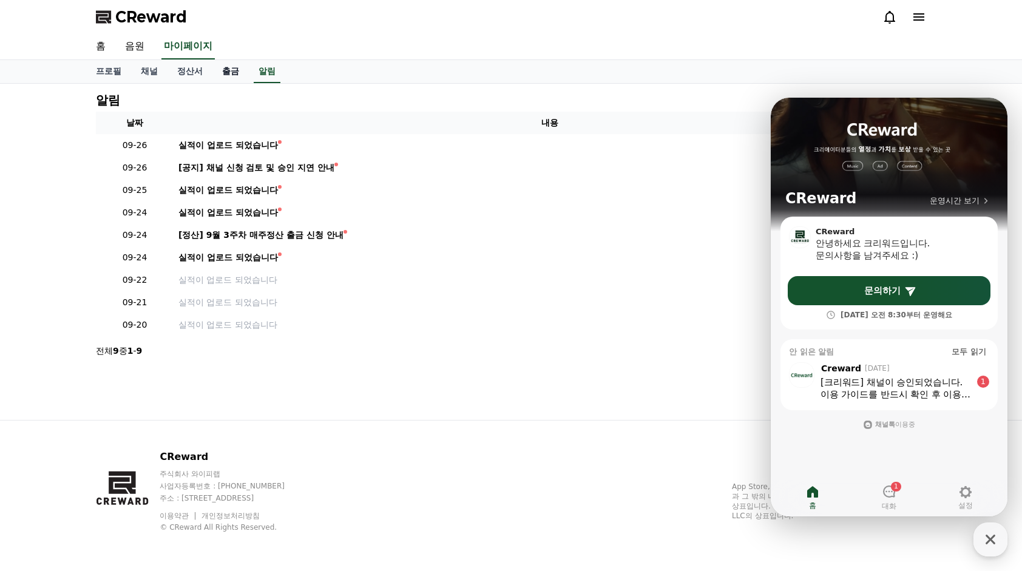
click at [234, 69] on link "출금" at bounding box center [230, 71] width 36 height 23
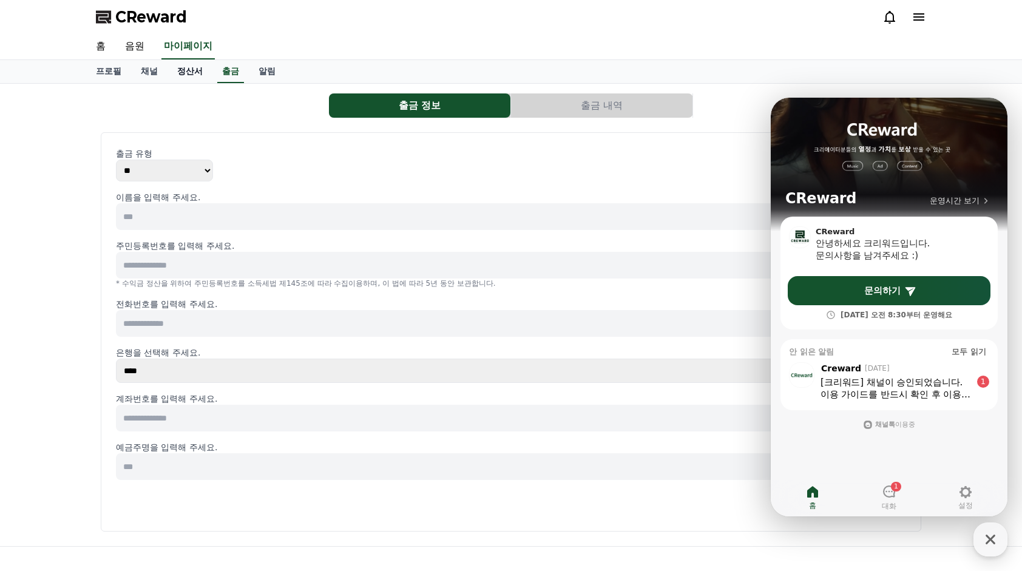
click at [199, 69] on link "정산서" at bounding box center [190, 71] width 45 height 23
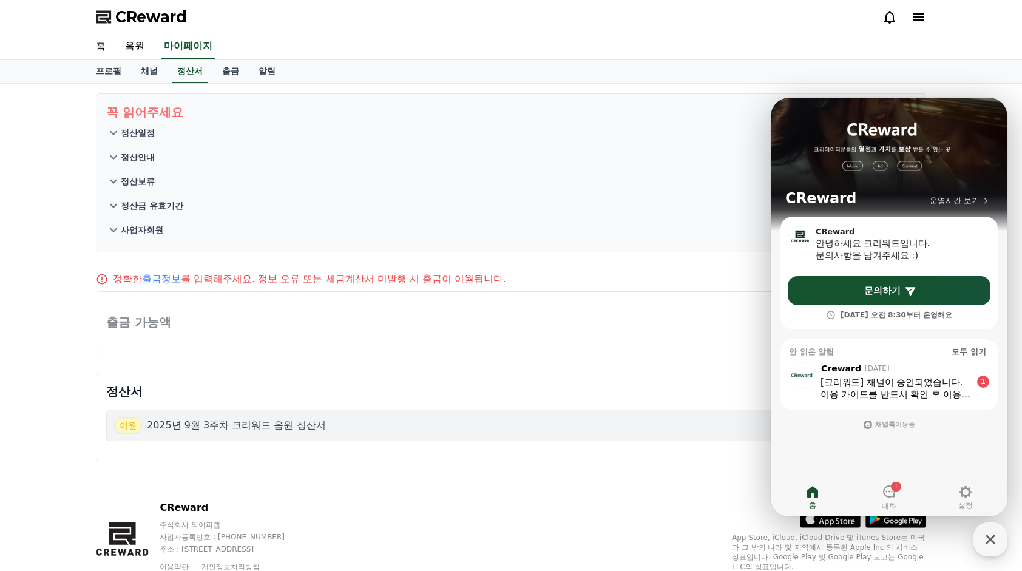
click at [161, 341] on div at bounding box center [510, 322] width 829 height 61
click at [171, 320] on div at bounding box center [510, 322] width 829 height 61
click at [222, 69] on link "출금" at bounding box center [230, 71] width 36 height 23
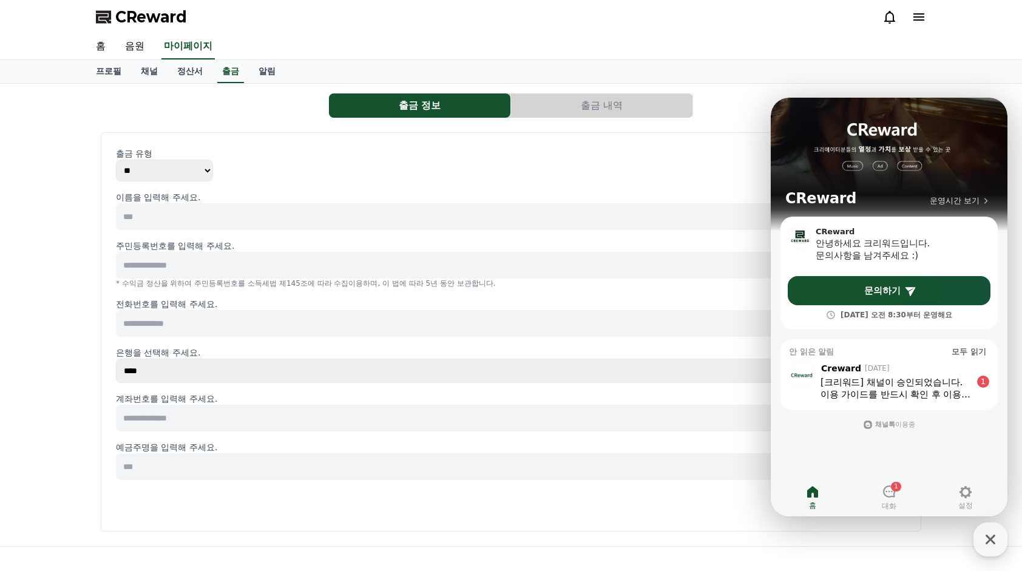
click at [566, 109] on button "출금 내역" at bounding box center [601, 105] width 181 height 24
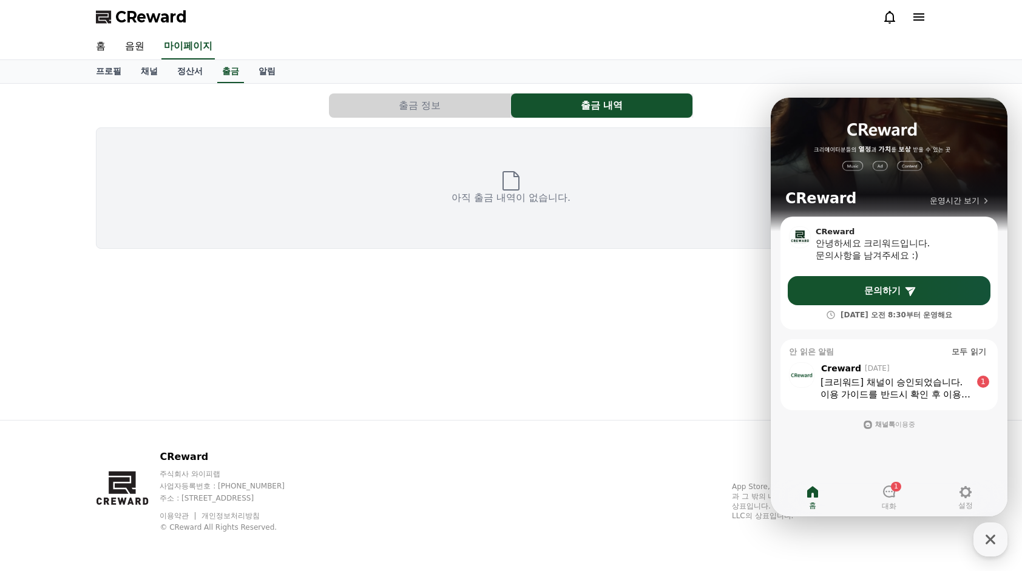
click at [404, 104] on button "출금 정보" at bounding box center [419, 105] width 181 height 24
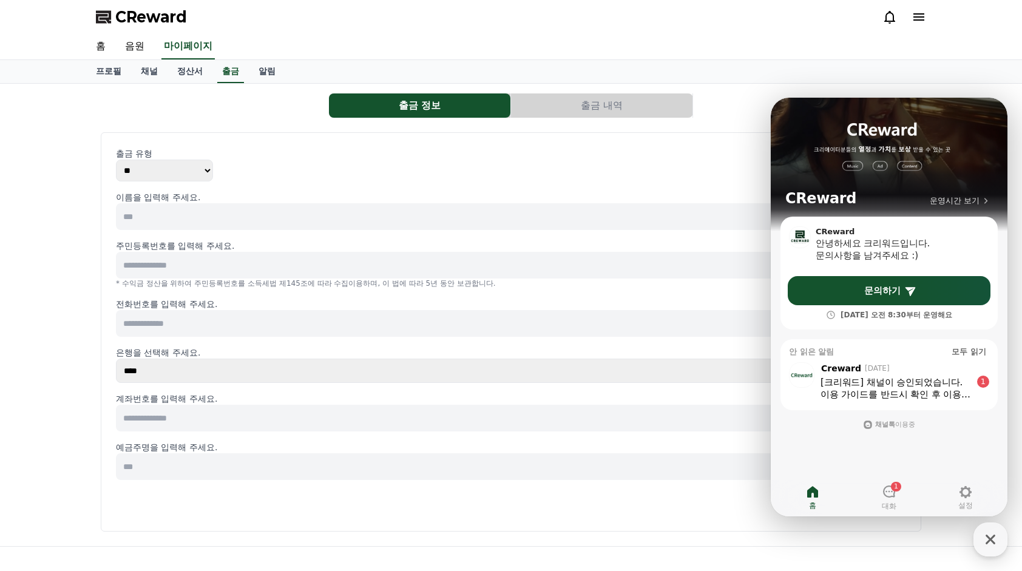
click at [166, 175] on select "** ***" at bounding box center [164, 171] width 97 height 22
drag, startPoint x: 8, startPoint y: 177, endPoint x: 37, endPoint y: 197, distance: 34.9
click at [8, 177] on div "출금 정보 출금 내역 출금 유형 ** *** 이름을 입력해 주세요. 주민등록번호를 입력해 주세요. 확인 * 수익금 정산을 위하여 주민등록번호를…" at bounding box center [511, 315] width 1022 height 462
click at [144, 222] on input at bounding box center [511, 216] width 790 height 27
type input "*"
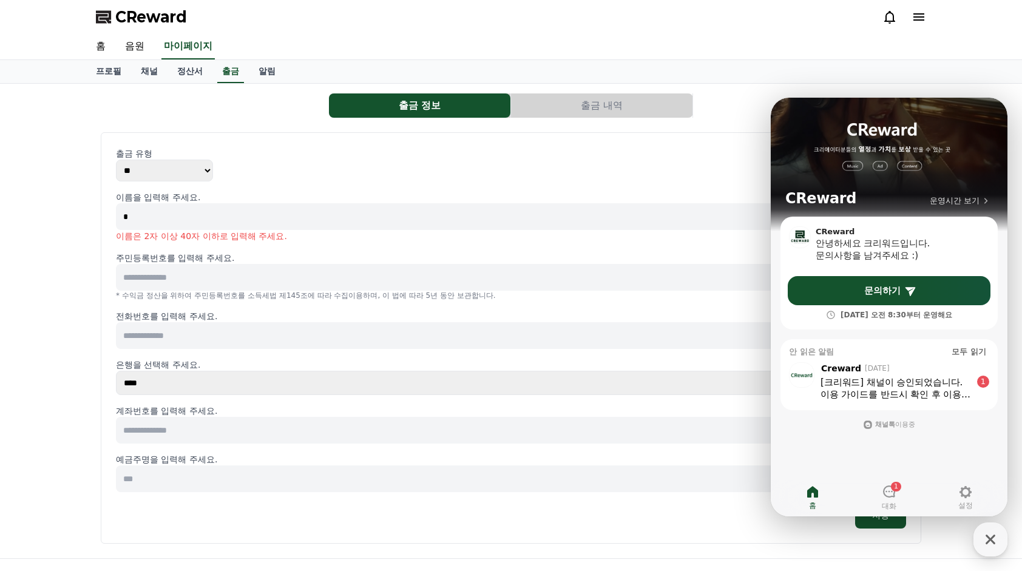
type input "*"
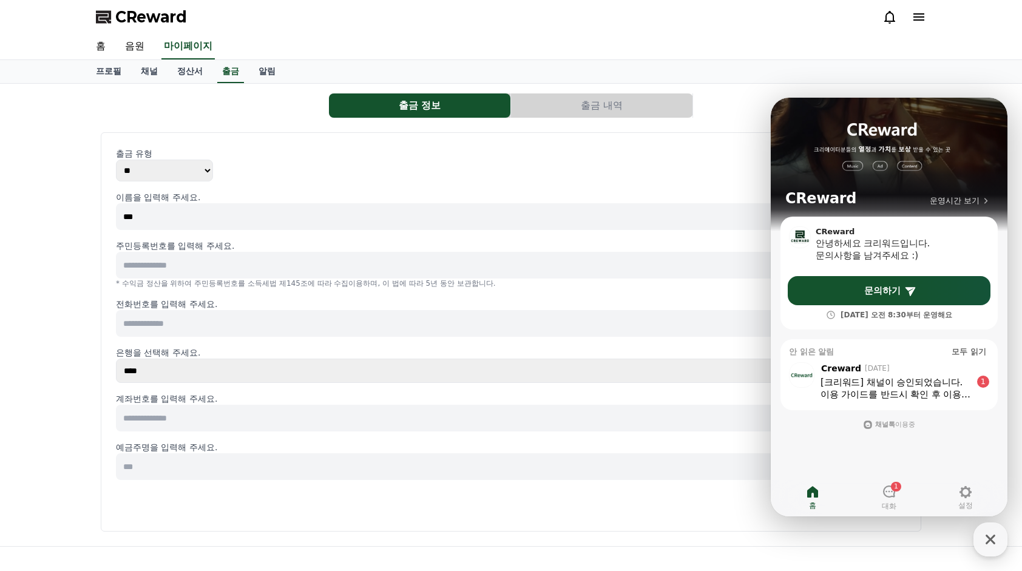
type input "***"
type input "******"
click at [216, 266] on input "******" at bounding box center [483, 265] width 734 height 27
click at [364, 321] on input at bounding box center [511, 323] width 790 height 27
click at [993, 532] on icon "button" at bounding box center [991, 540] width 22 height 22
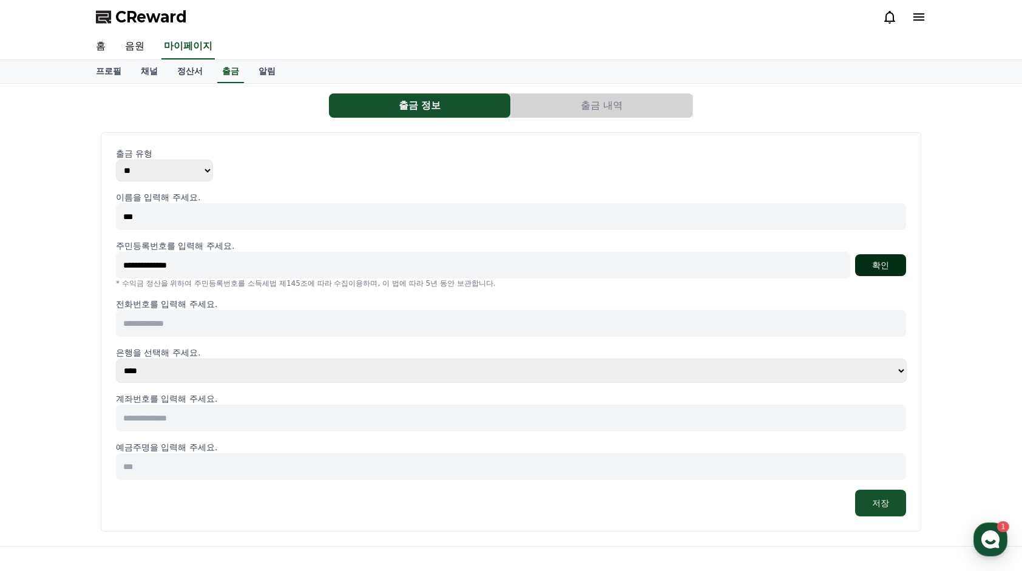
click at [881, 259] on button "확인" at bounding box center [880, 265] width 51 height 22
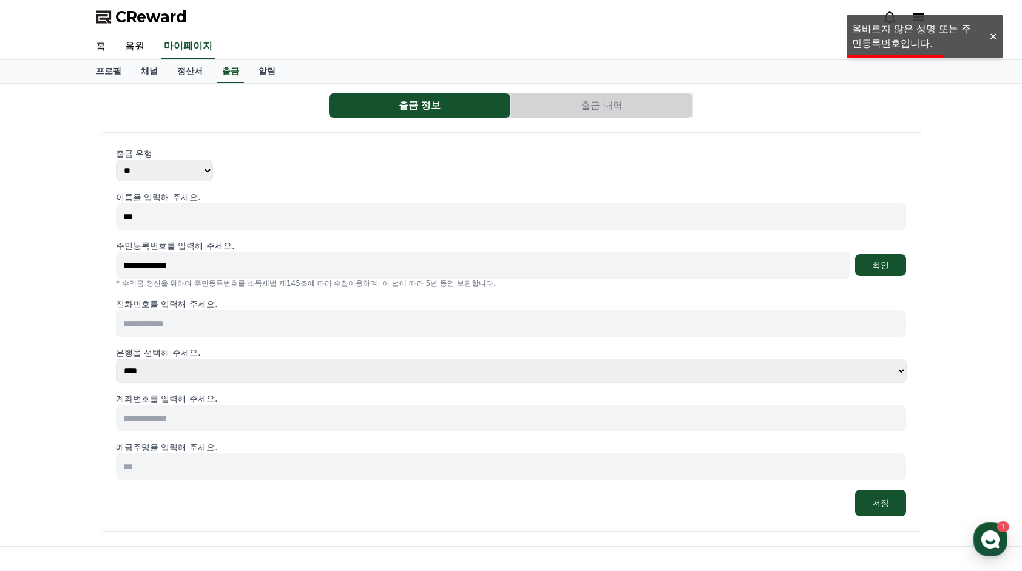
click at [228, 269] on input "**********" at bounding box center [483, 265] width 734 height 27
click at [181, 266] on input "**********" at bounding box center [483, 265] width 734 height 27
click at [177, 260] on input "**********" at bounding box center [483, 265] width 734 height 27
type input "**********"
click at [173, 329] on input at bounding box center [511, 323] width 790 height 27
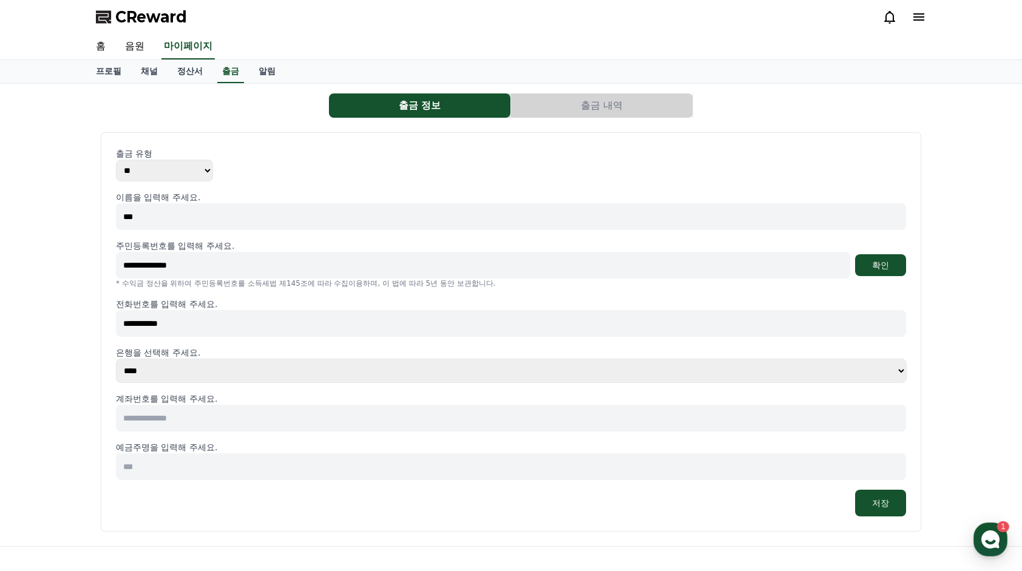
type input "**********"
click at [169, 368] on select "**** **** **** **** **** **** **** ** ** ** ** **** *** **** **** *****" at bounding box center [511, 371] width 791 height 24
select select "**********"
click at [116, 359] on select "**** **** **** **** **** **** **** ** ** ** ** **** *** **** **** *****" at bounding box center [511, 371] width 791 height 24
click at [168, 408] on input at bounding box center [511, 418] width 790 height 27
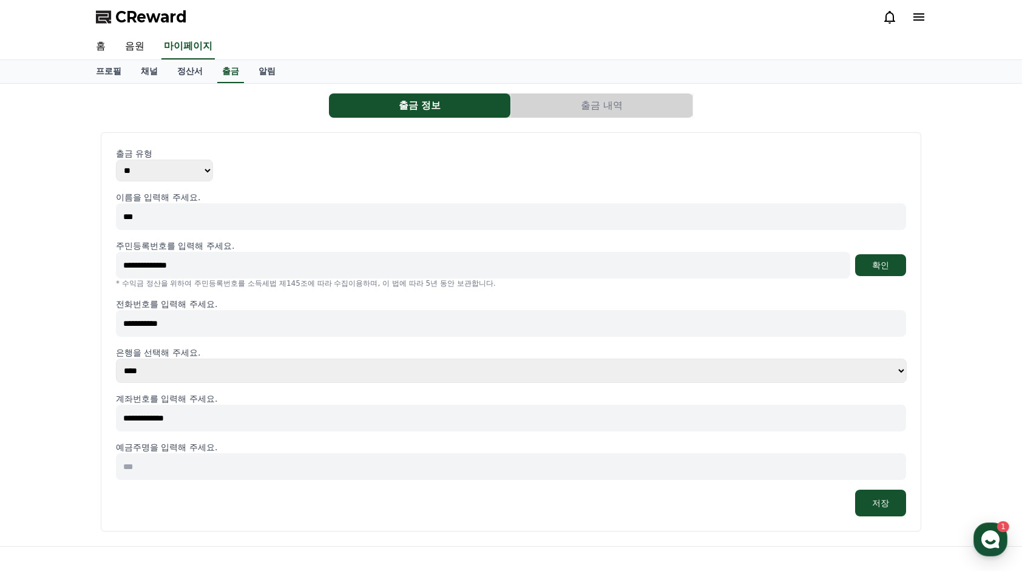
type input "**********"
click at [158, 469] on input at bounding box center [511, 466] width 790 height 27
type input "*"
type input "***"
click at [881, 503] on button "저장" at bounding box center [880, 503] width 51 height 27
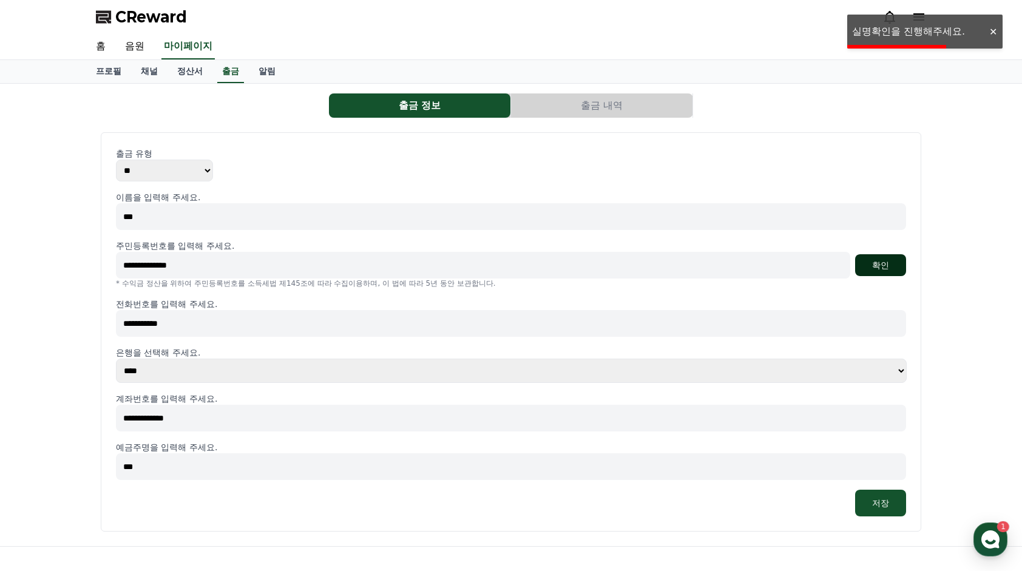
click at [881, 260] on button "확인" at bounding box center [880, 265] width 51 height 22
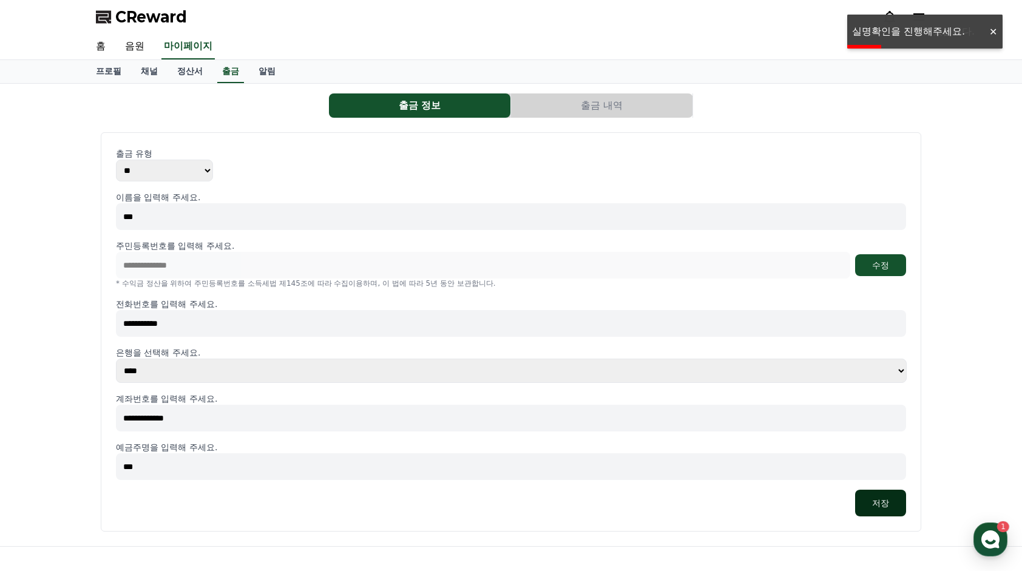
click at [884, 499] on button "저장" at bounding box center [880, 503] width 51 height 27
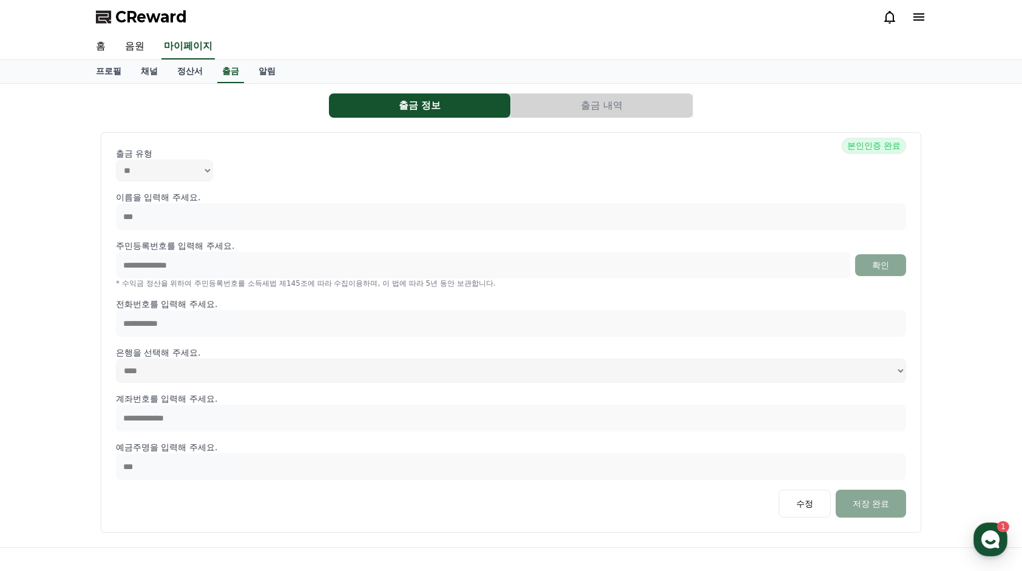
click at [601, 112] on button "출금 내역" at bounding box center [601, 105] width 181 height 24
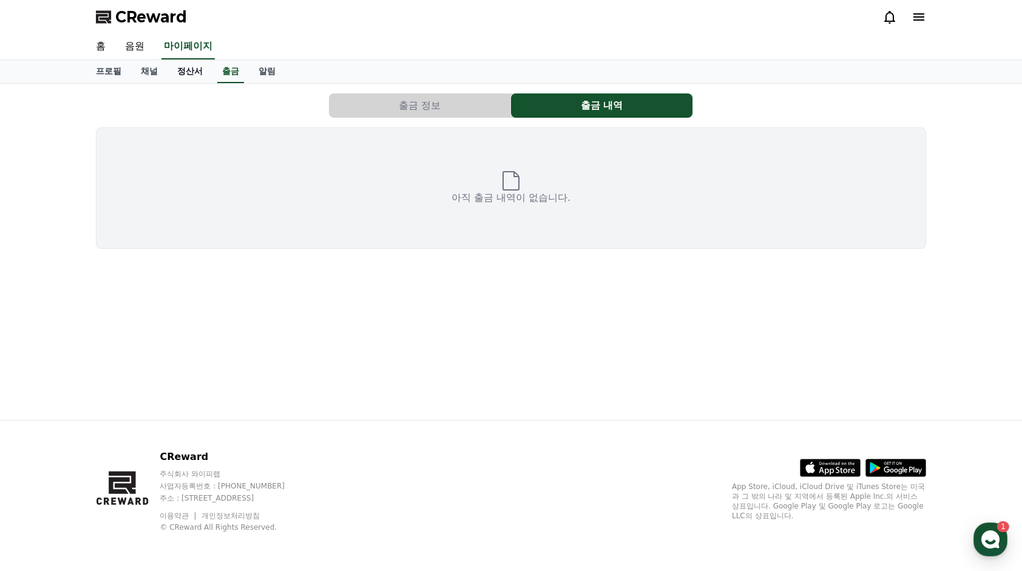
click at [192, 74] on link "정산서" at bounding box center [190, 71] width 45 height 23
